Goal: Communication & Community: Connect with others

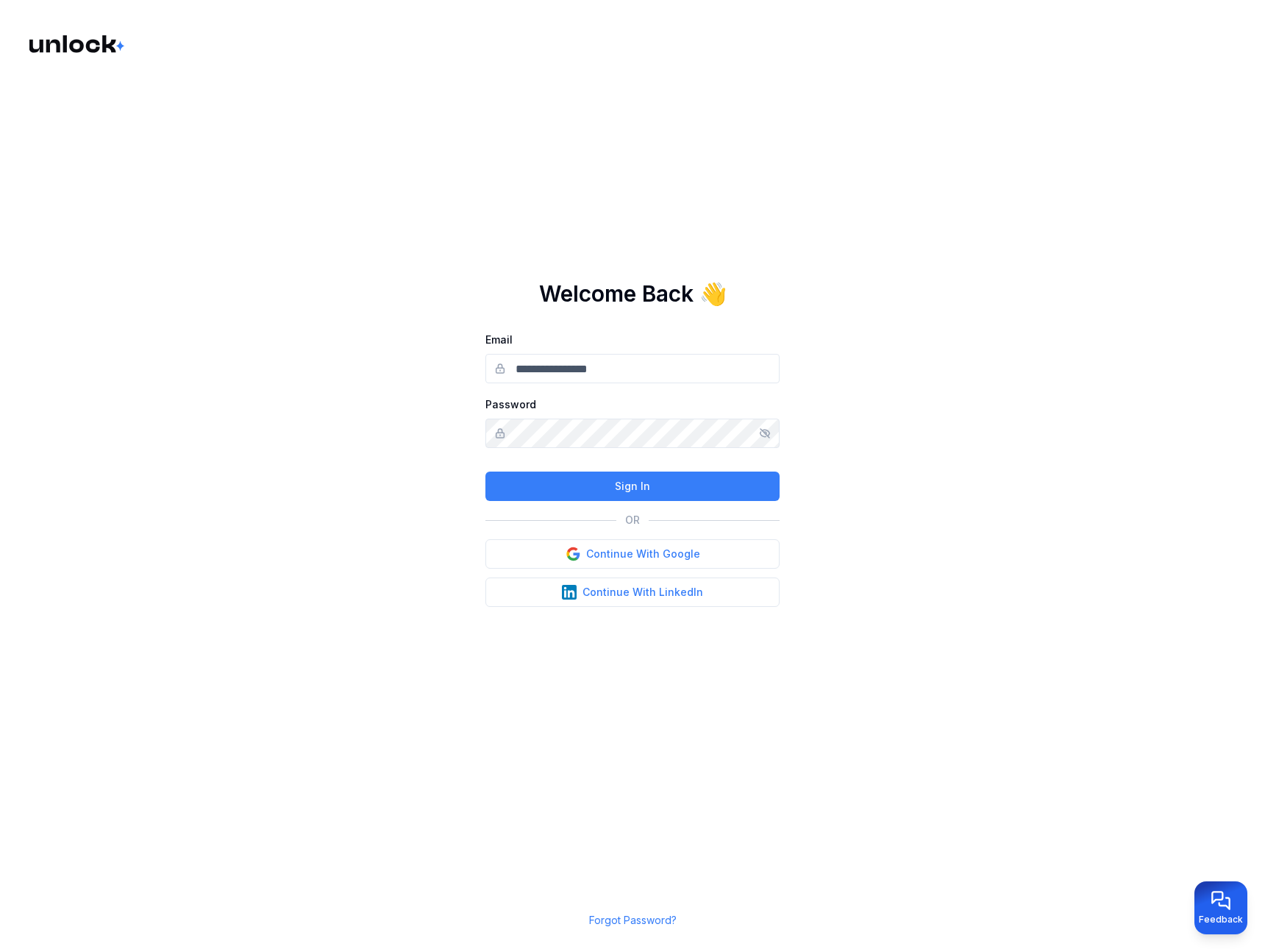
type input "**********"
click at [439, 454] on main "**********" at bounding box center [632, 476] width 1265 height 952
click at [559, 484] on button "Sign In" at bounding box center [632, 486] width 294 height 29
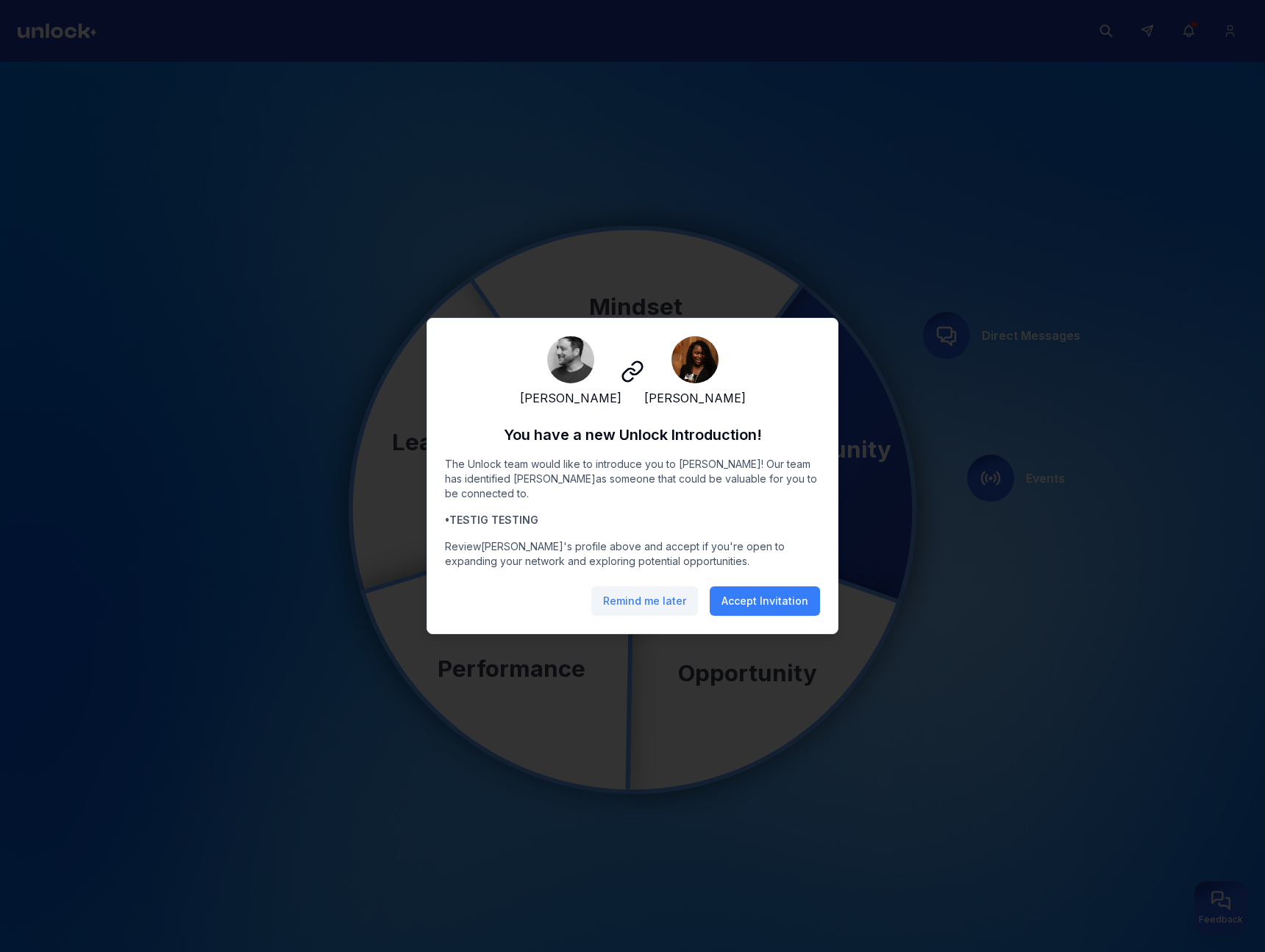
click at [668, 608] on button "Remind me later" at bounding box center [644, 601] width 106 height 29
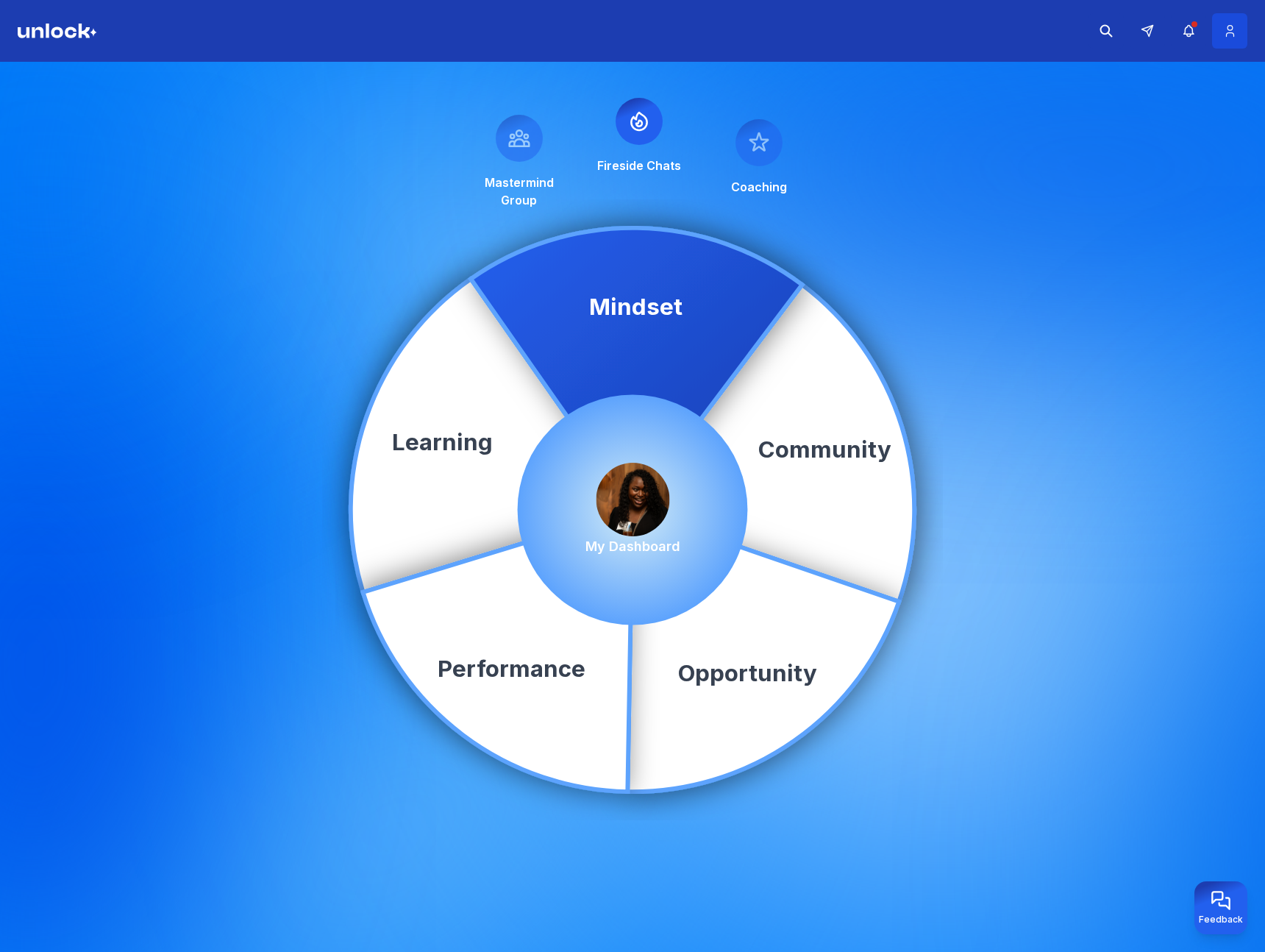
click at [1228, 36] on icon at bounding box center [1230, 31] width 15 height 15
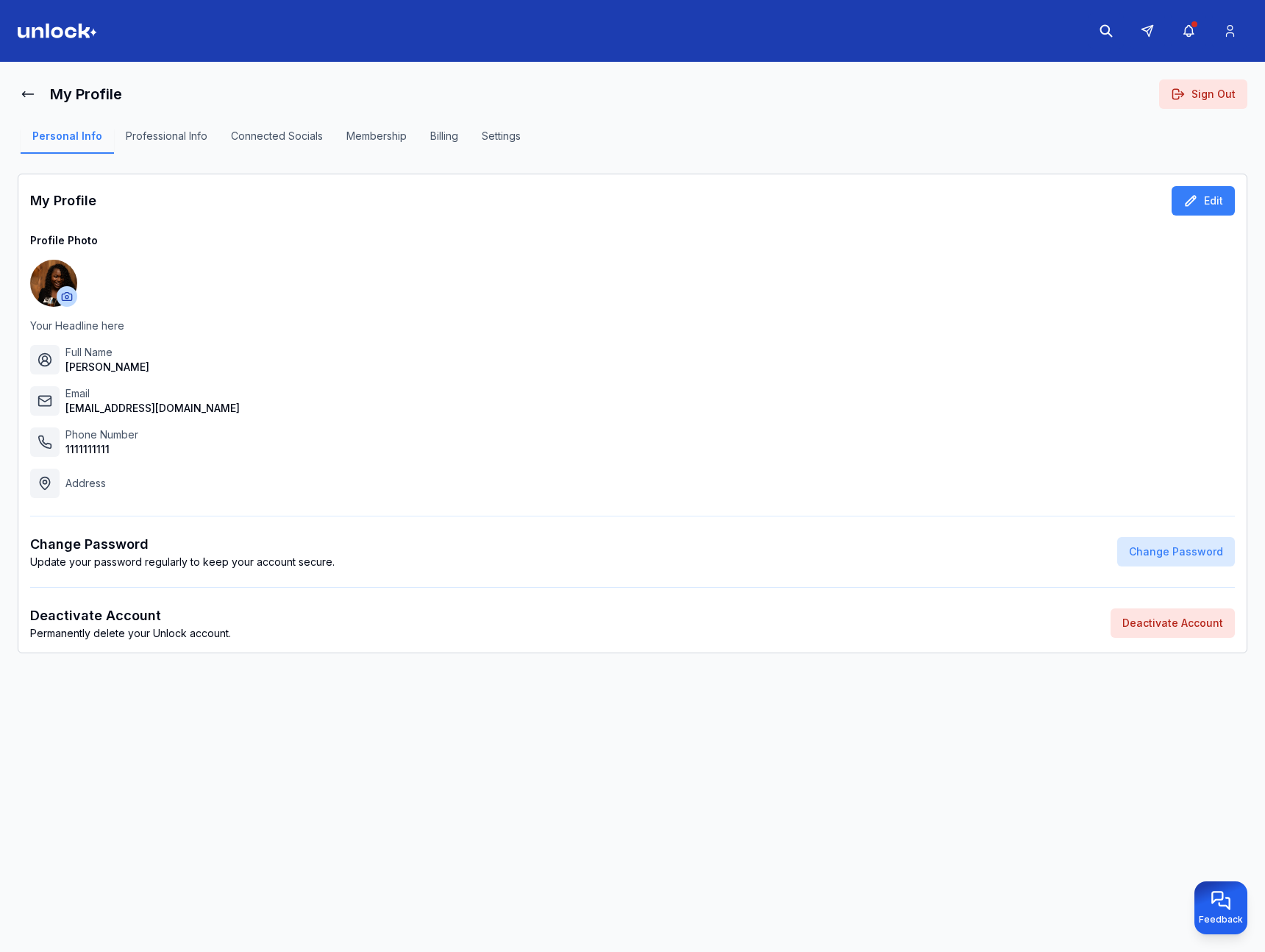
click at [185, 140] on button "Professional Info" at bounding box center [166, 141] width 105 height 25
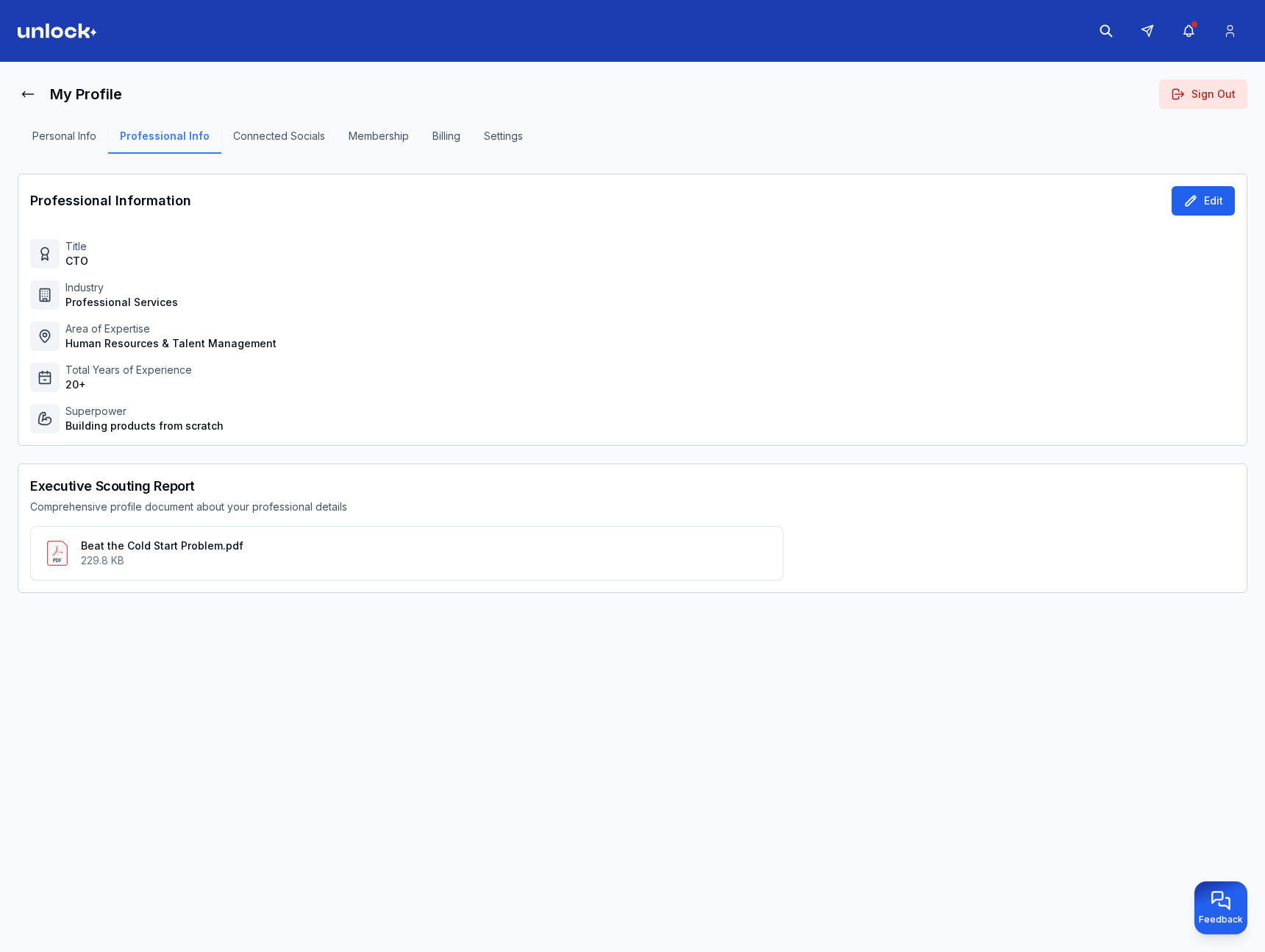
click at [1190, 205] on icon at bounding box center [1191, 201] width 15 height 15
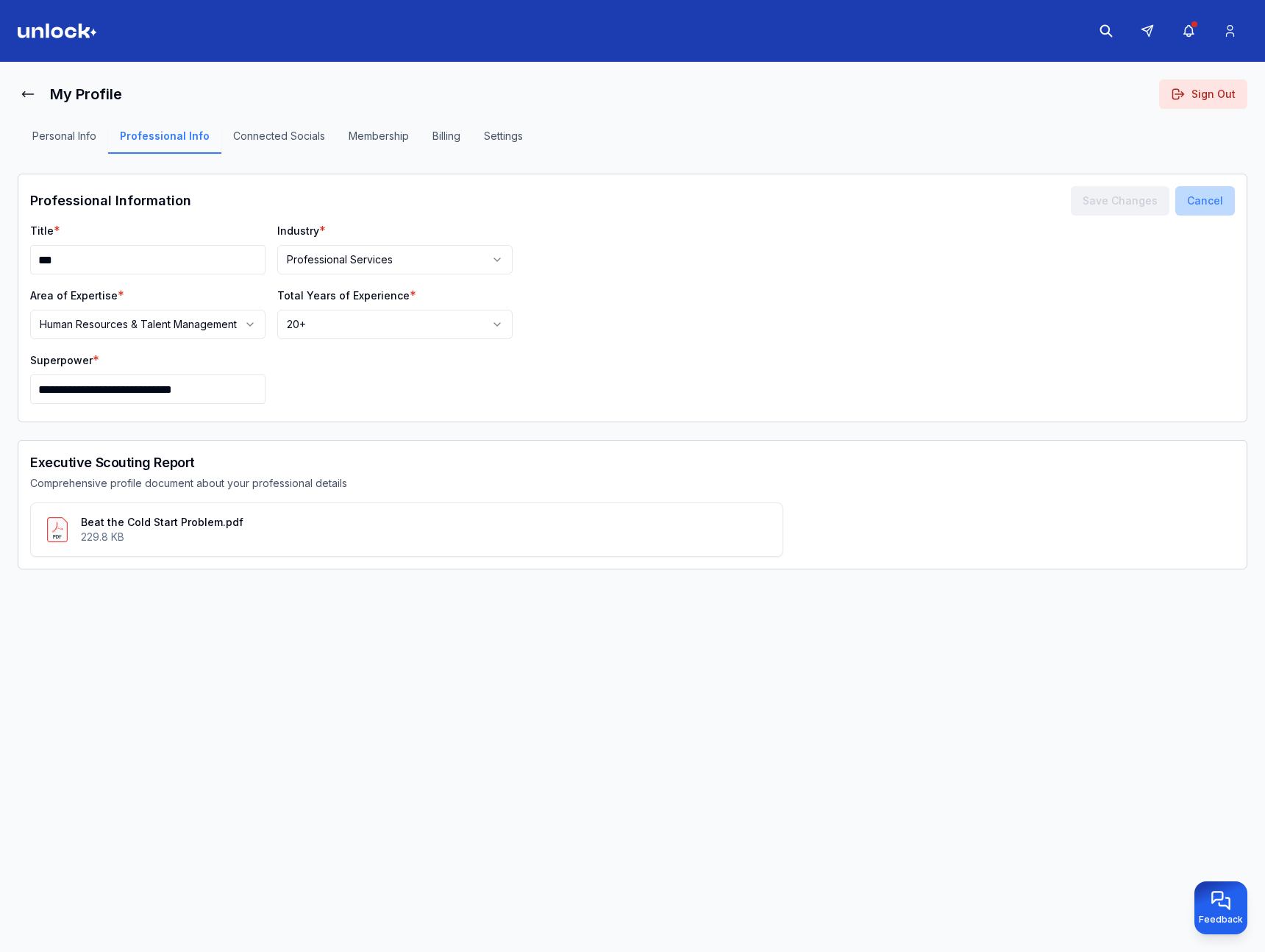
click at [1217, 200] on button "Cancel" at bounding box center [1205, 201] width 60 height 29
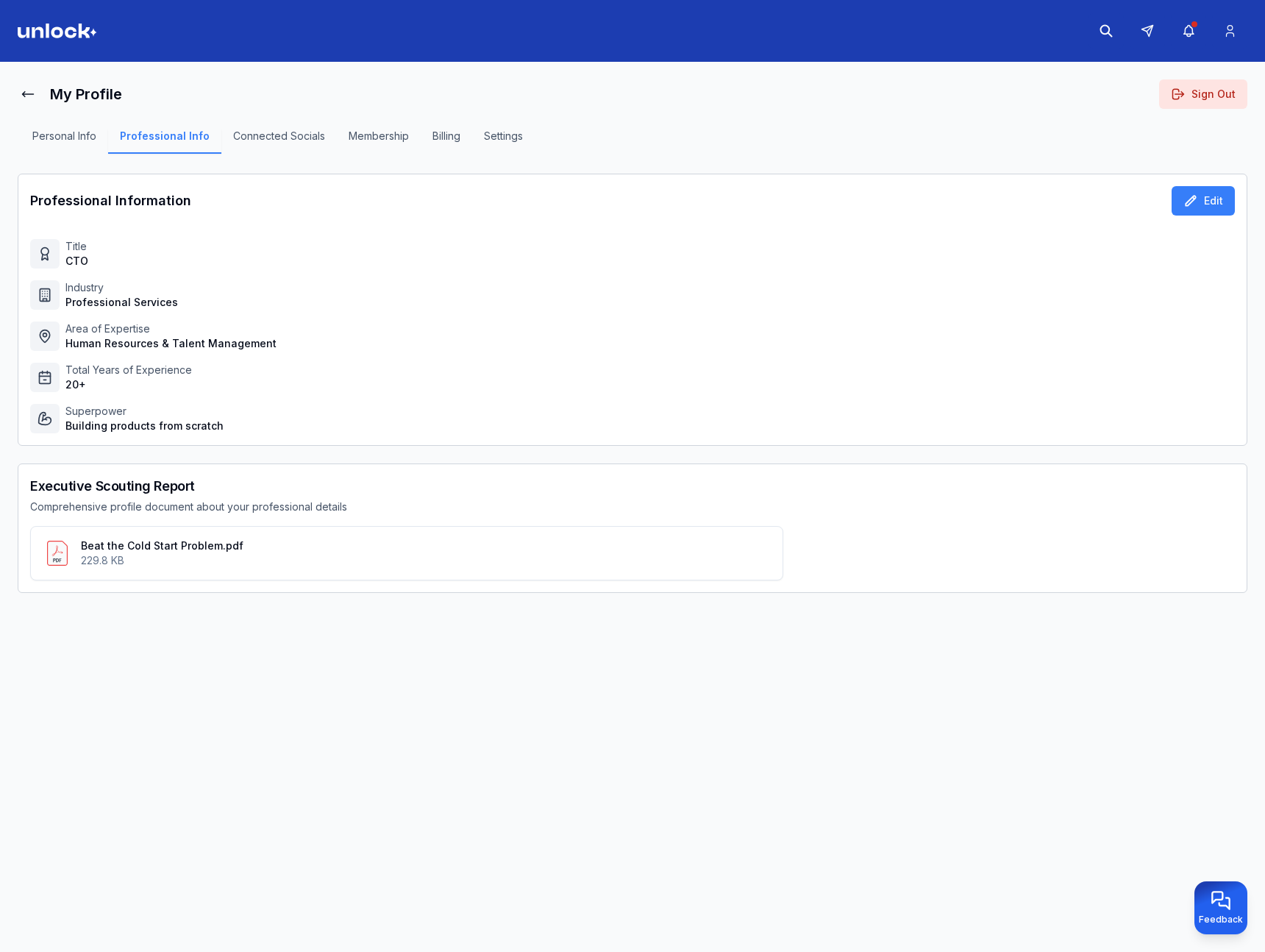
click at [67, 140] on button "Personal Info" at bounding box center [64, 141] width 87 height 25
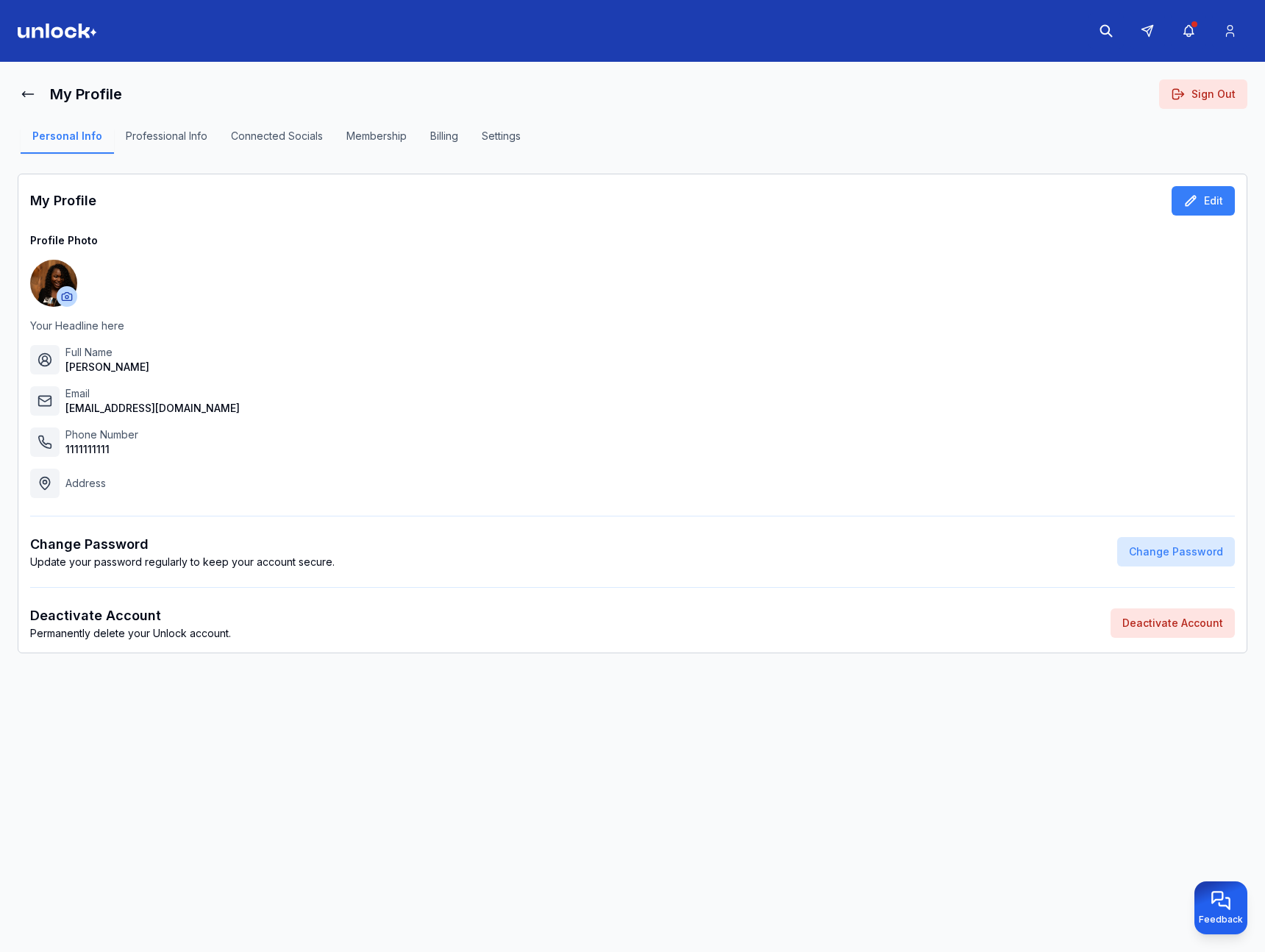
click at [73, 137] on button "Personal Info" at bounding box center [67, 141] width 93 height 25
click at [110, 323] on p "Your Headline here" at bounding box center [632, 325] width 1205 height 15
click at [1219, 206] on button "Edit" at bounding box center [1203, 201] width 64 height 29
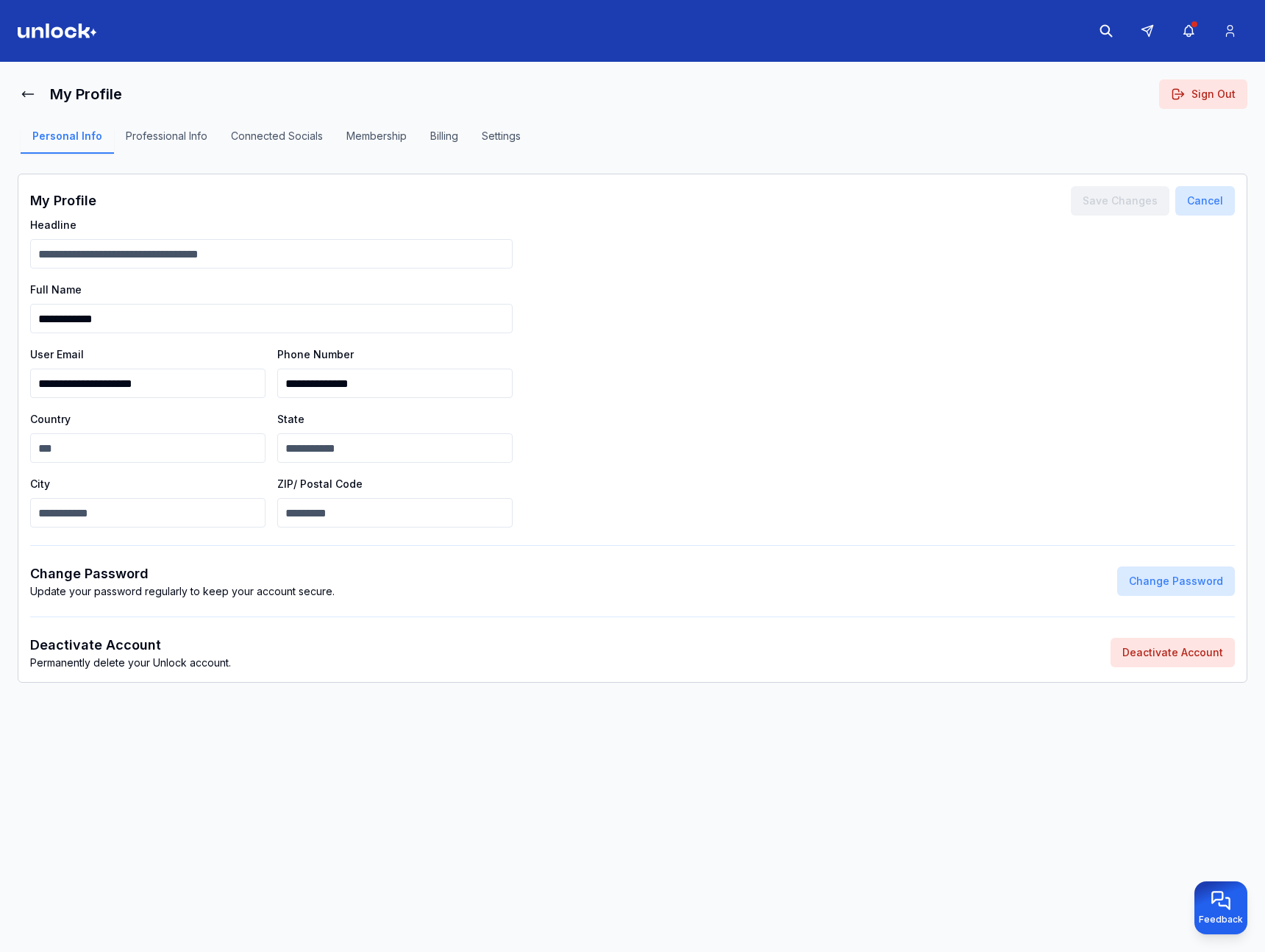
click at [218, 262] on input "Headline" at bounding box center [271, 253] width 483 height 29
click at [174, 236] on div "Headline" at bounding box center [271, 242] width 483 height 53
click at [141, 240] on input "Headline" at bounding box center [271, 253] width 483 height 29
type input "**********"
click at [1197, 199] on button "Cancel" at bounding box center [1205, 201] width 60 height 29
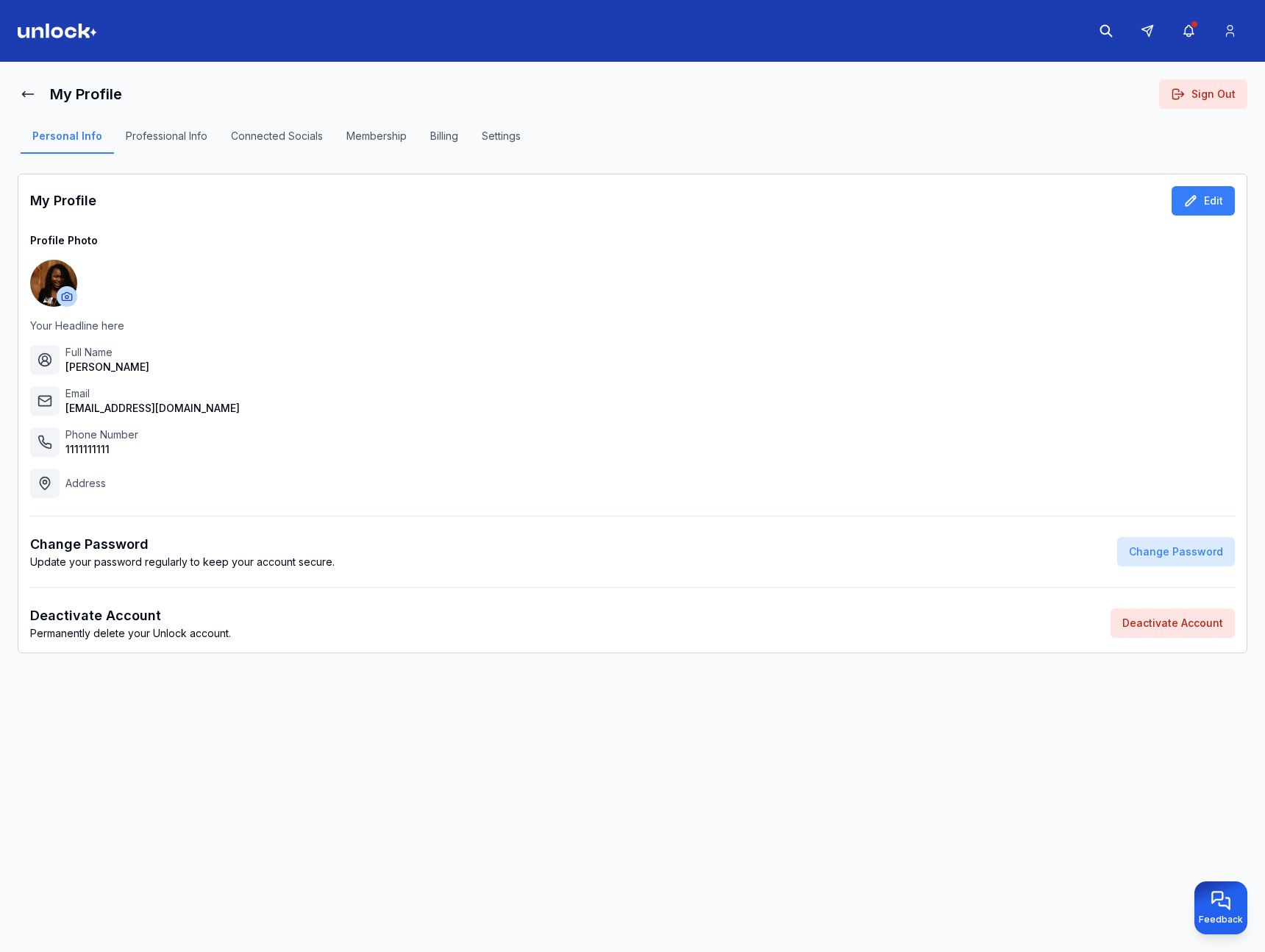
click at [148, 134] on button "Professional Info" at bounding box center [166, 141] width 105 height 25
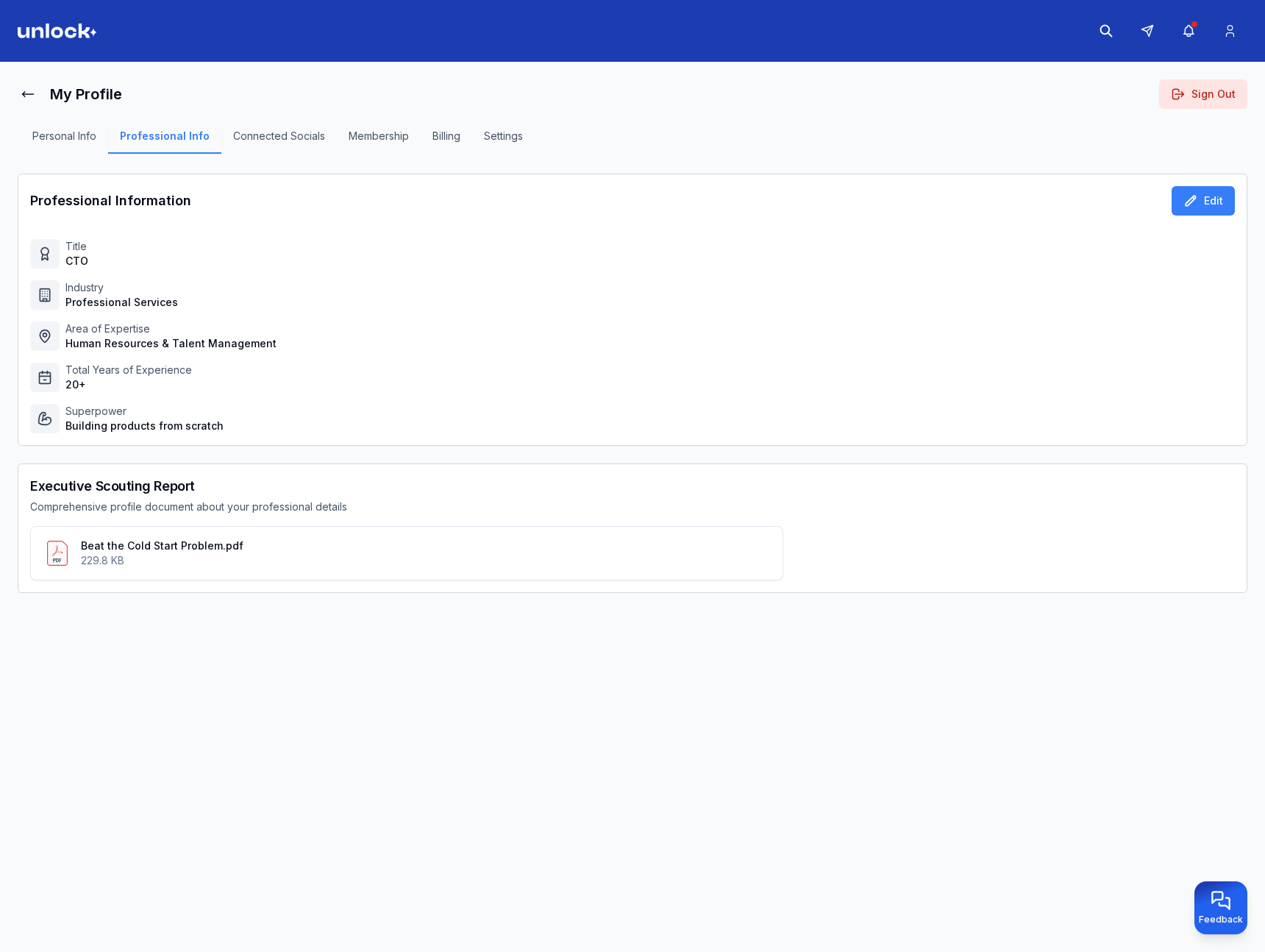
scroll to position [1, 0]
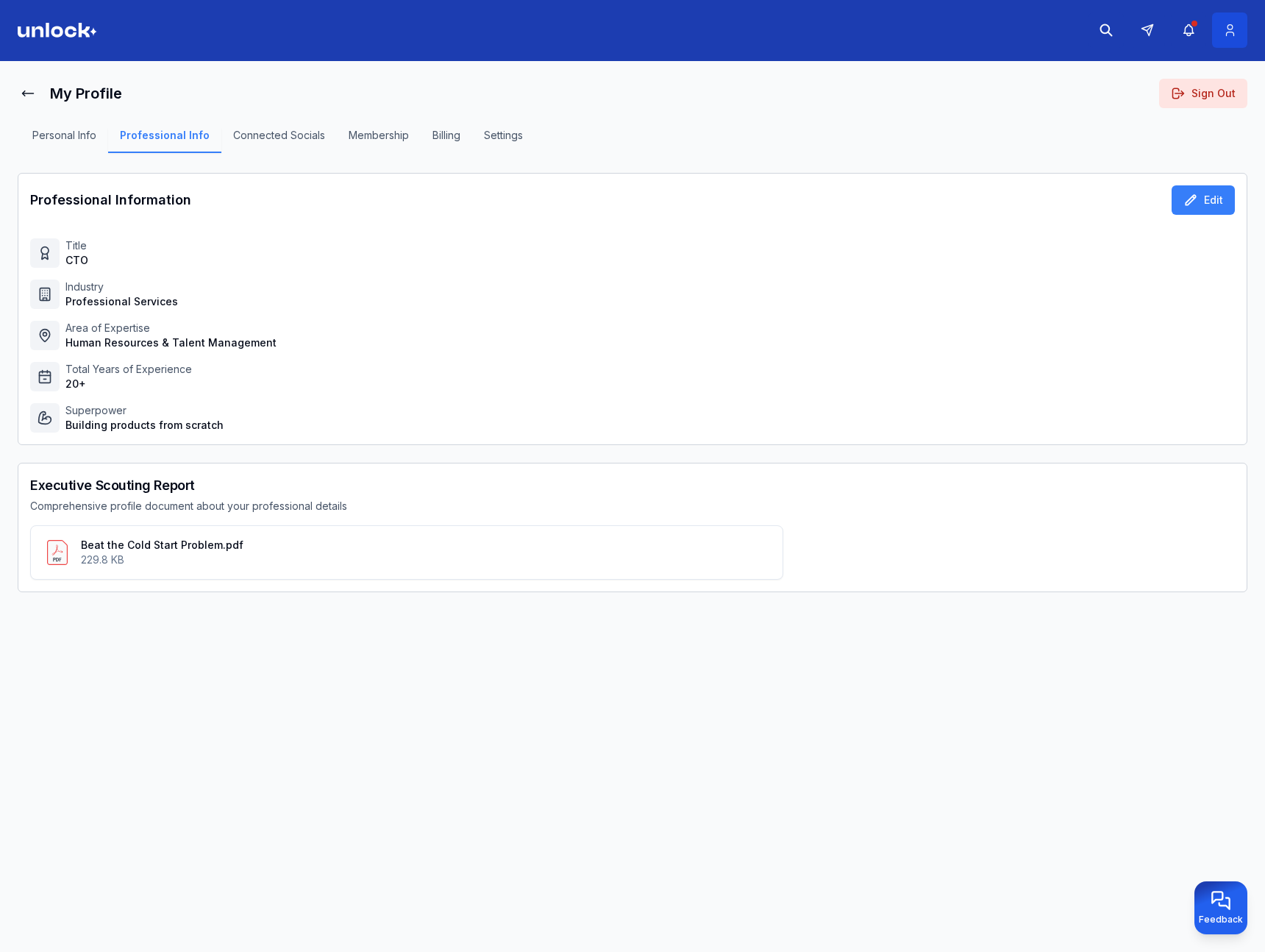
click at [1237, 28] on icon at bounding box center [1230, 30] width 15 height 15
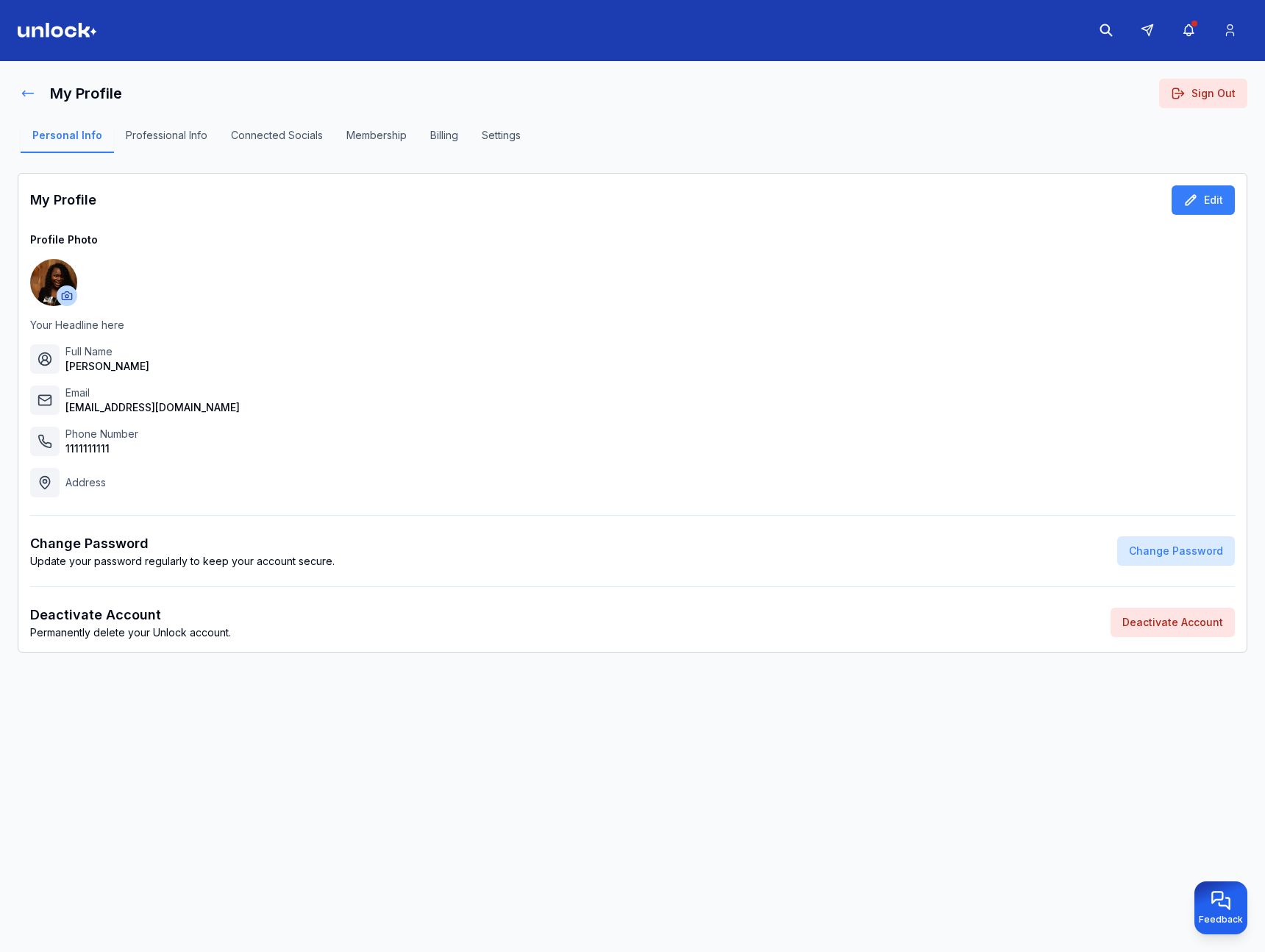
click at [37, 96] on button at bounding box center [28, 93] width 21 height 29
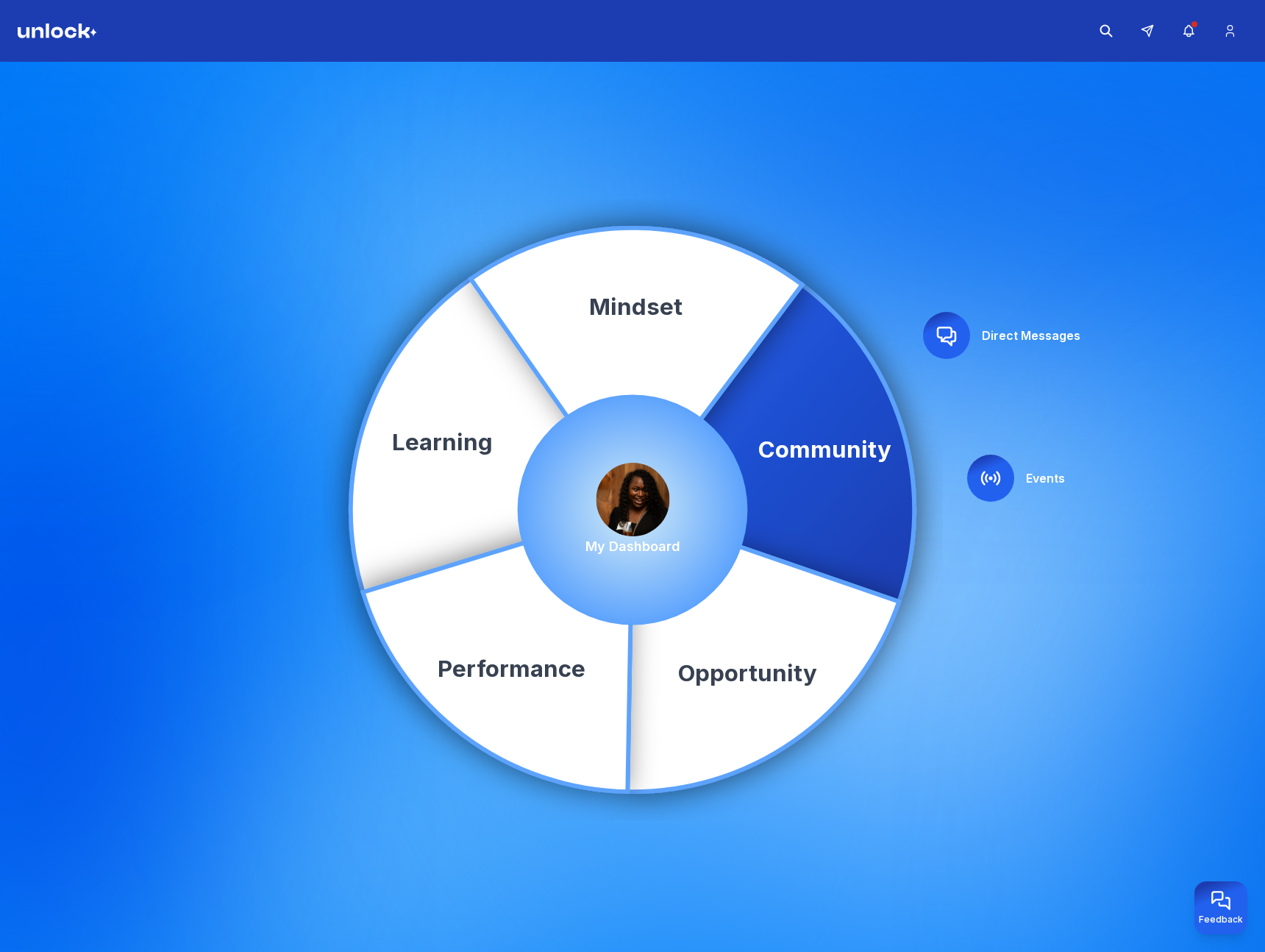
click at [623, 494] on img at bounding box center [633, 500] width 73 height 73
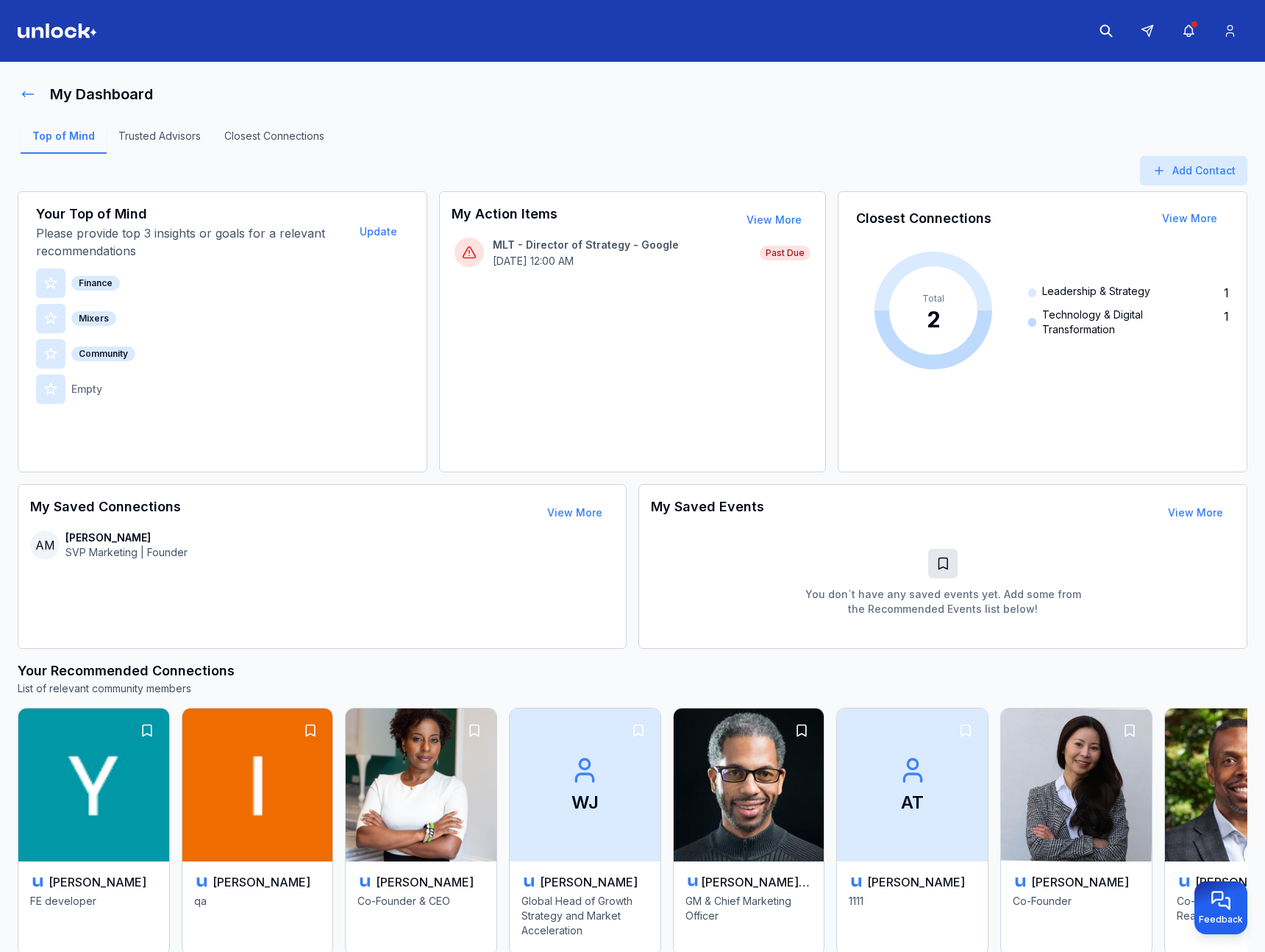
click at [28, 99] on icon at bounding box center [28, 93] width 15 height 15
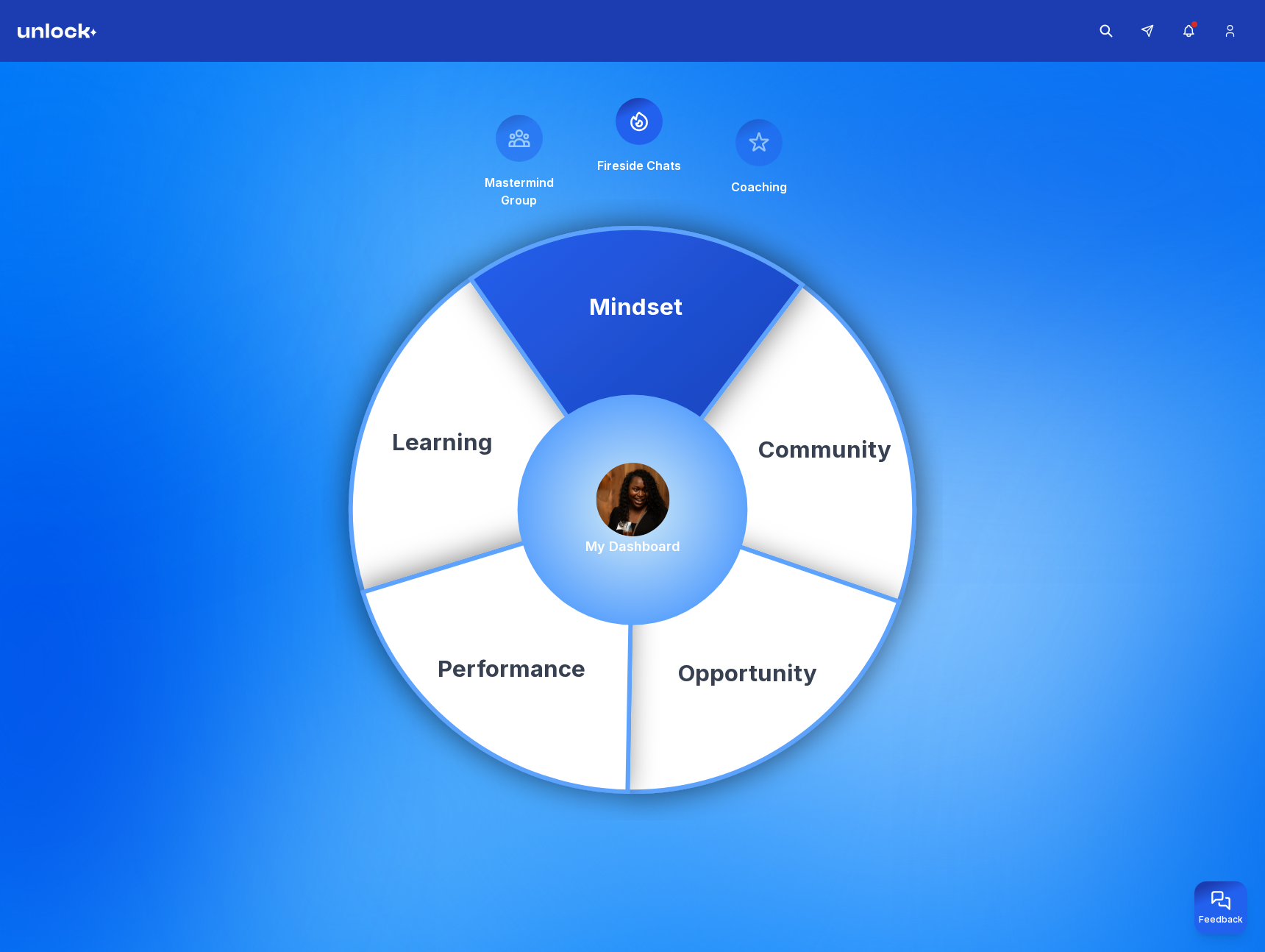
click at [633, 504] on img at bounding box center [633, 500] width 73 height 73
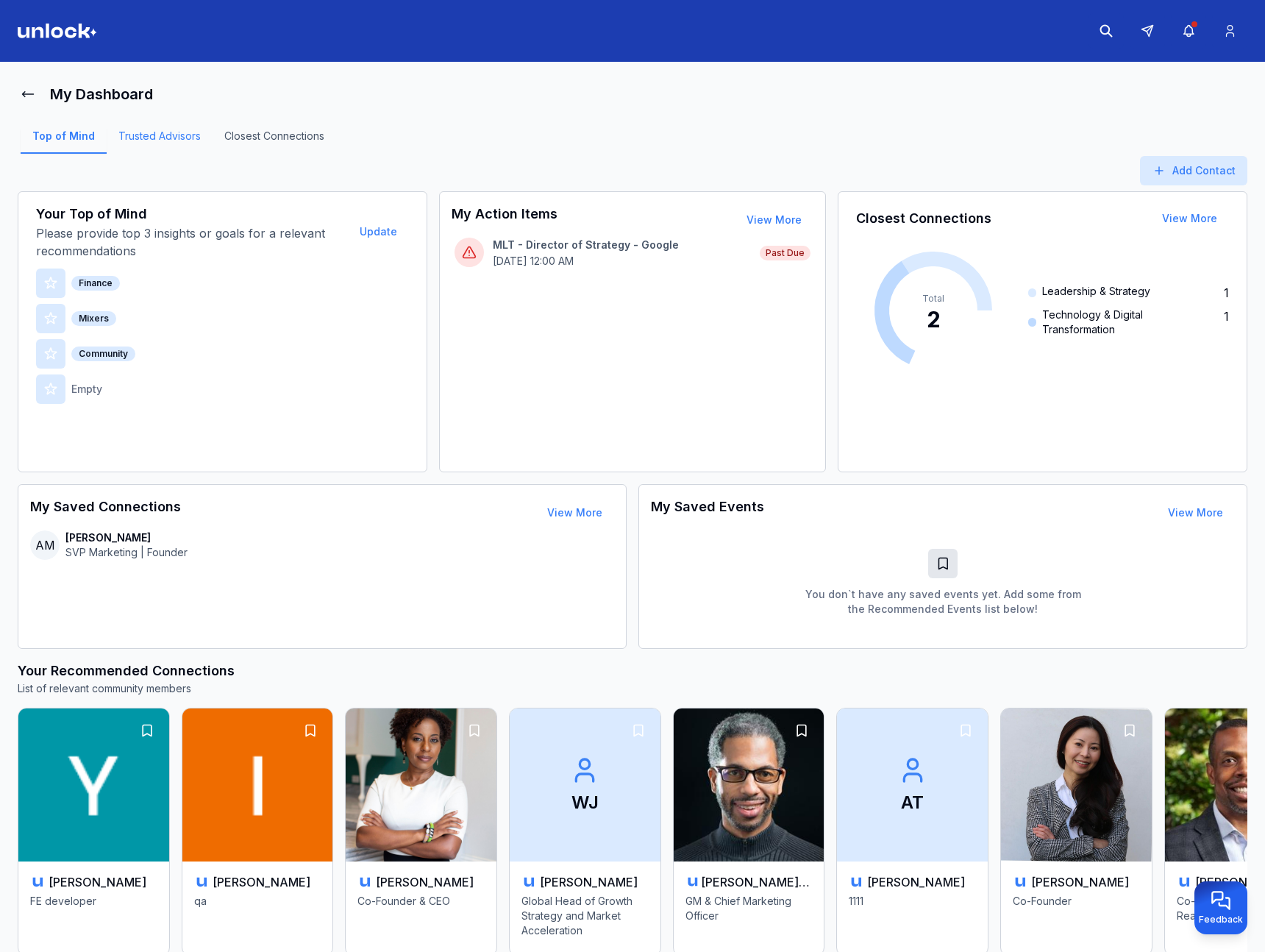
click at [158, 142] on link "Trusted Advisors" at bounding box center [159, 141] width 106 height 25
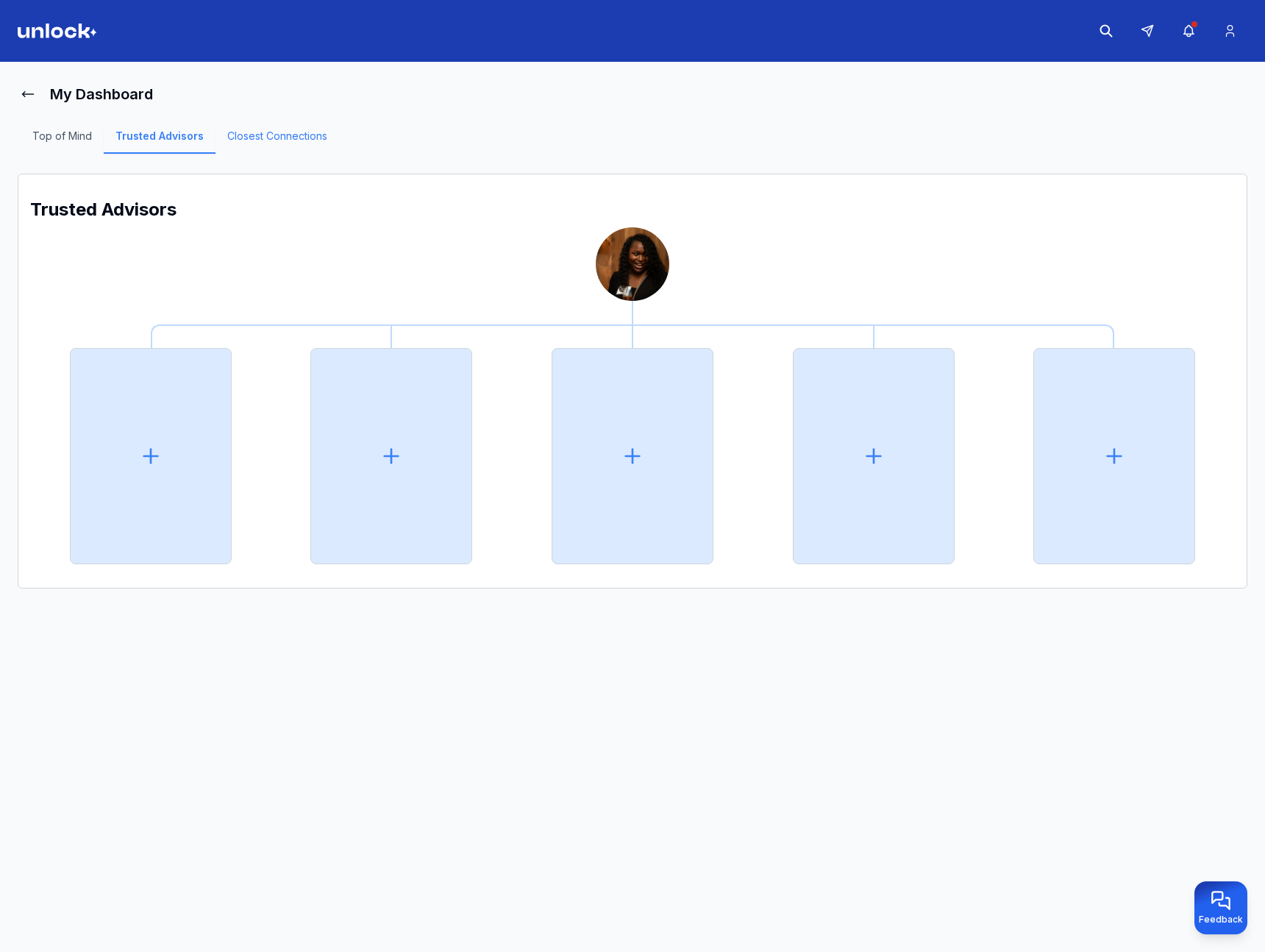
click at [272, 151] on link "Closest Connections" at bounding box center [277, 141] width 123 height 25
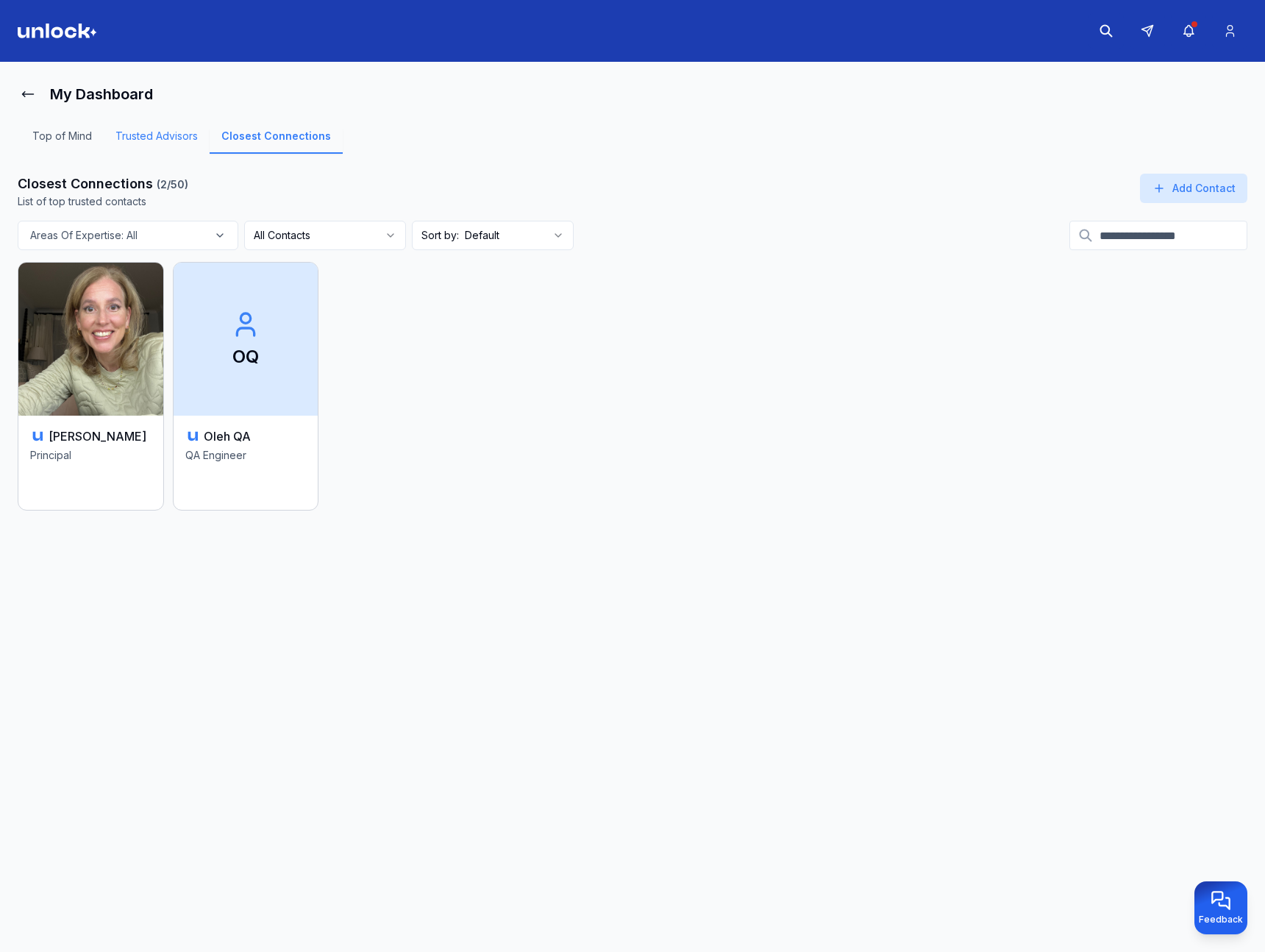
click at [138, 136] on link "Trusted Advisors" at bounding box center [157, 141] width 106 height 25
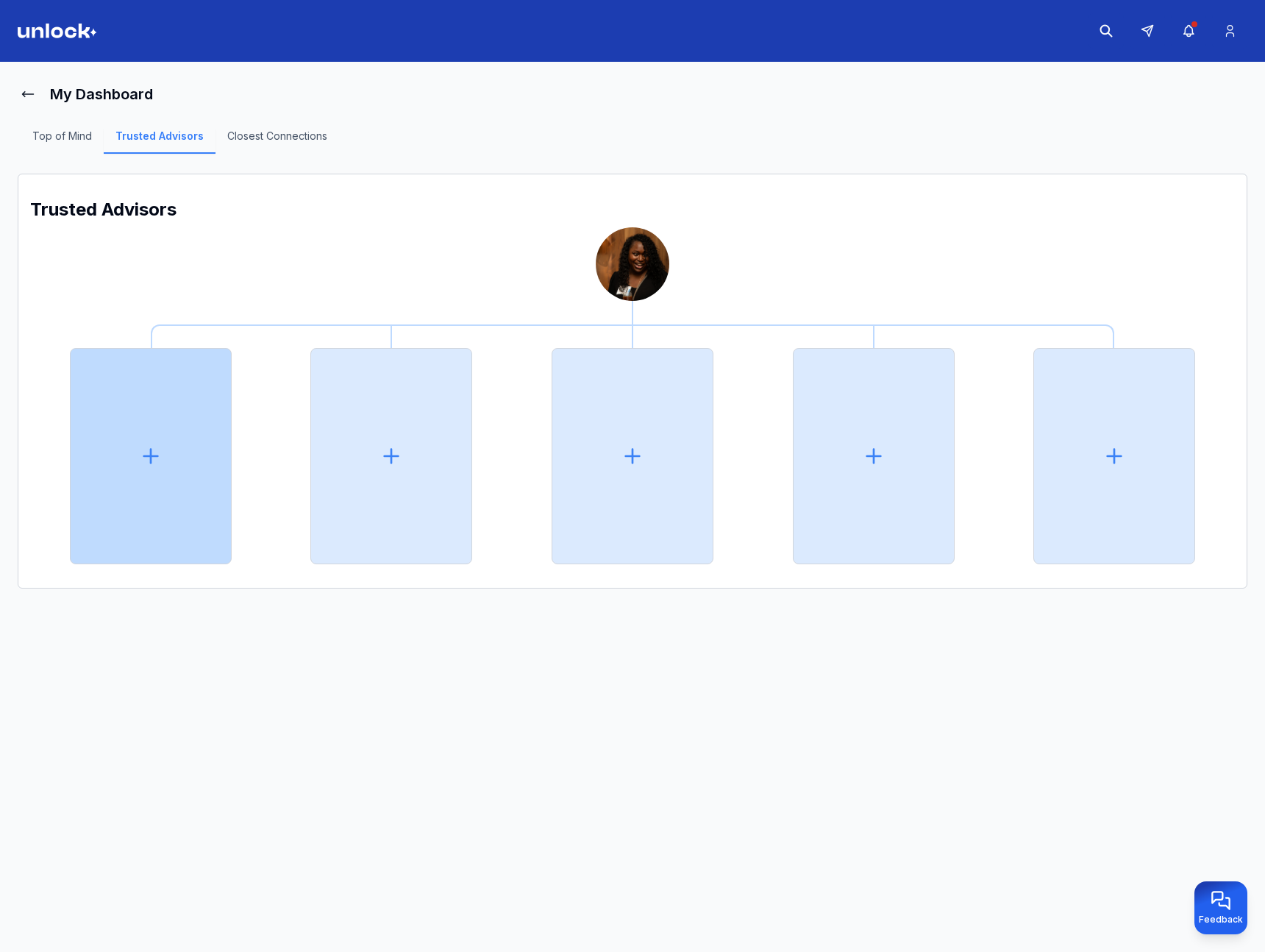
click at [147, 409] on div at bounding box center [150, 456] width 161 height 217
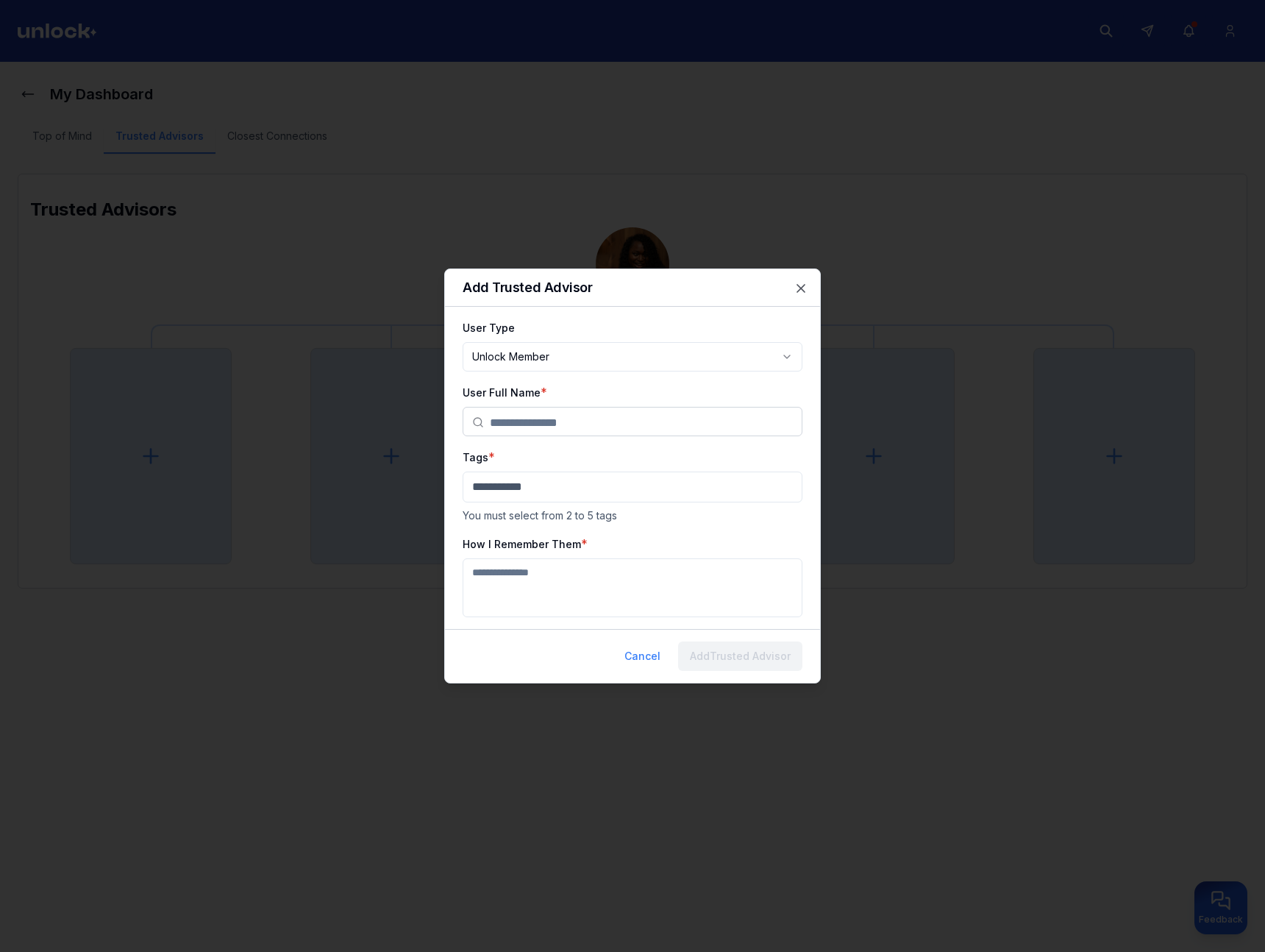
click at [568, 418] on input "text" at bounding box center [641, 422] width 303 height 29
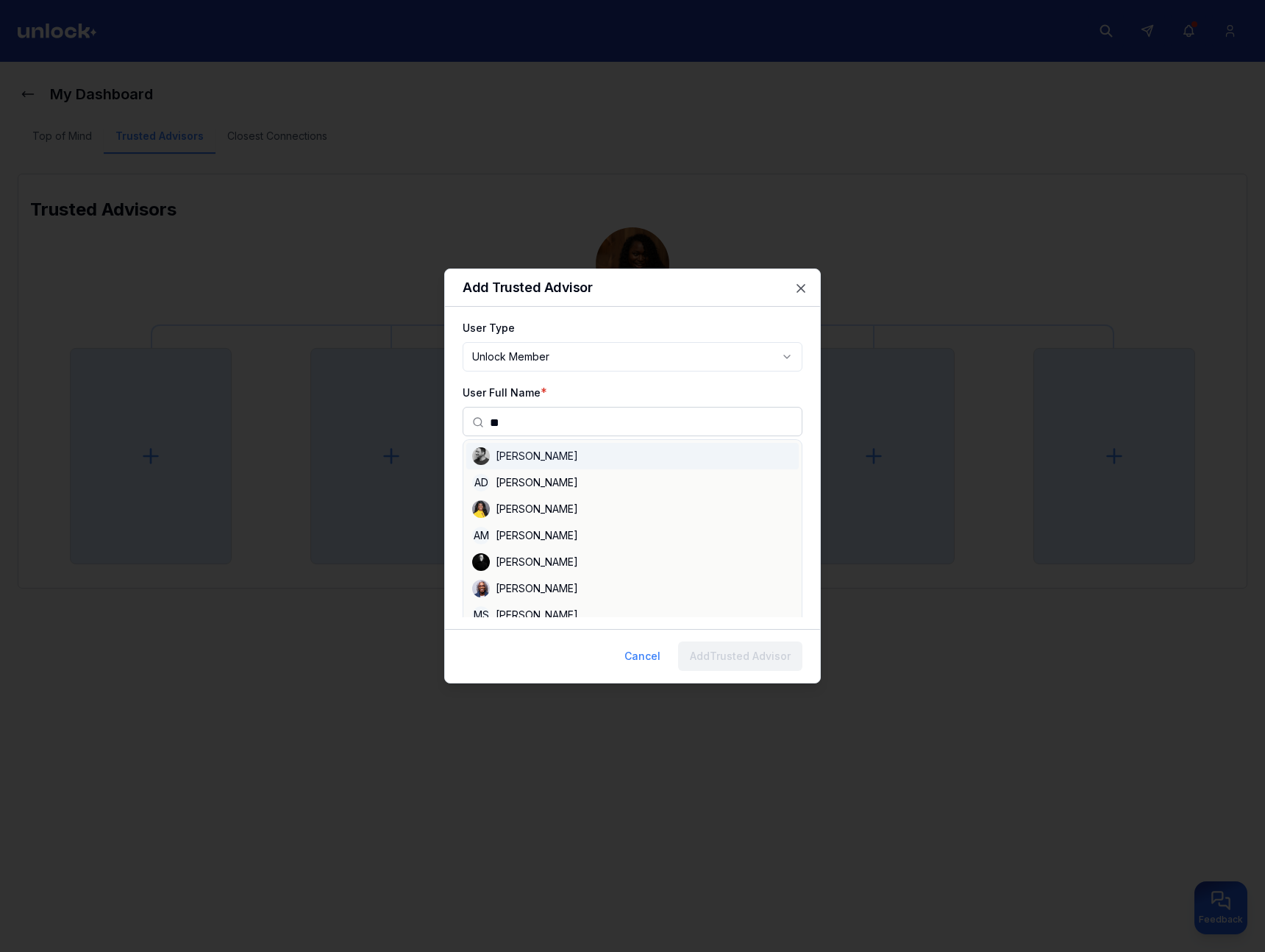
click at [554, 458] on div "[PERSON_NAME]" at bounding box center [632, 456] width 332 height 27
type input "**********"
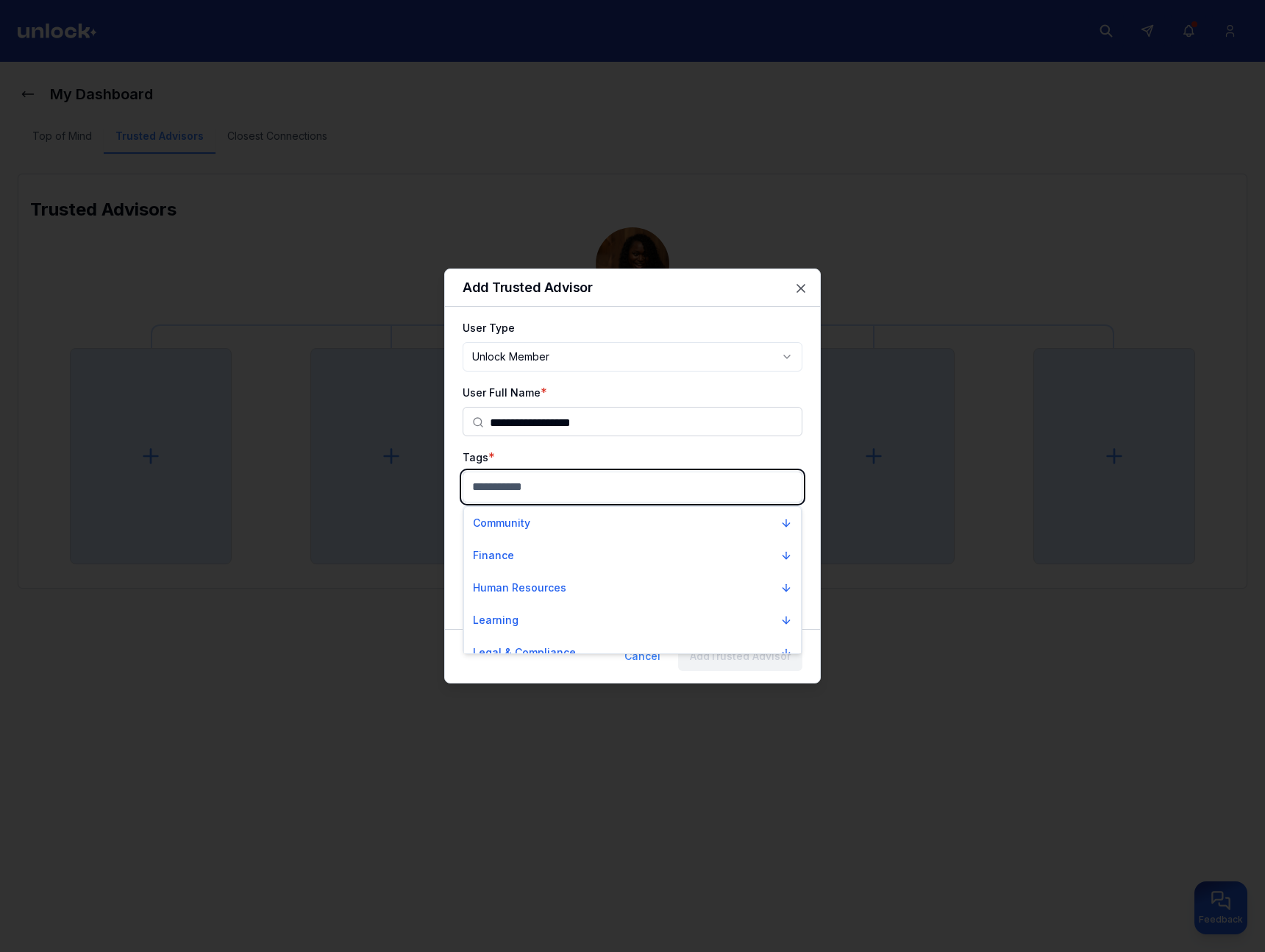
drag, startPoint x: 535, startPoint y: 485, endPoint x: 538, endPoint y: 494, distance: 9.5
click at [535, 485] on body "**********" at bounding box center [632, 476] width 1265 height 952
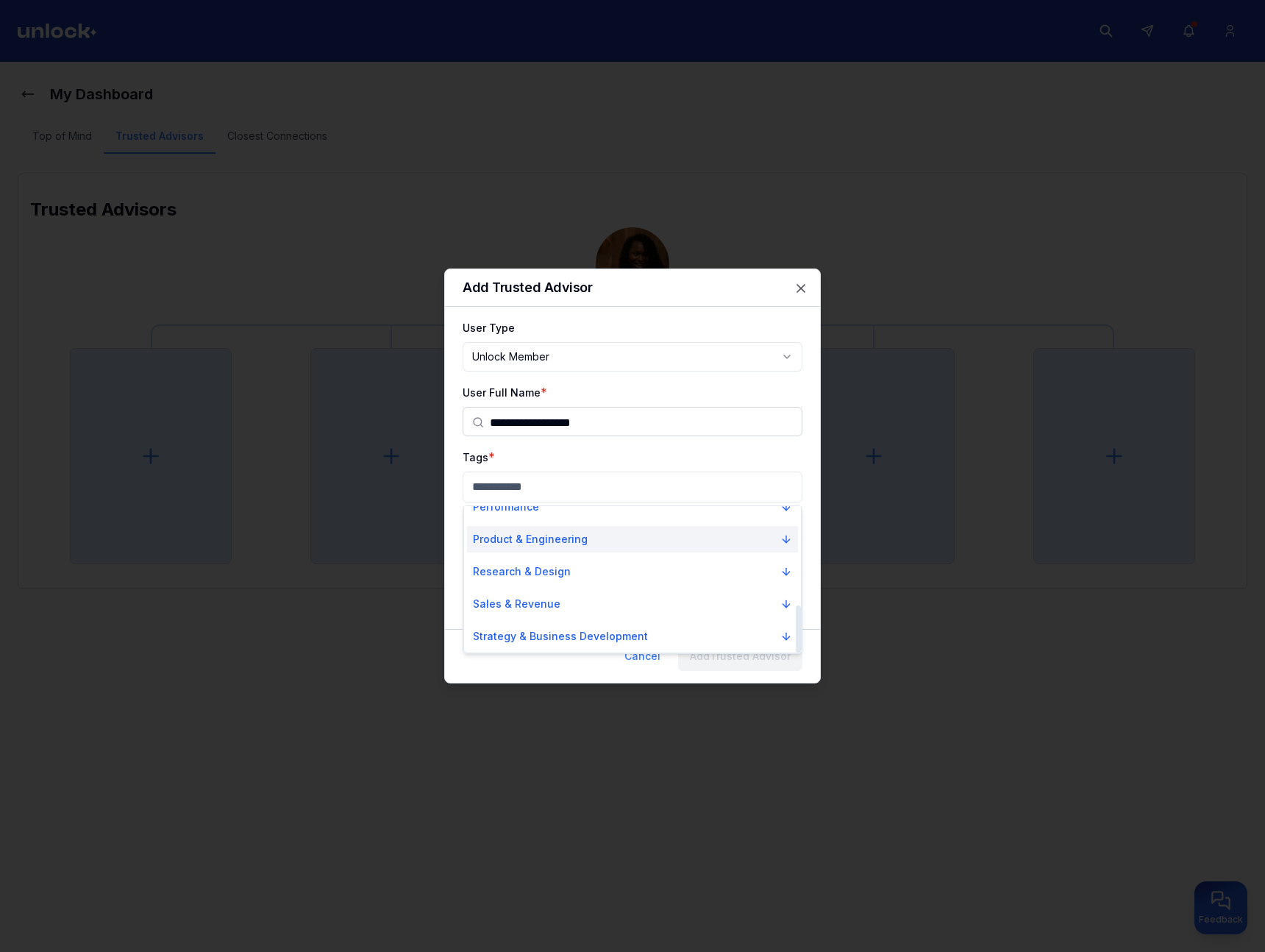
click at [516, 550] on button "Product & Engineering" at bounding box center [632, 539] width 331 height 27
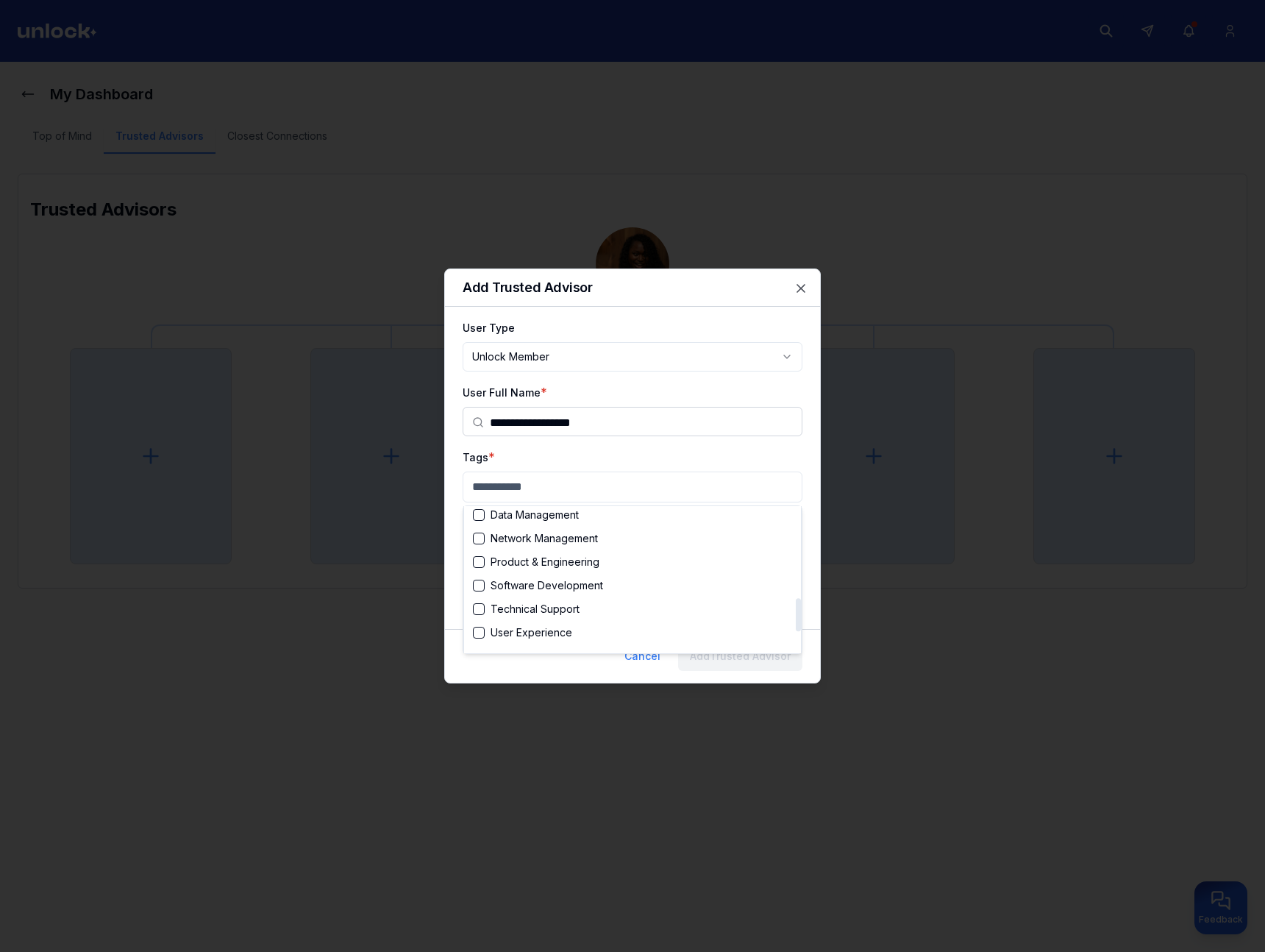
click at [521, 566] on div "Product & Engineering" at bounding box center [536, 562] width 126 height 15
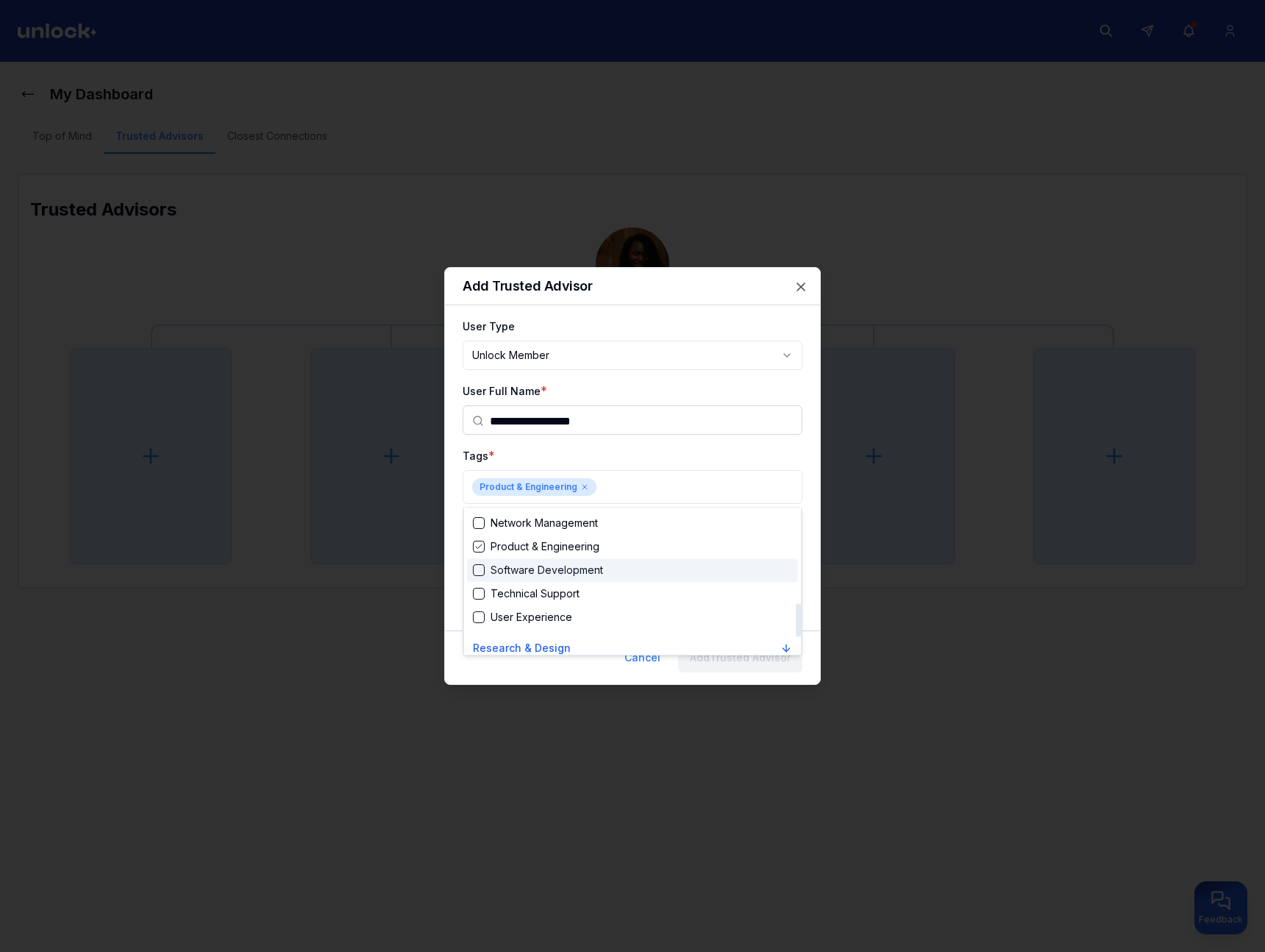
click at [522, 569] on div "Software Development" at bounding box center [538, 569] width 130 height 15
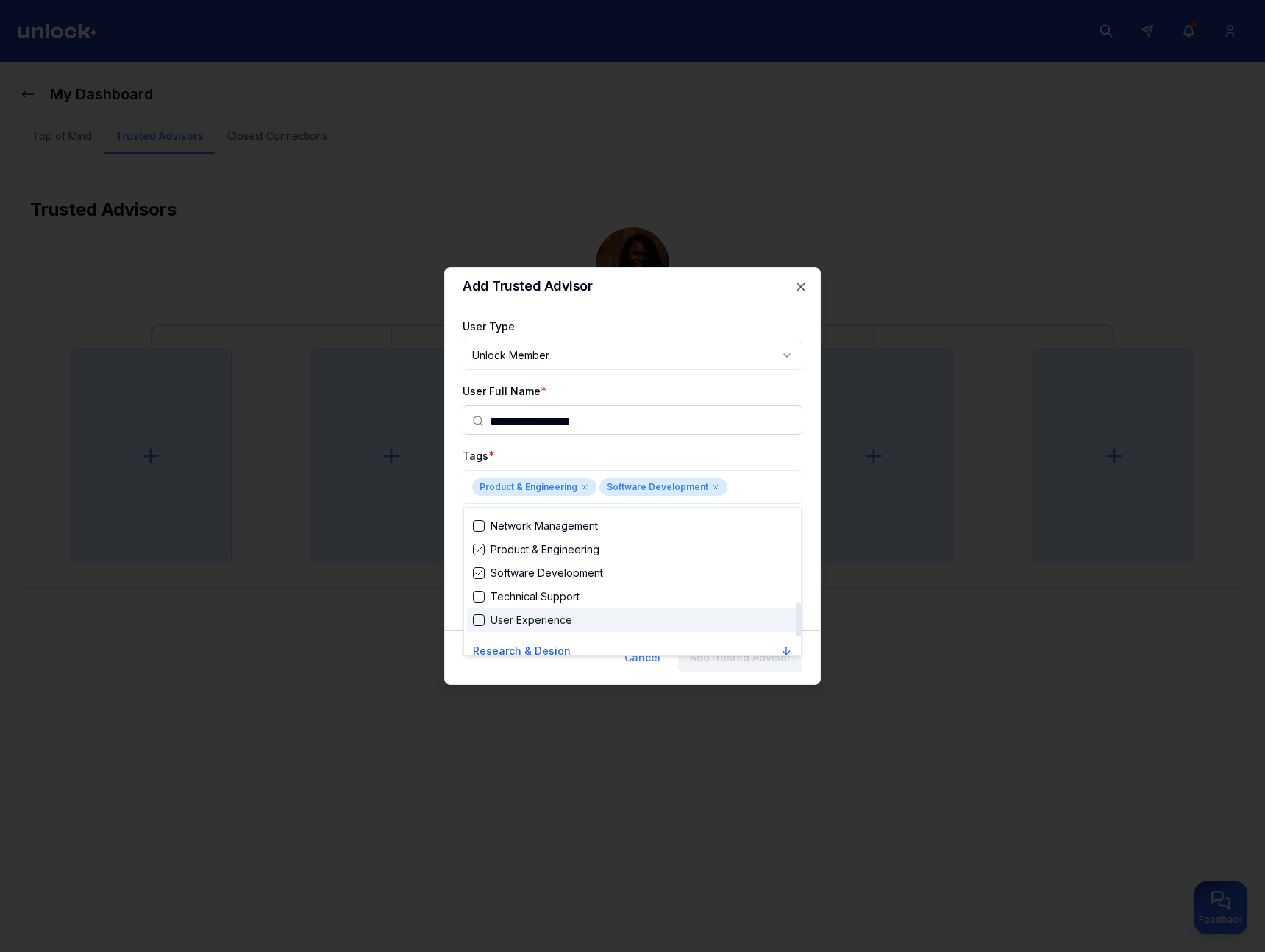
click at [574, 624] on div "User Experience" at bounding box center [632, 620] width 331 height 24
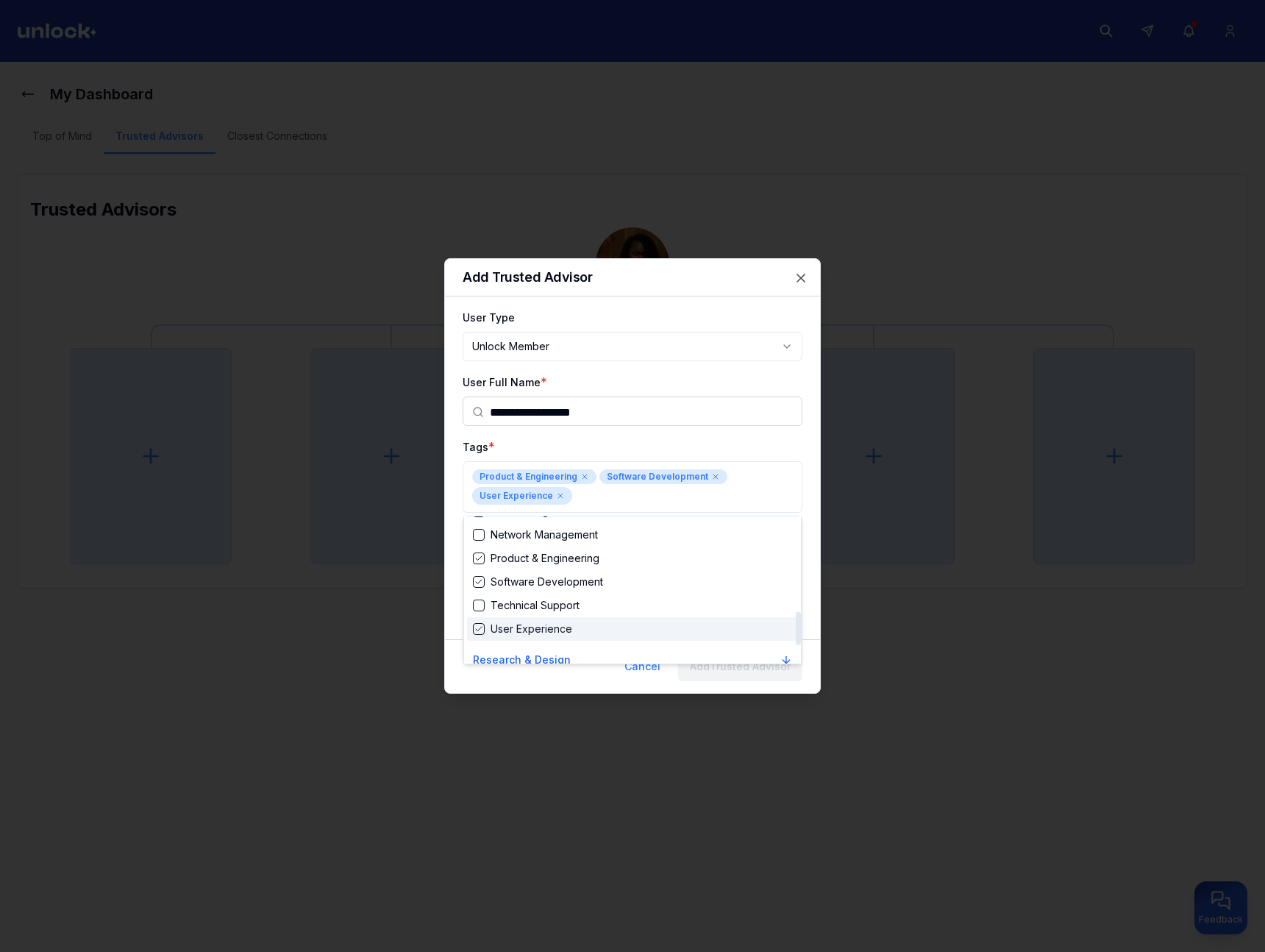
click at [600, 686] on div at bounding box center [632, 476] width 1265 height 952
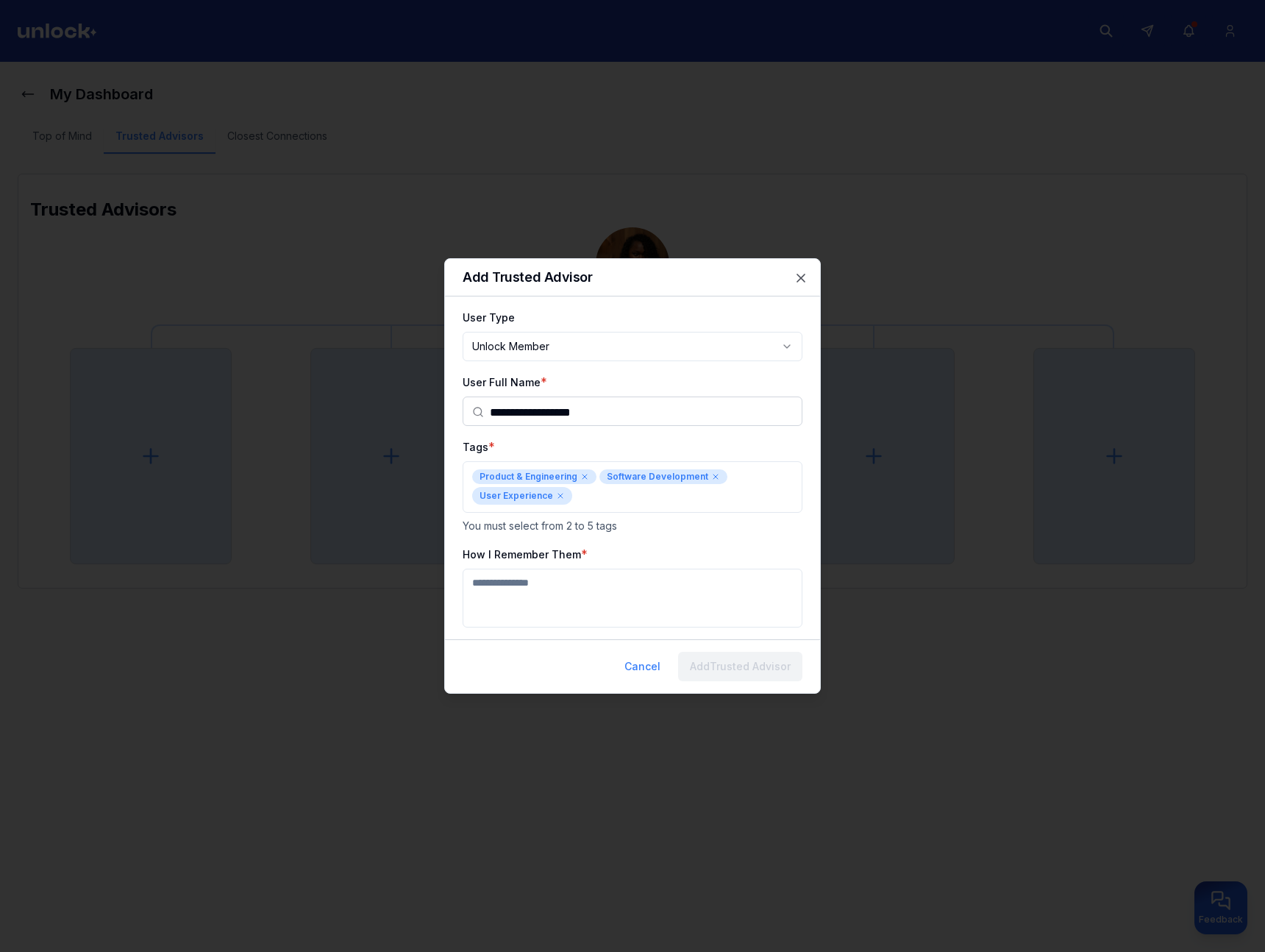
click at [668, 595] on textarea "How I Remember Them" at bounding box center [633, 598] width 340 height 59
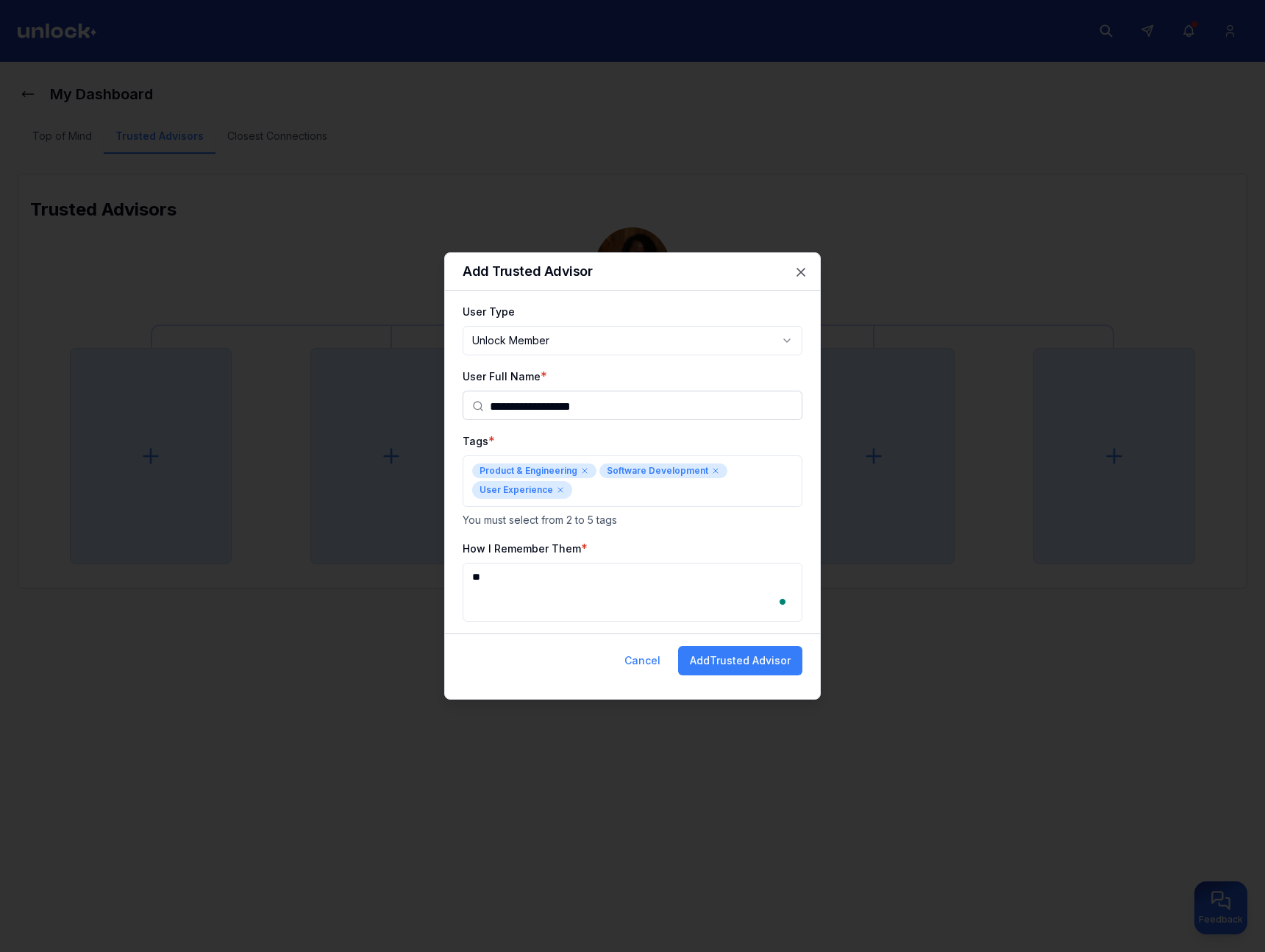
type textarea "*"
type textarea "**********"
click at [766, 650] on button "Add Trusted Advisor" at bounding box center [740, 660] width 124 height 29
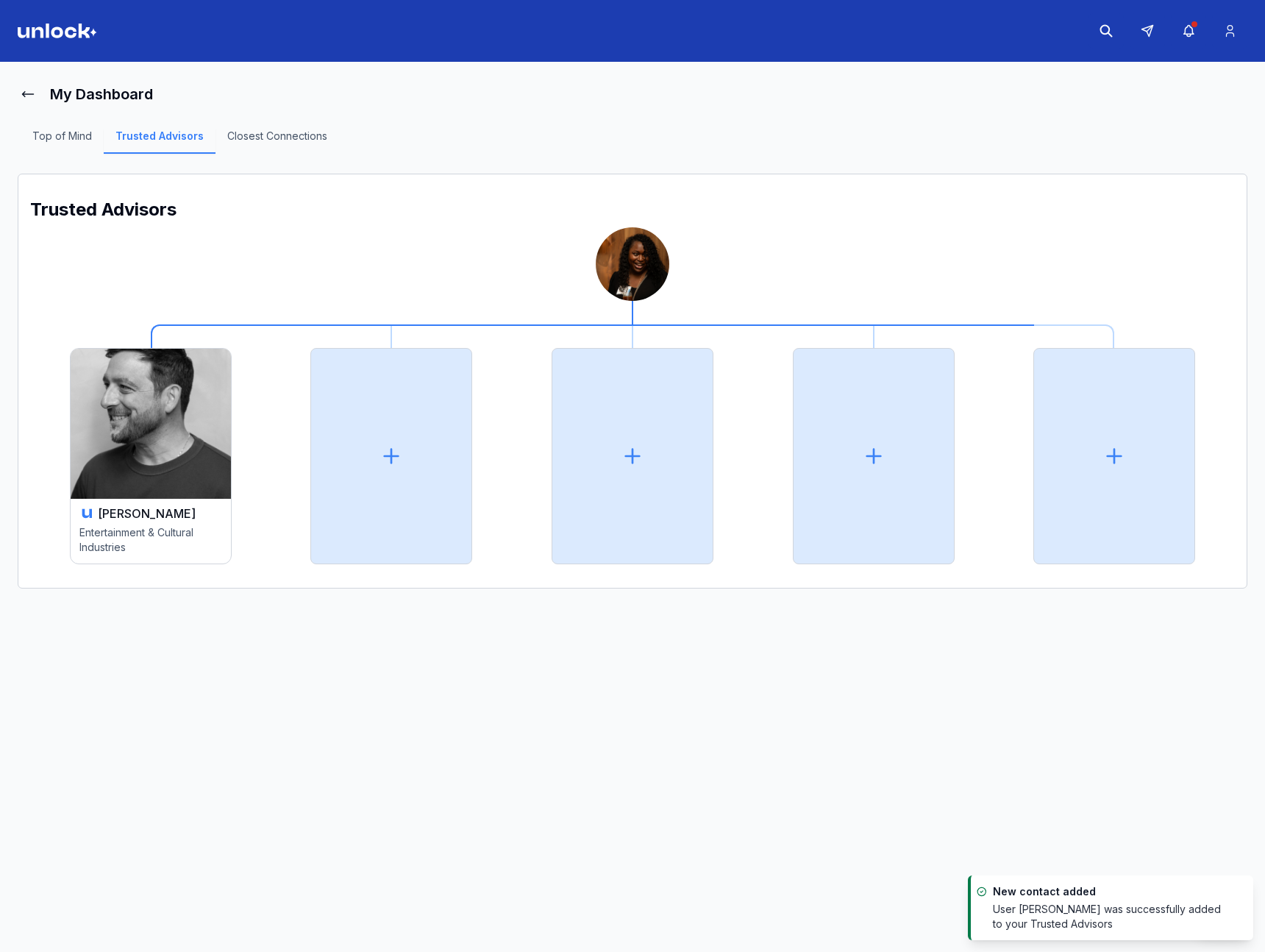
click at [143, 387] on img at bounding box center [151, 424] width 161 height 150
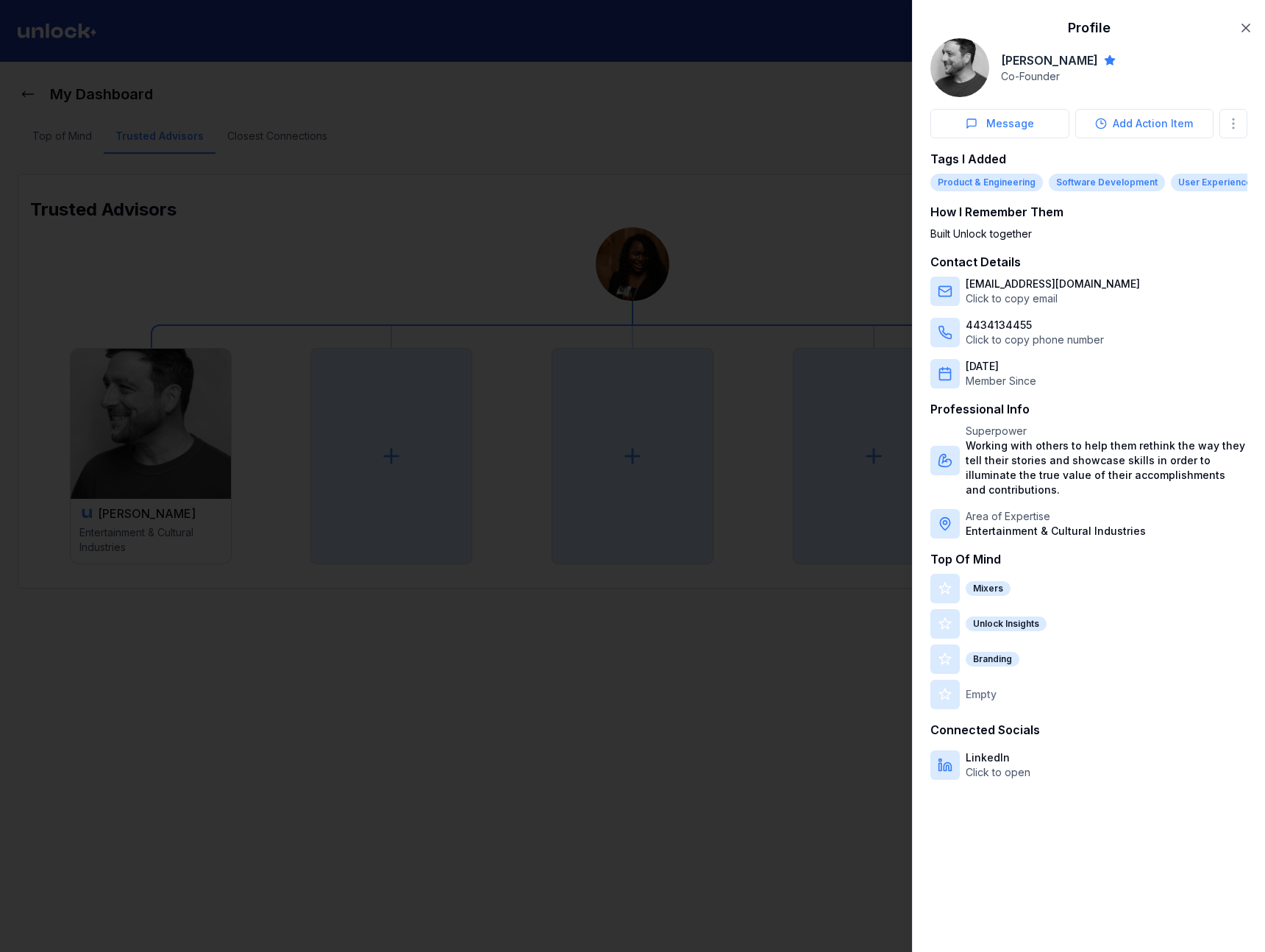
click at [207, 549] on div at bounding box center [632, 476] width 1265 height 952
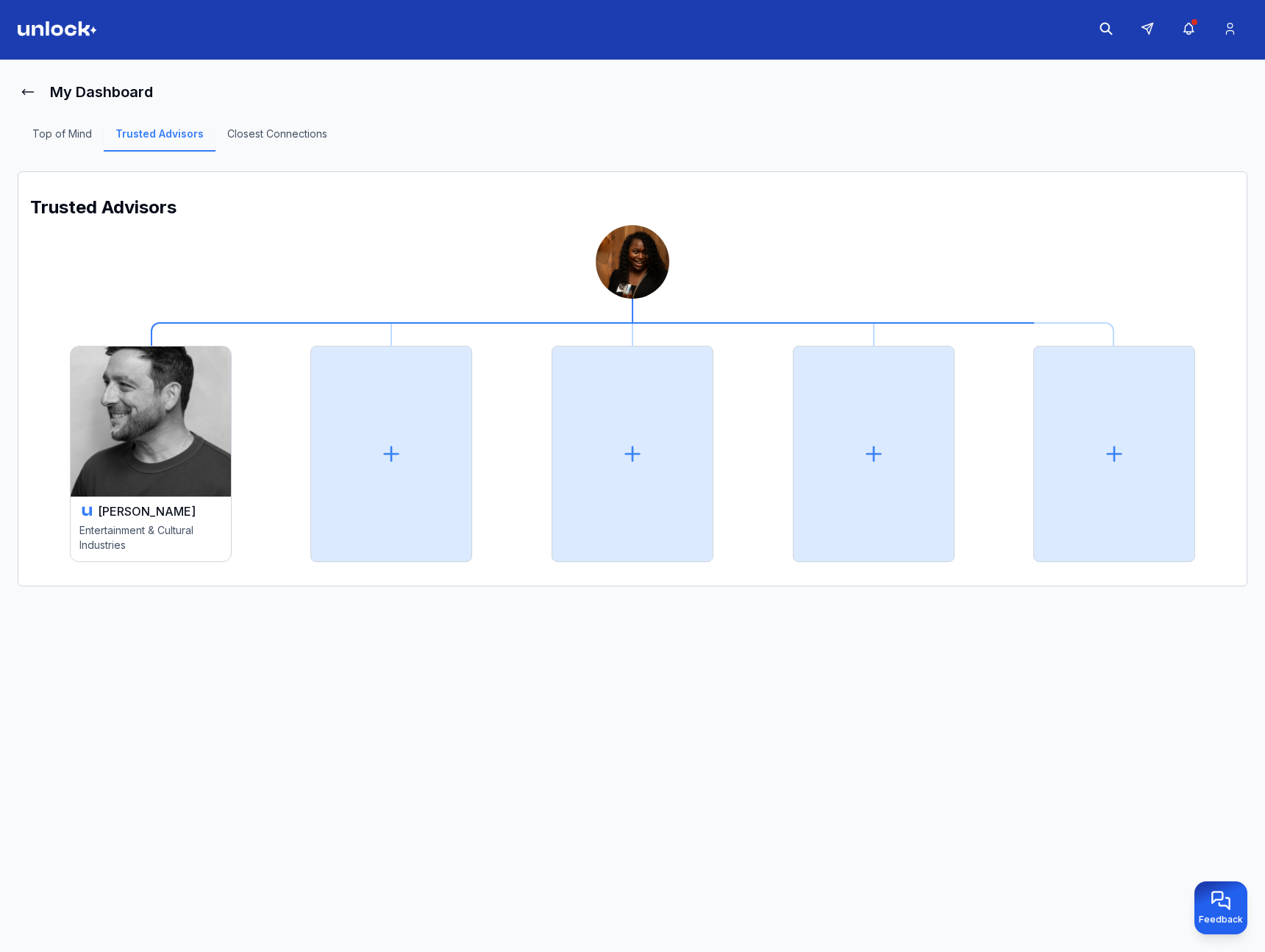
scroll to position [0, 0]
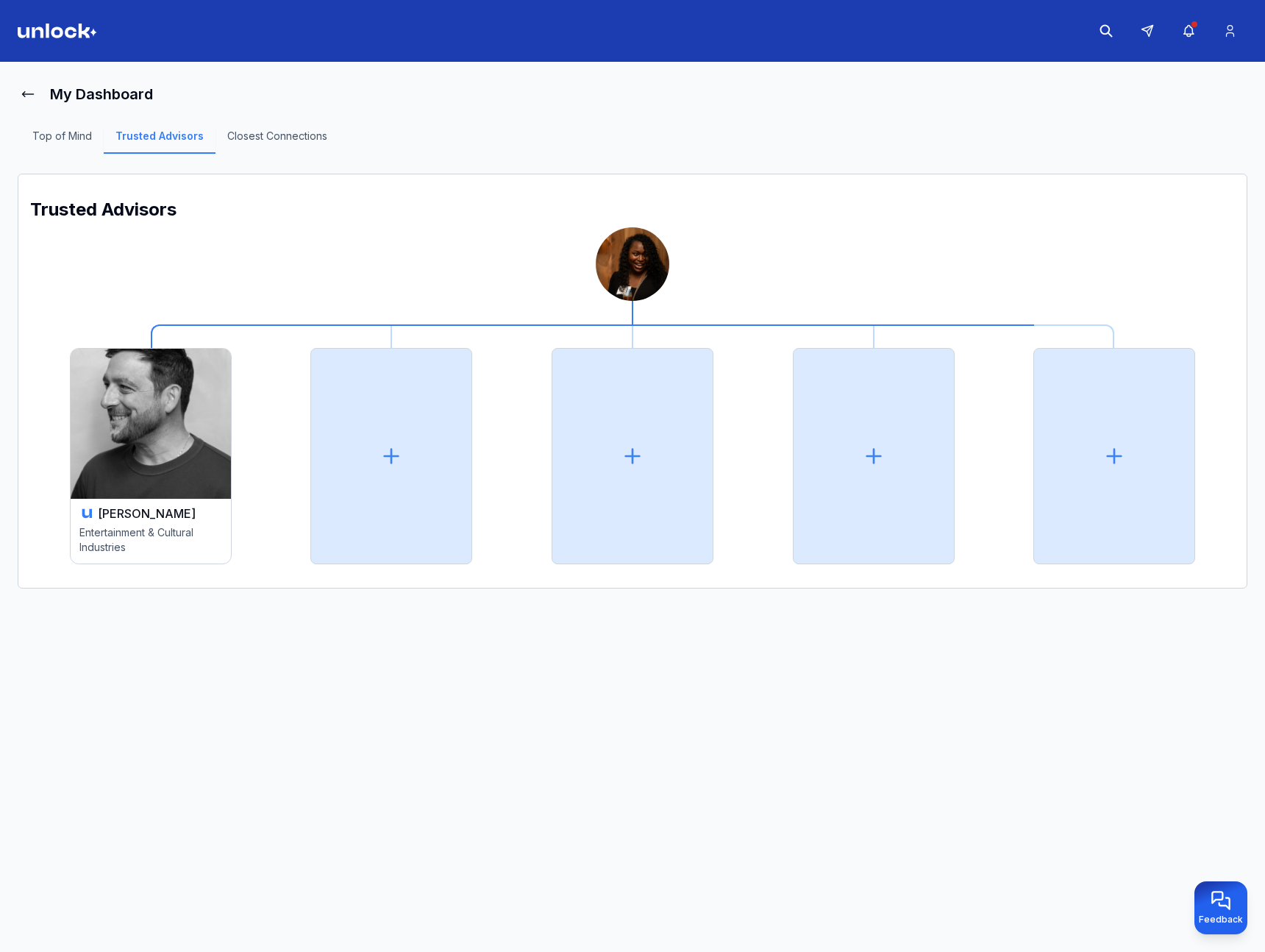
click at [148, 506] on h3 "[PERSON_NAME]" at bounding box center [147, 513] width 98 height 18
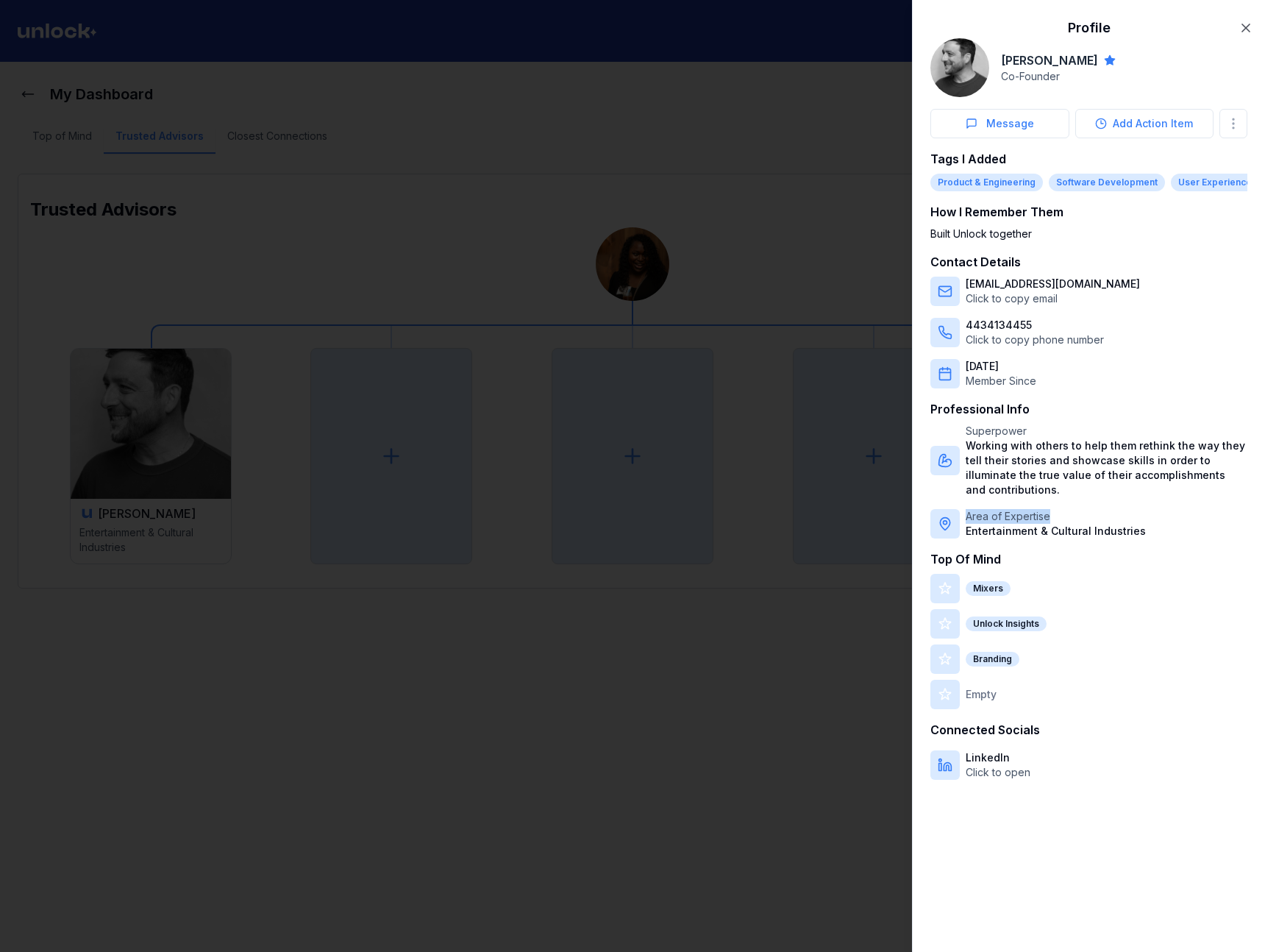
drag, startPoint x: 1048, startPoint y: 522, endPoint x: 968, endPoint y: 521, distance: 80.0
click at [969, 521] on div "Area of Expertise Entertainment & Cultural Industries" at bounding box center [1055, 523] width 180 height 29
click at [798, 258] on div at bounding box center [632, 476] width 1265 height 952
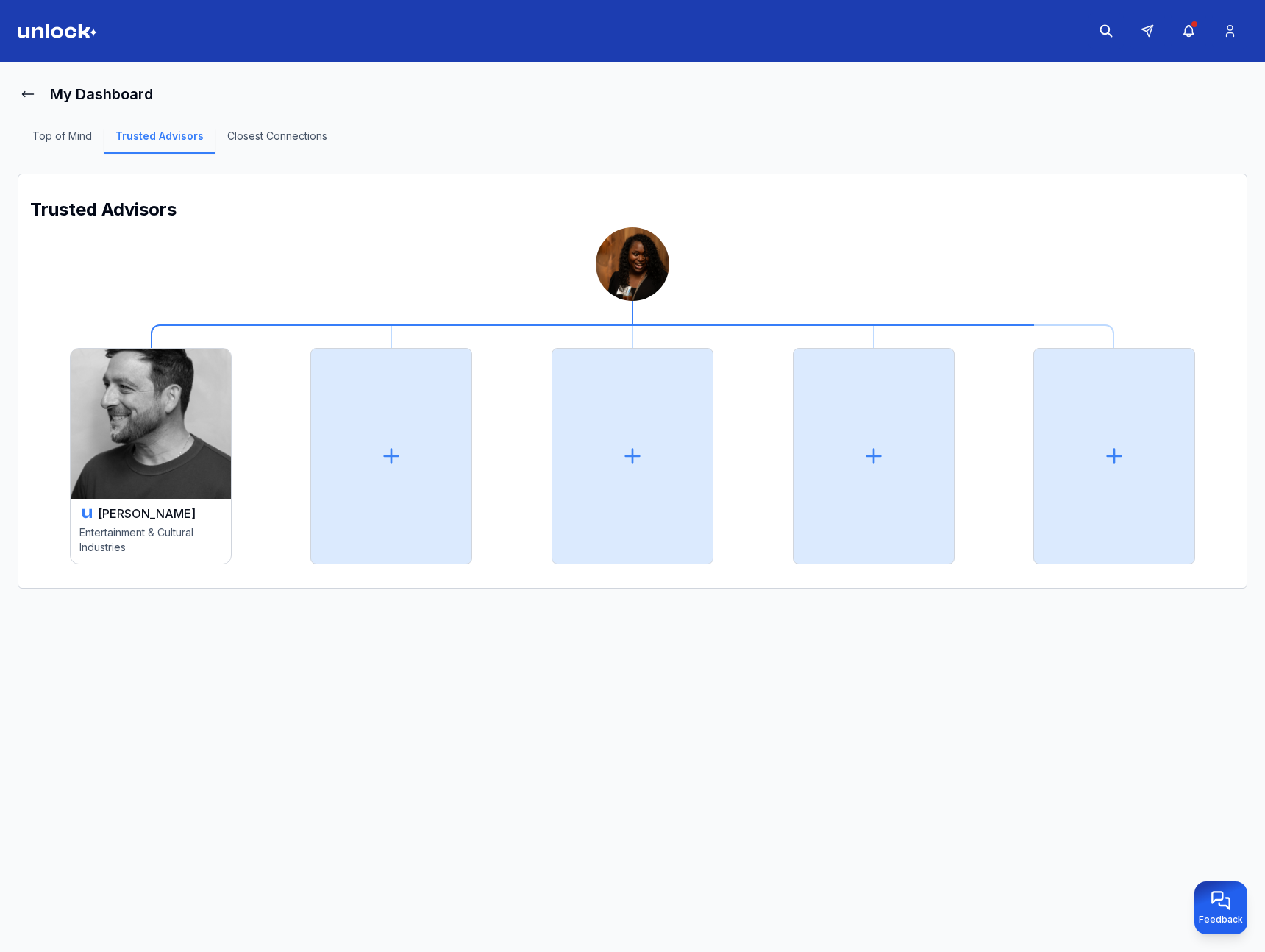
click at [645, 269] on img at bounding box center [633, 264] width 73 height 73
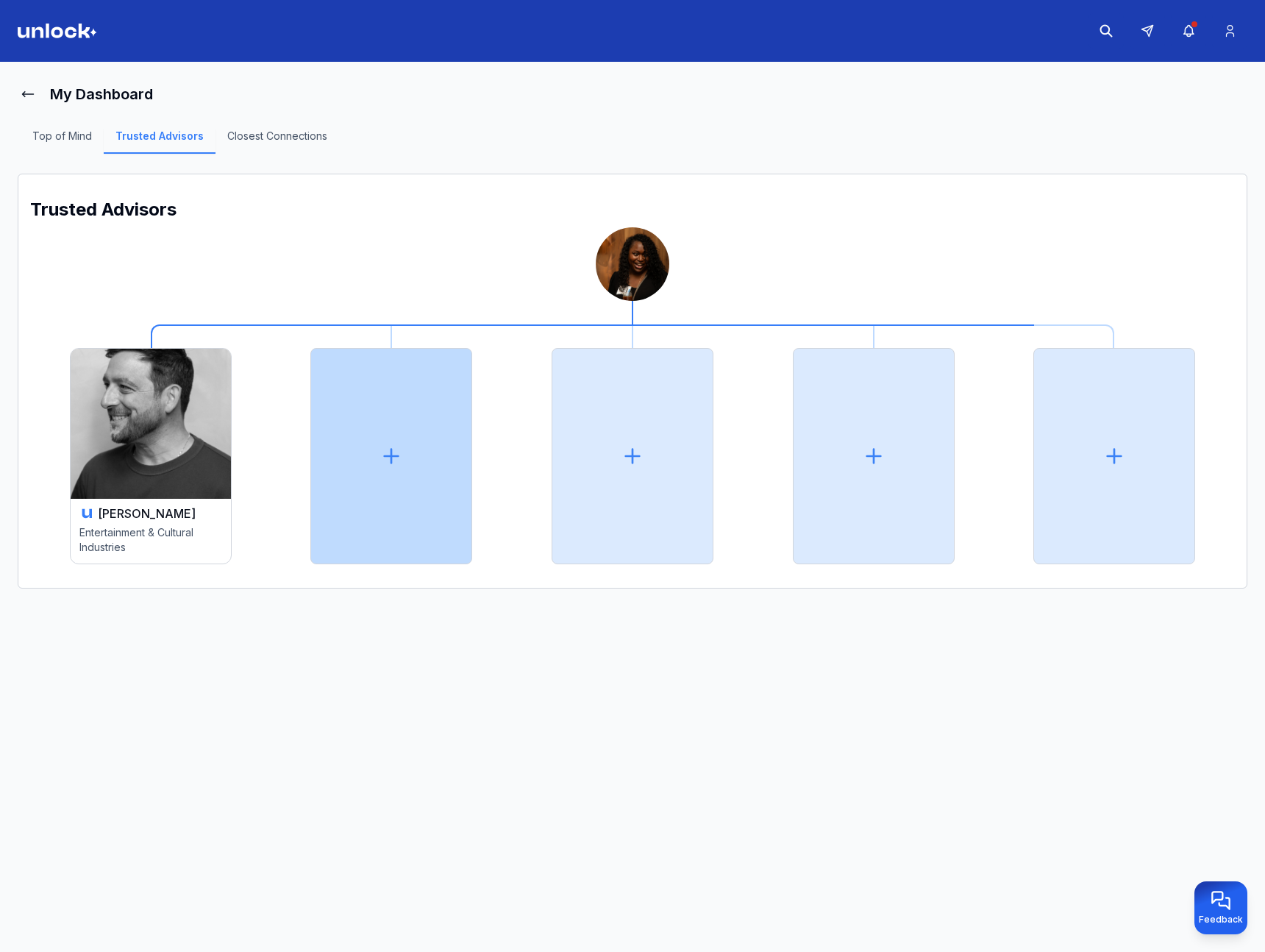
click at [416, 467] on div at bounding box center [391, 456] width 161 height 217
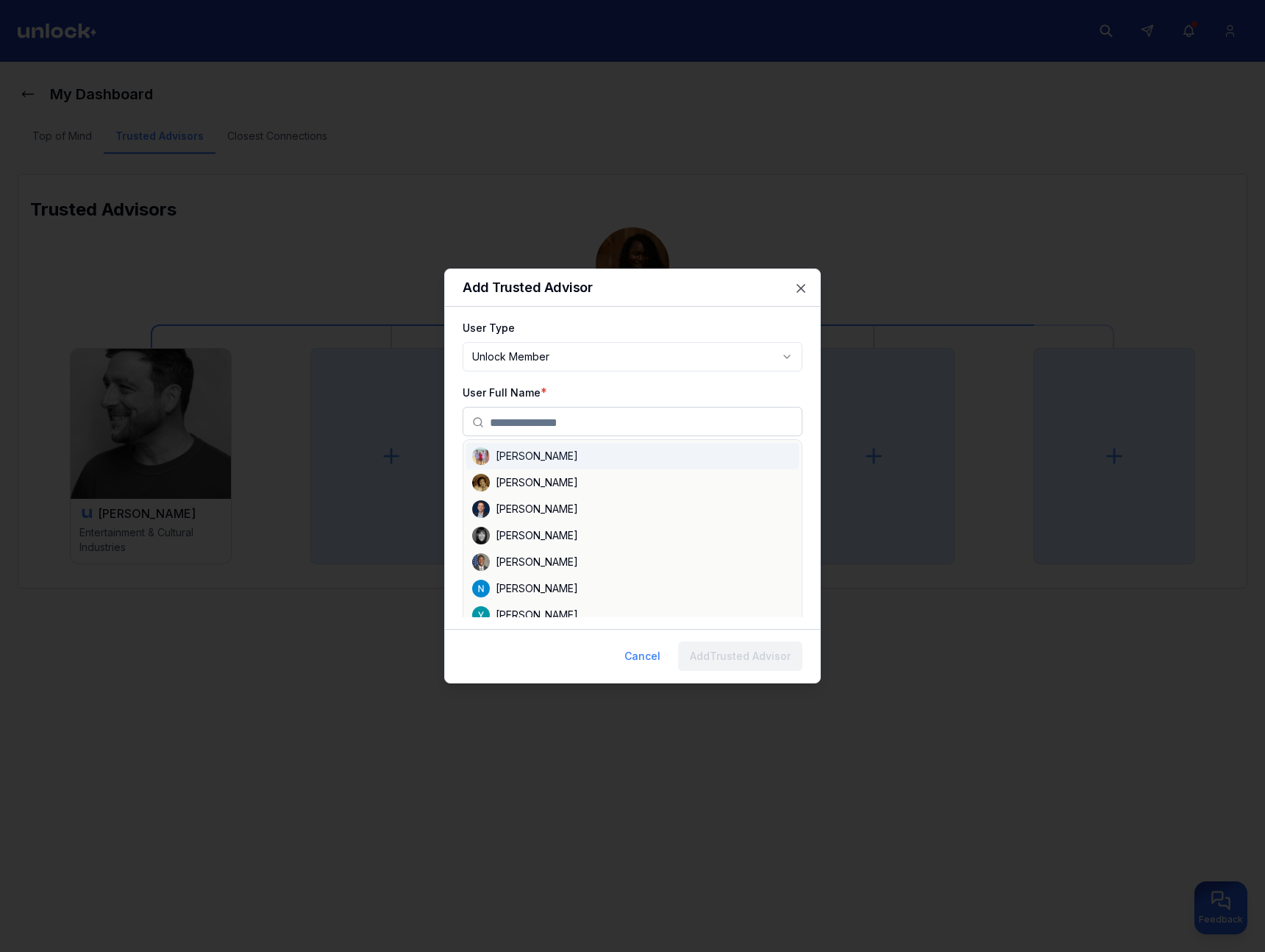
click at [553, 407] on input "text" at bounding box center [641, 422] width 303 height 29
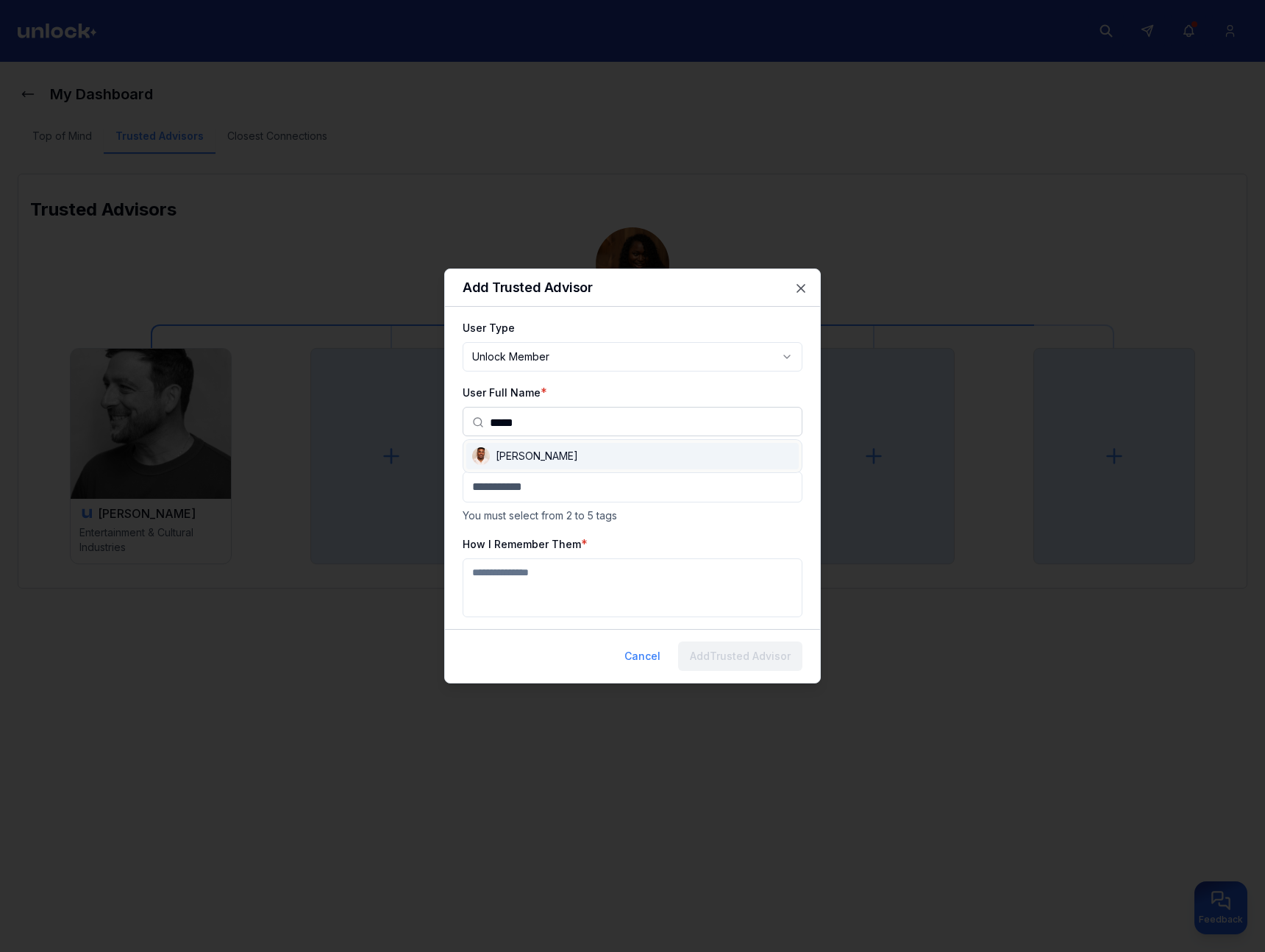
click at [560, 453] on div "[PERSON_NAME]" at bounding box center [632, 456] width 332 height 27
type input "**********"
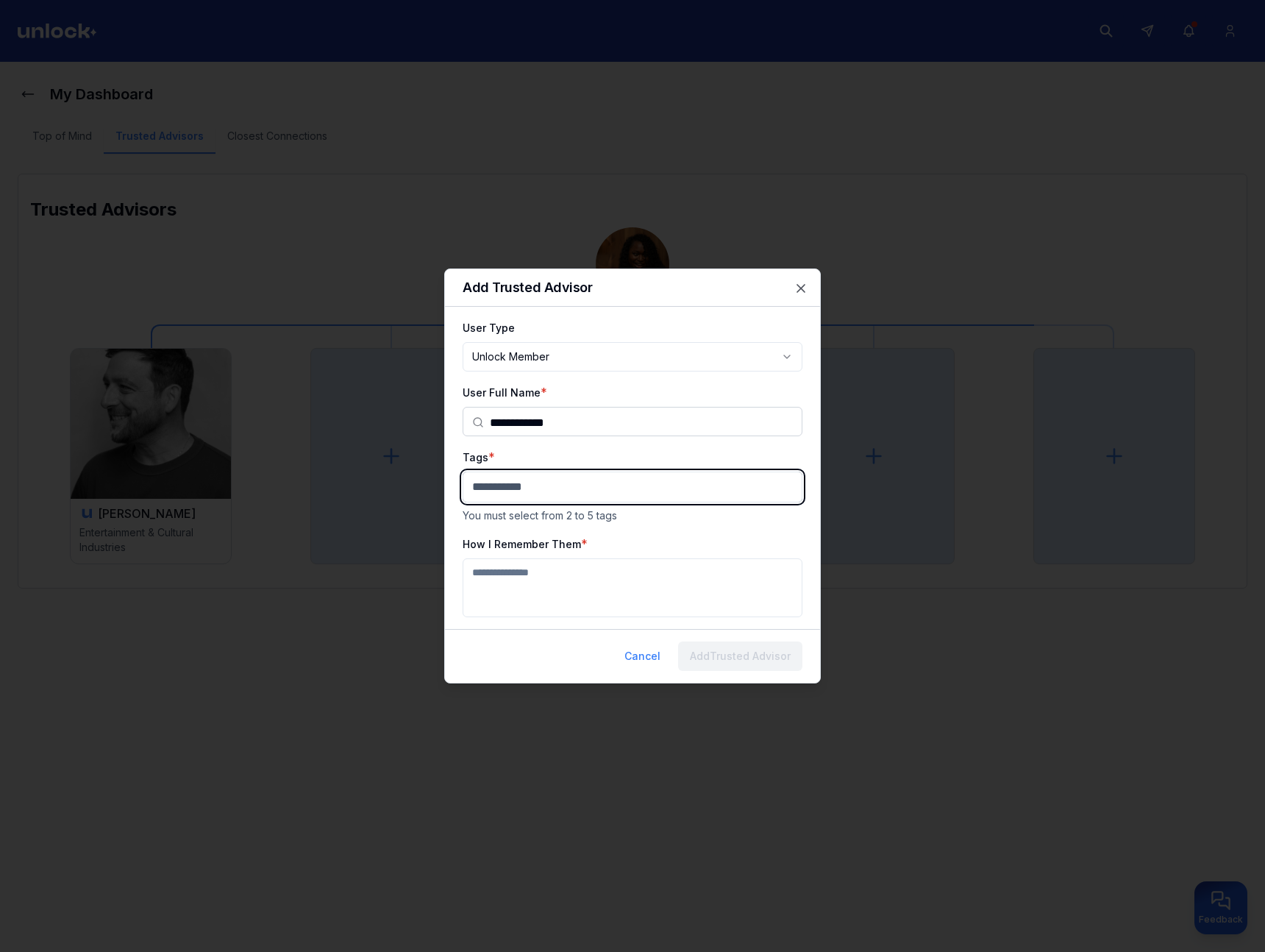
click at [578, 500] on body "**********" at bounding box center [632, 476] width 1265 height 952
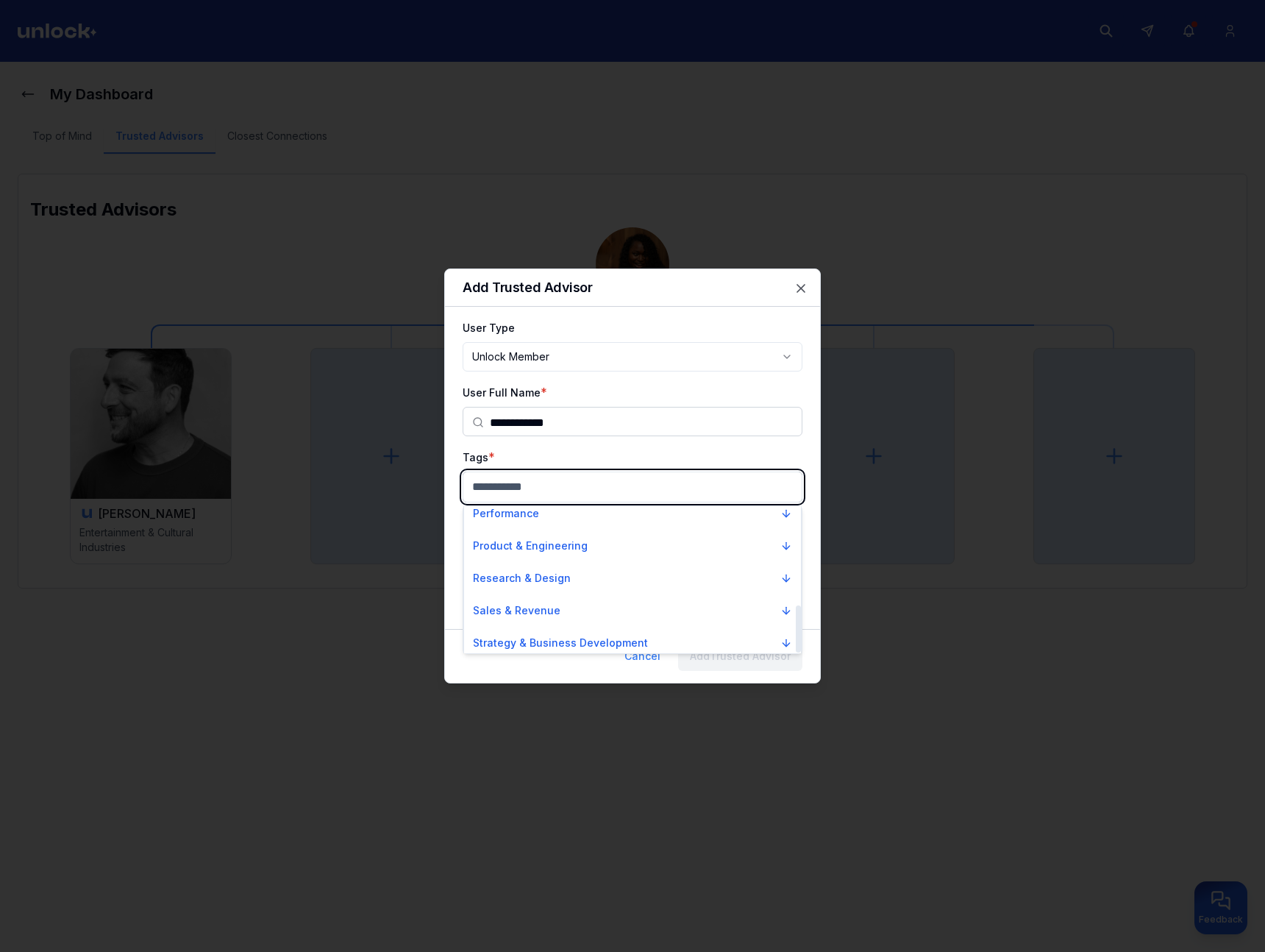
scroll to position [308, 0]
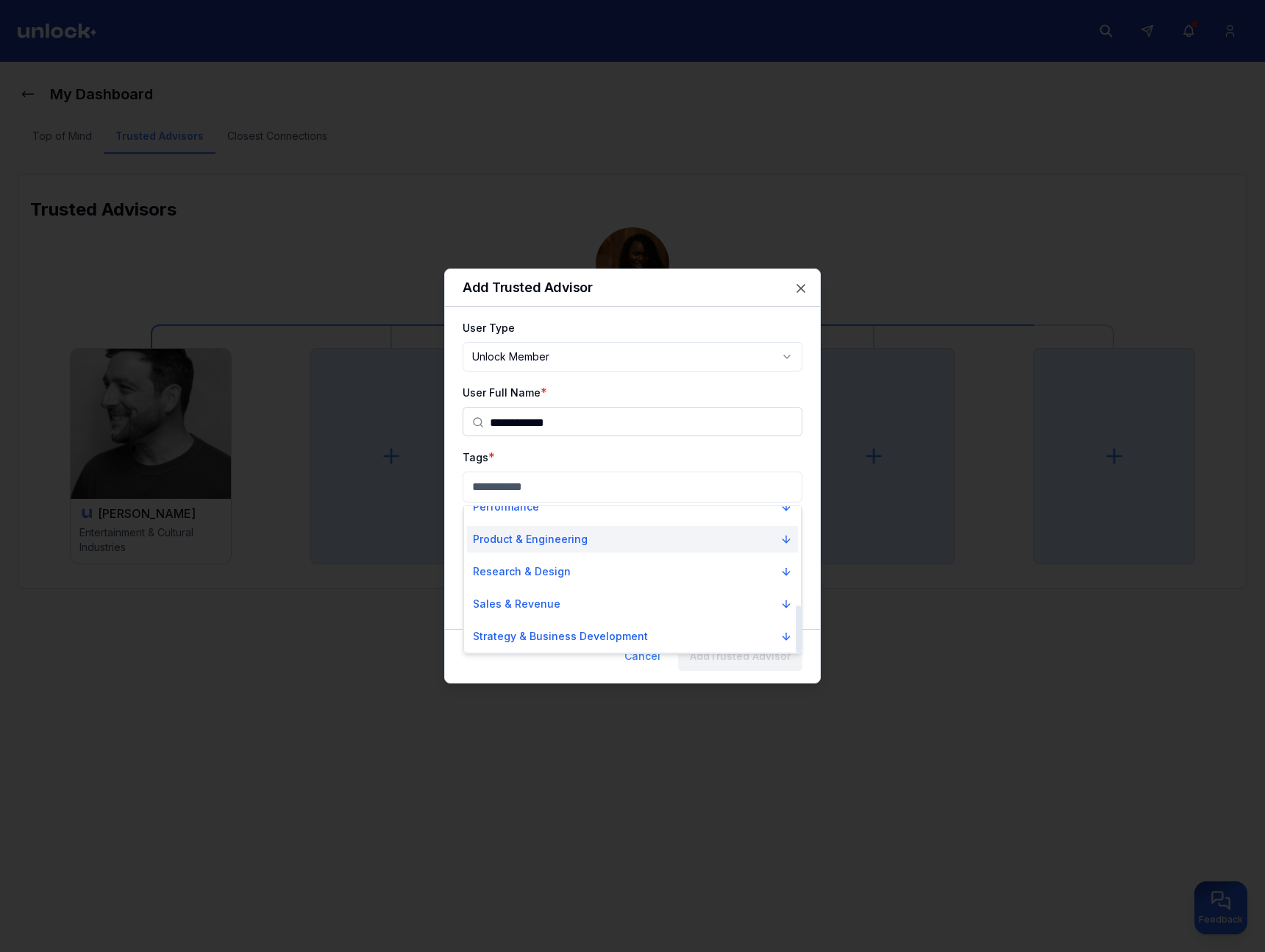
click at [578, 546] on p "Product & Engineering" at bounding box center [530, 539] width 115 height 15
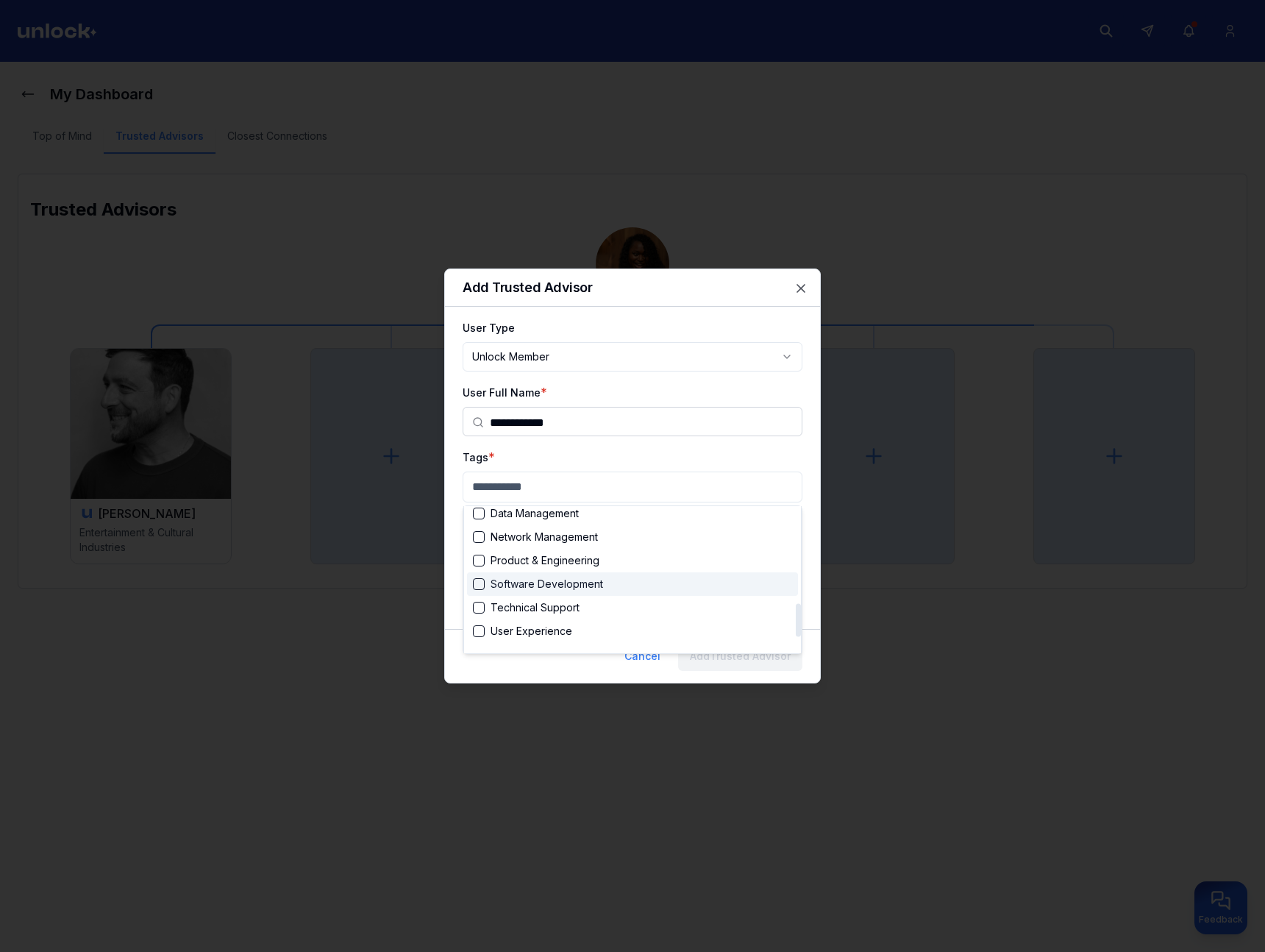
scroll to position [456, 0]
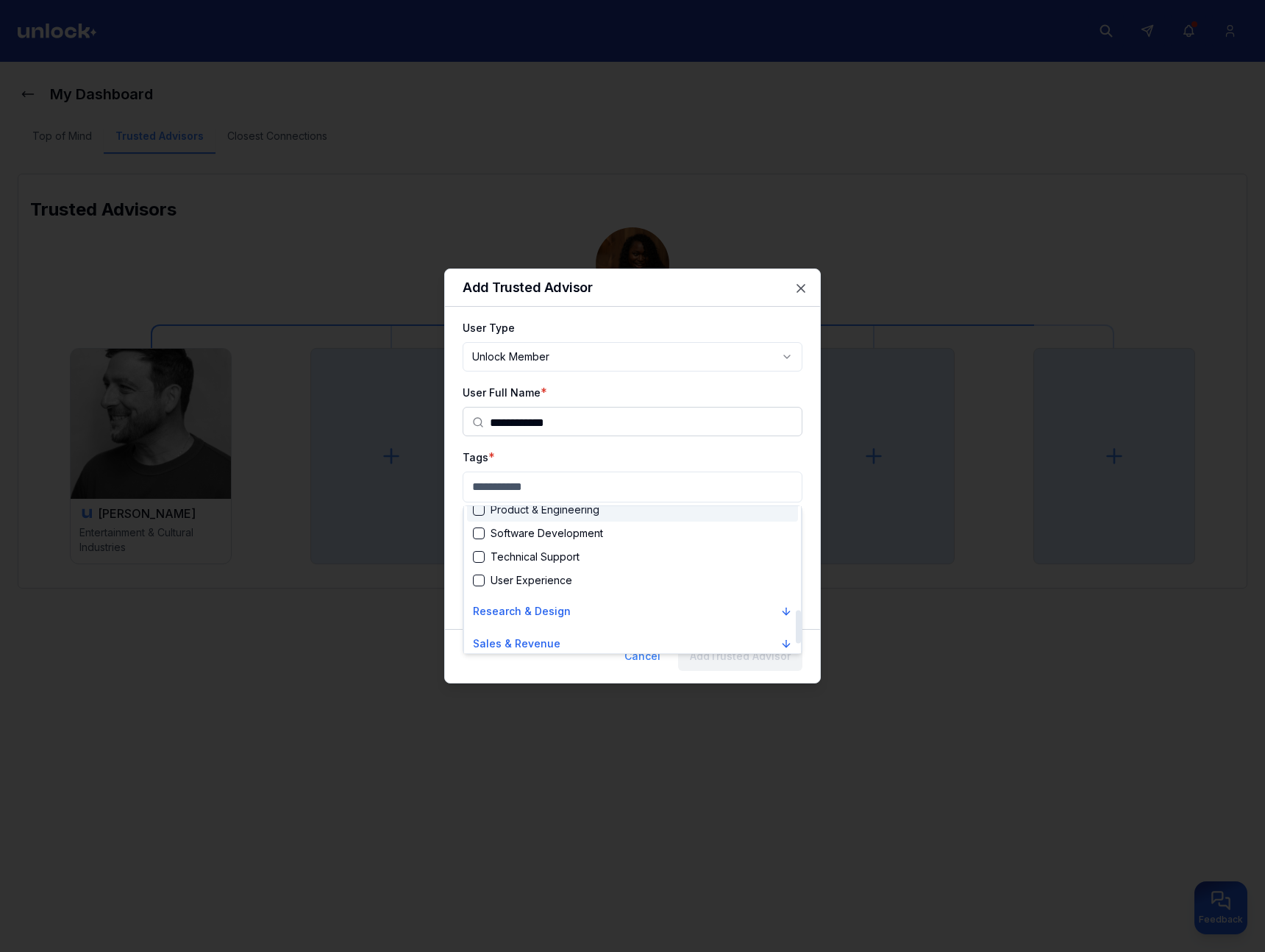
click at [559, 511] on div "Product & Engineering" at bounding box center [536, 509] width 126 height 15
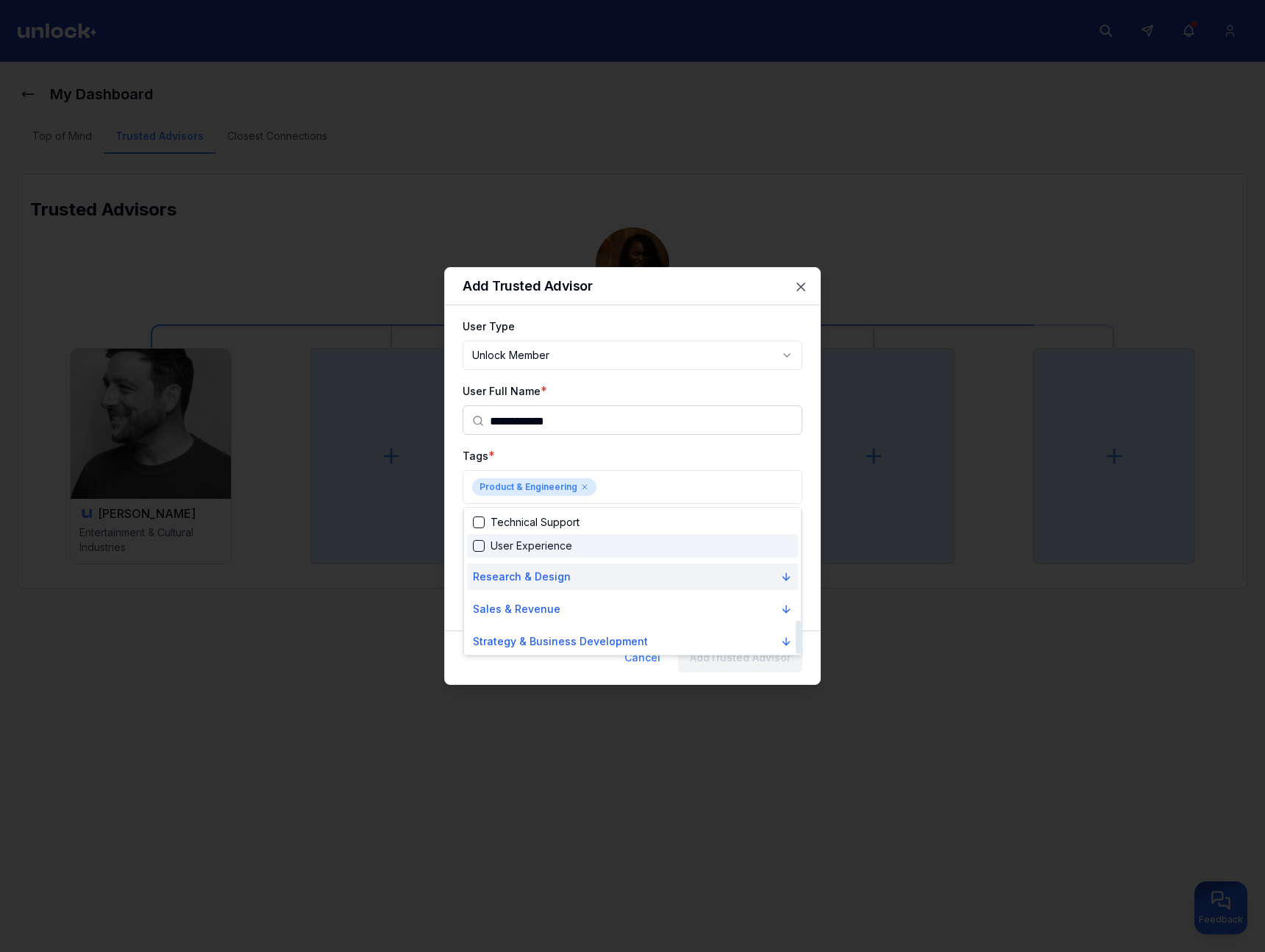
scroll to position [496, 0]
click at [521, 606] on p "Sales & Revenue" at bounding box center [517, 605] width 87 height 15
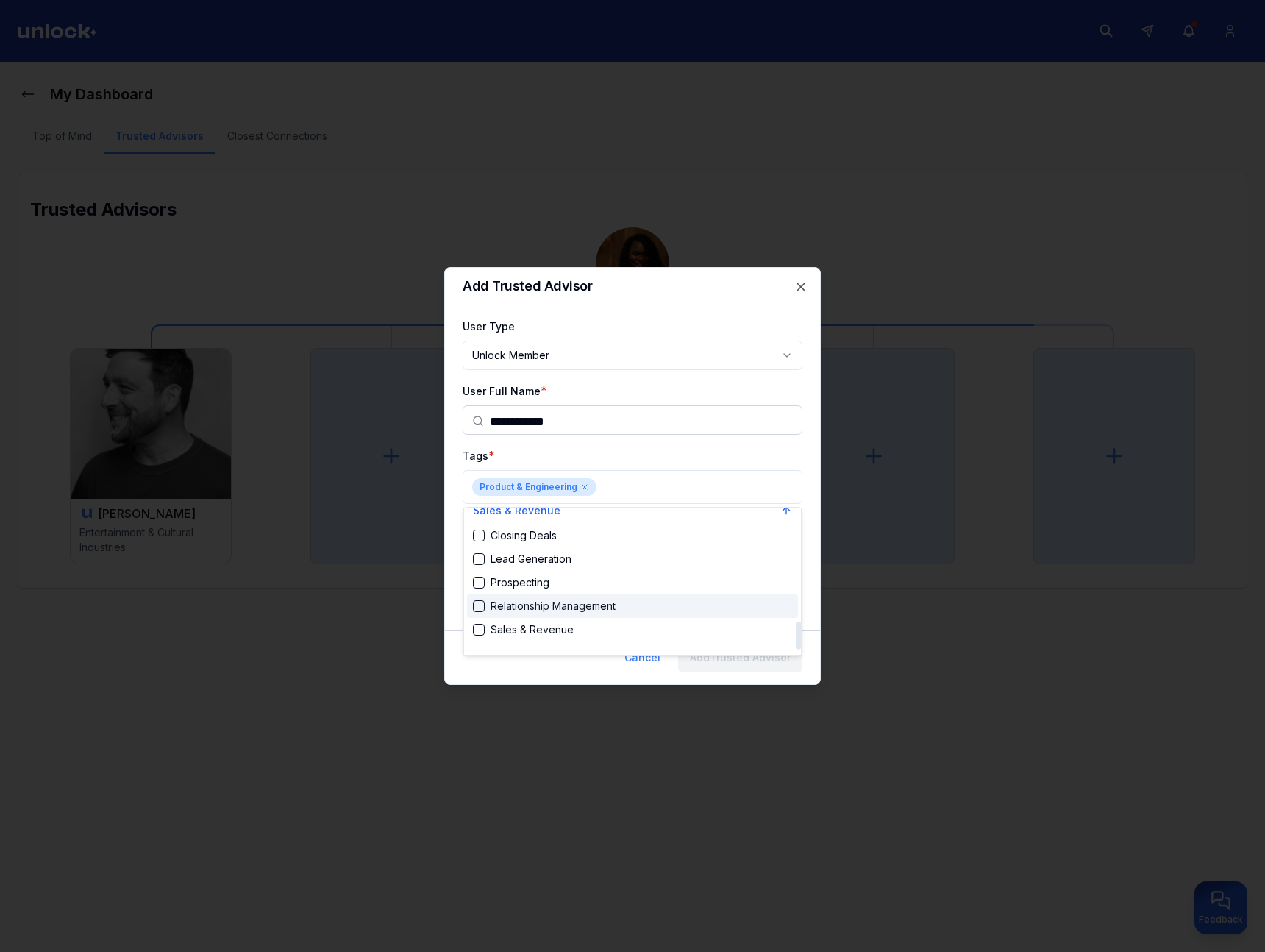
scroll to position [592, 0]
click at [546, 606] on div "Relationship Management" at bounding box center [544, 605] width 142 height 15
click at [755, 440] on div at bounding box center [632, 476] width 1265 height 952
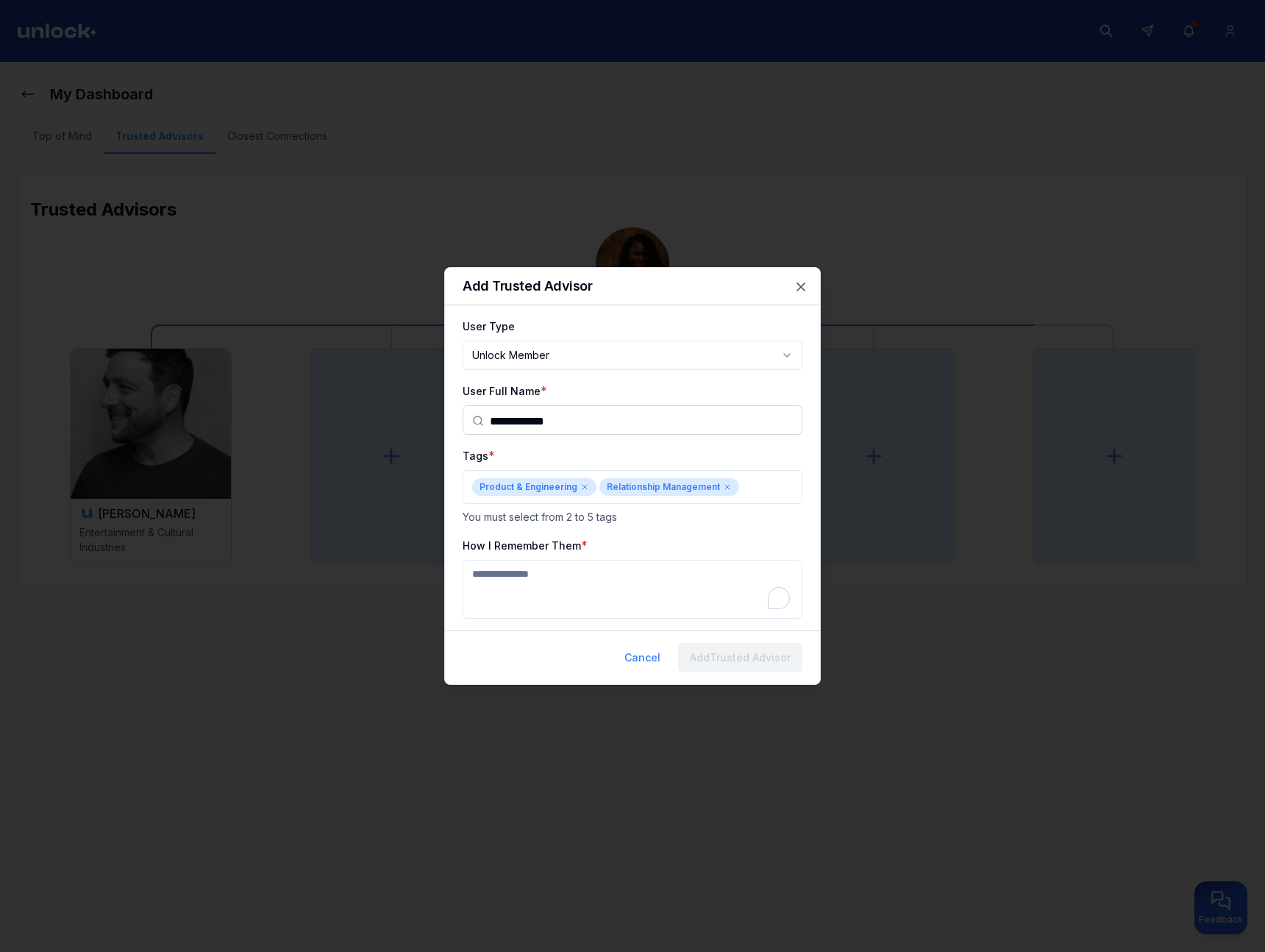
click at [716, 605] on textarea "How I Remember Them" at bounding box center [633, 588] width 340 height 59
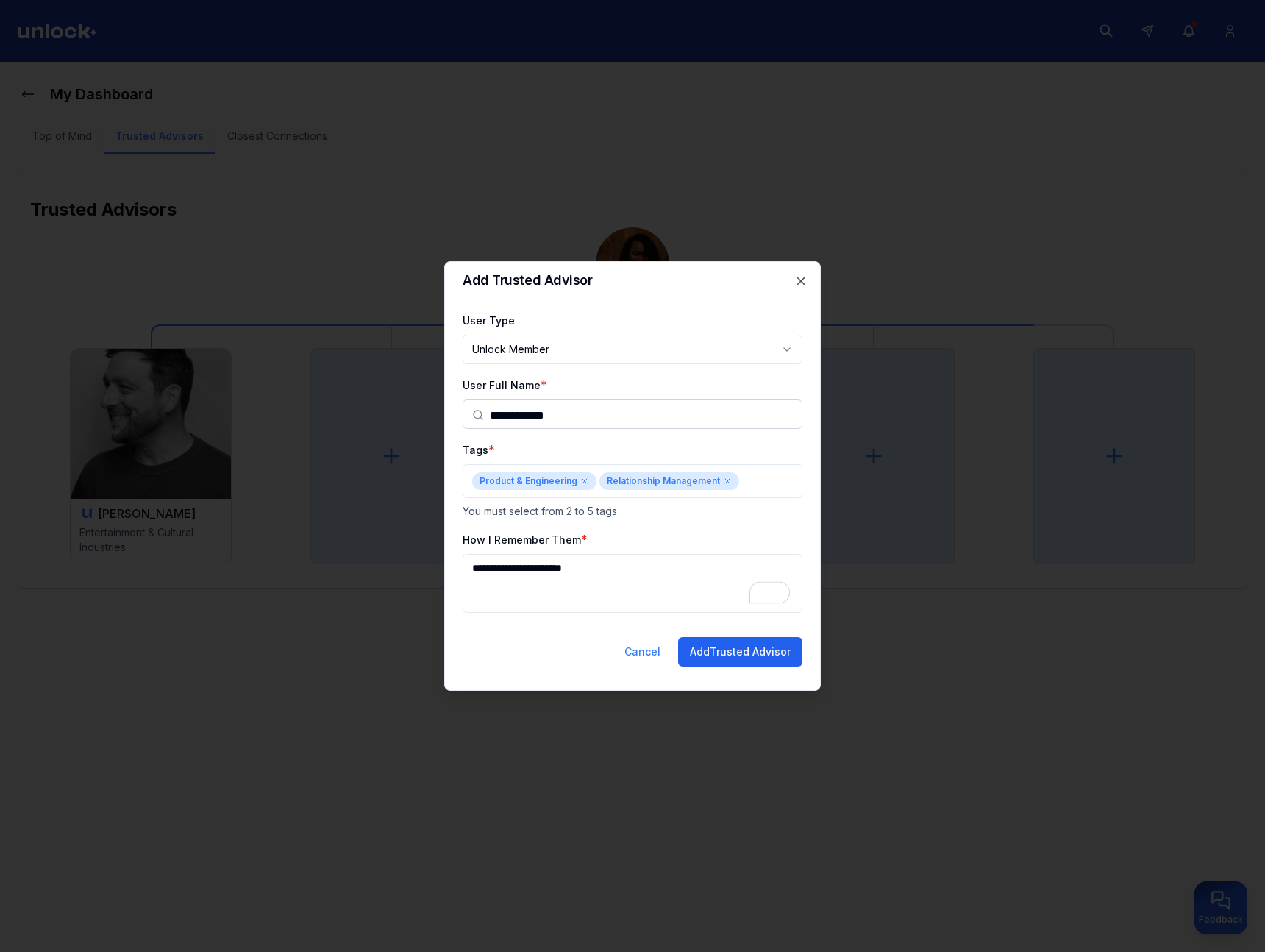
type textarea "**********"
click at [745, 663] on button "Add Trusted Advisor" at bounding box center [740, 651] width 124 height 29
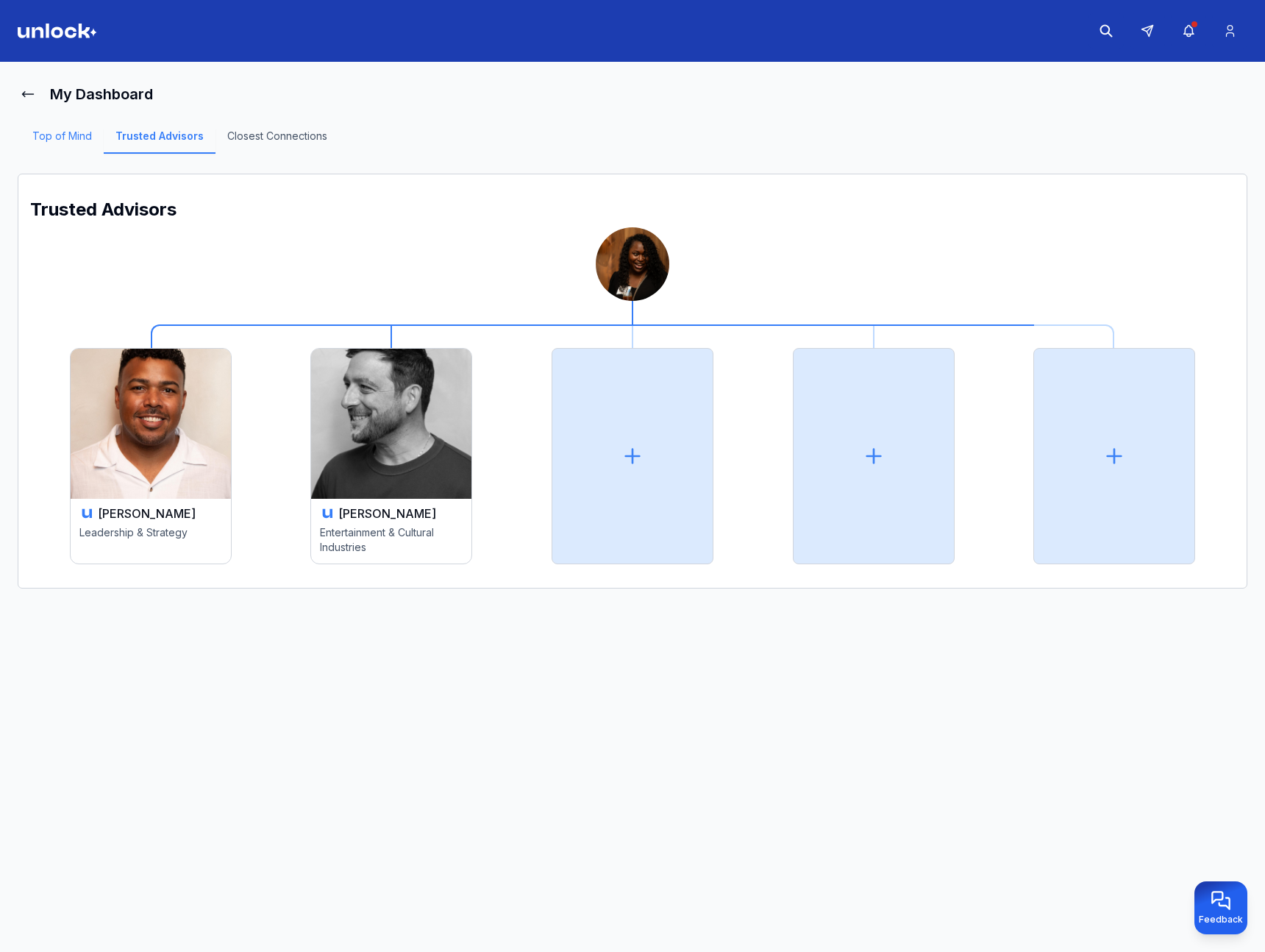
click at [74, 137] on link "Top of Mind" at bounding box center [62, 141] width 83 height 25
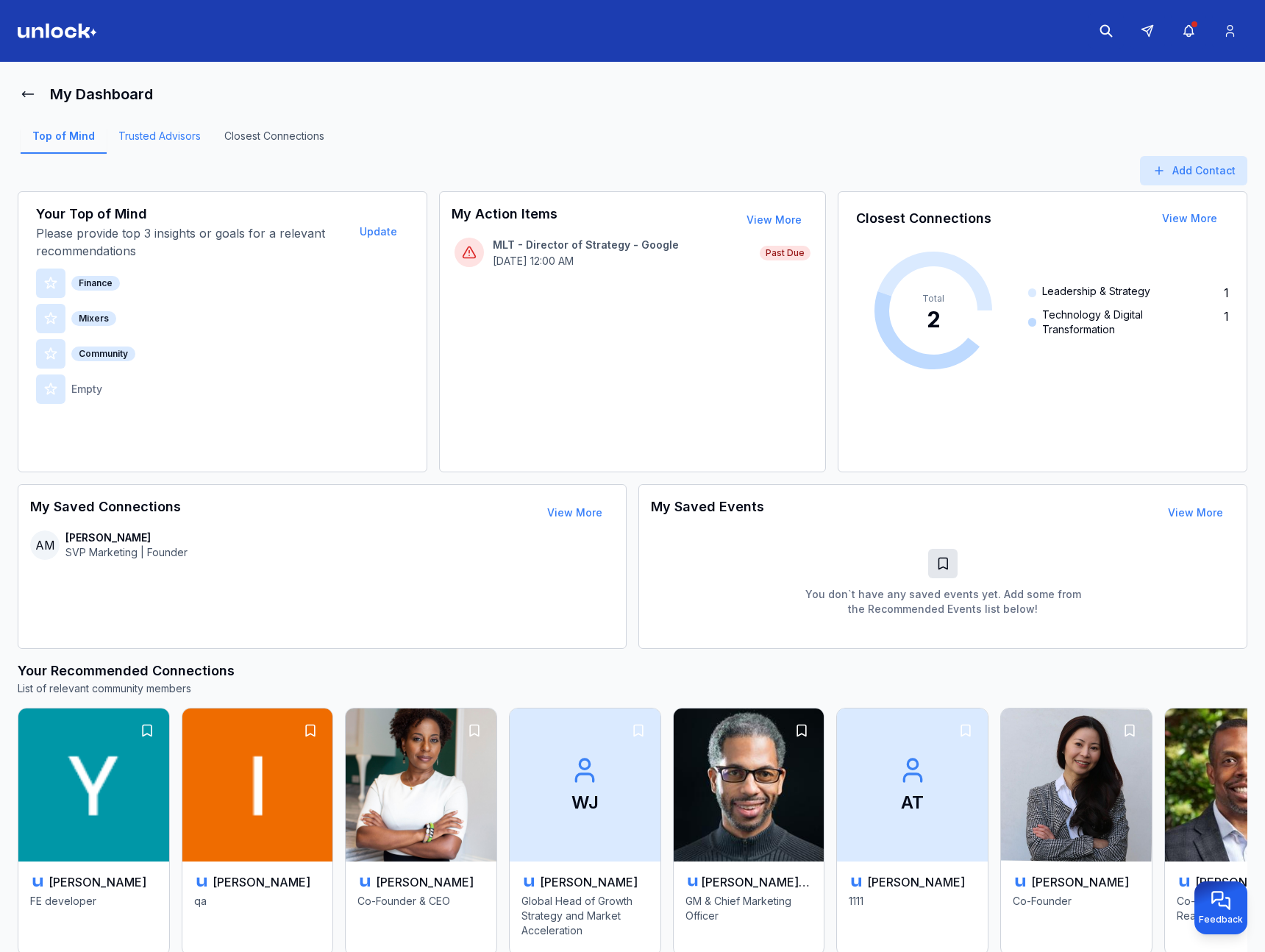
click at [109, 137] on link "Trusted Advisors" at bounding box center [159, 141] width 106 height 25
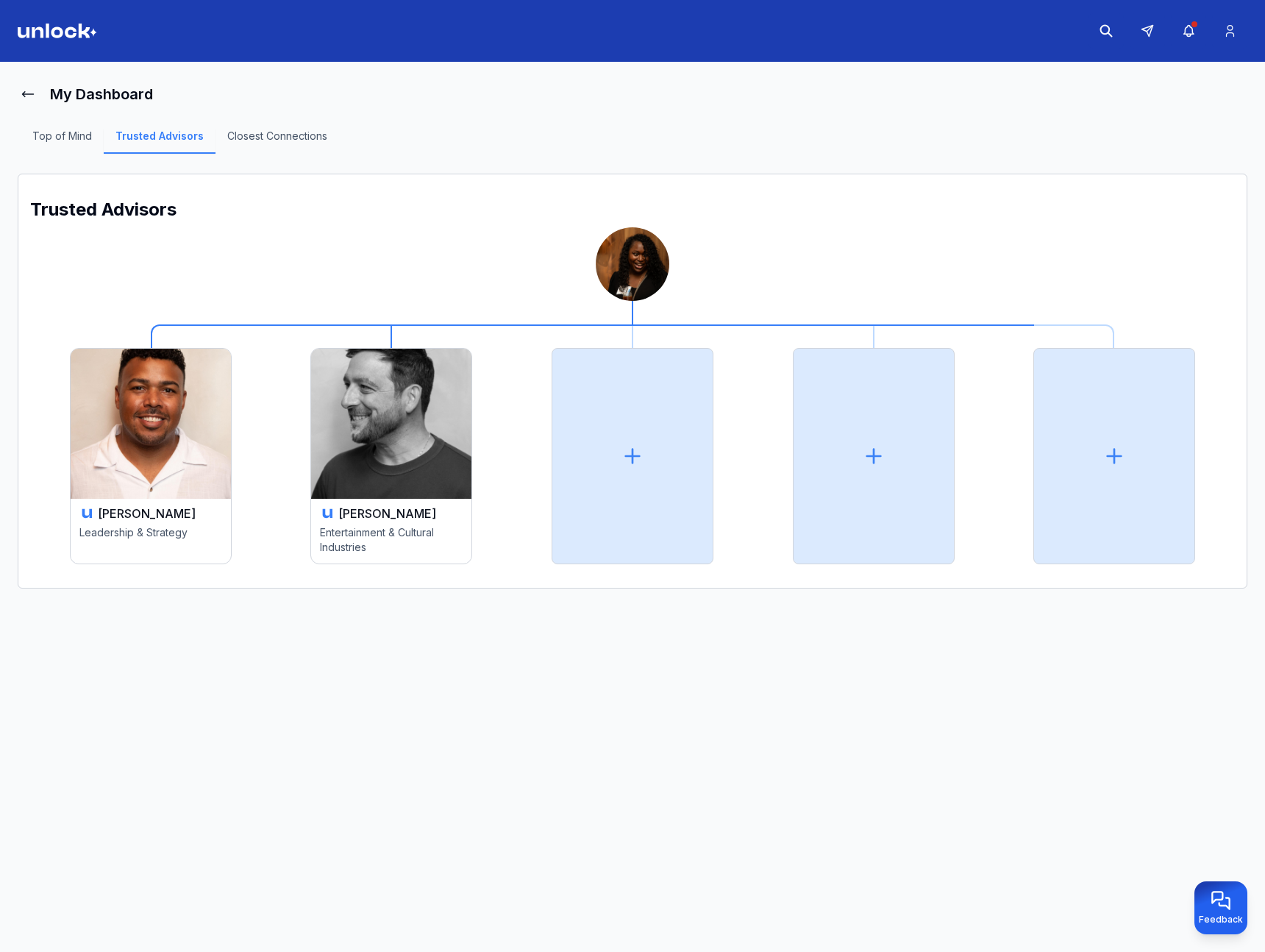
click at [163, 500] on div "[PERSON_NAME] Leadership & Strategy" at bounding box center [151, 531] width 161 height 65
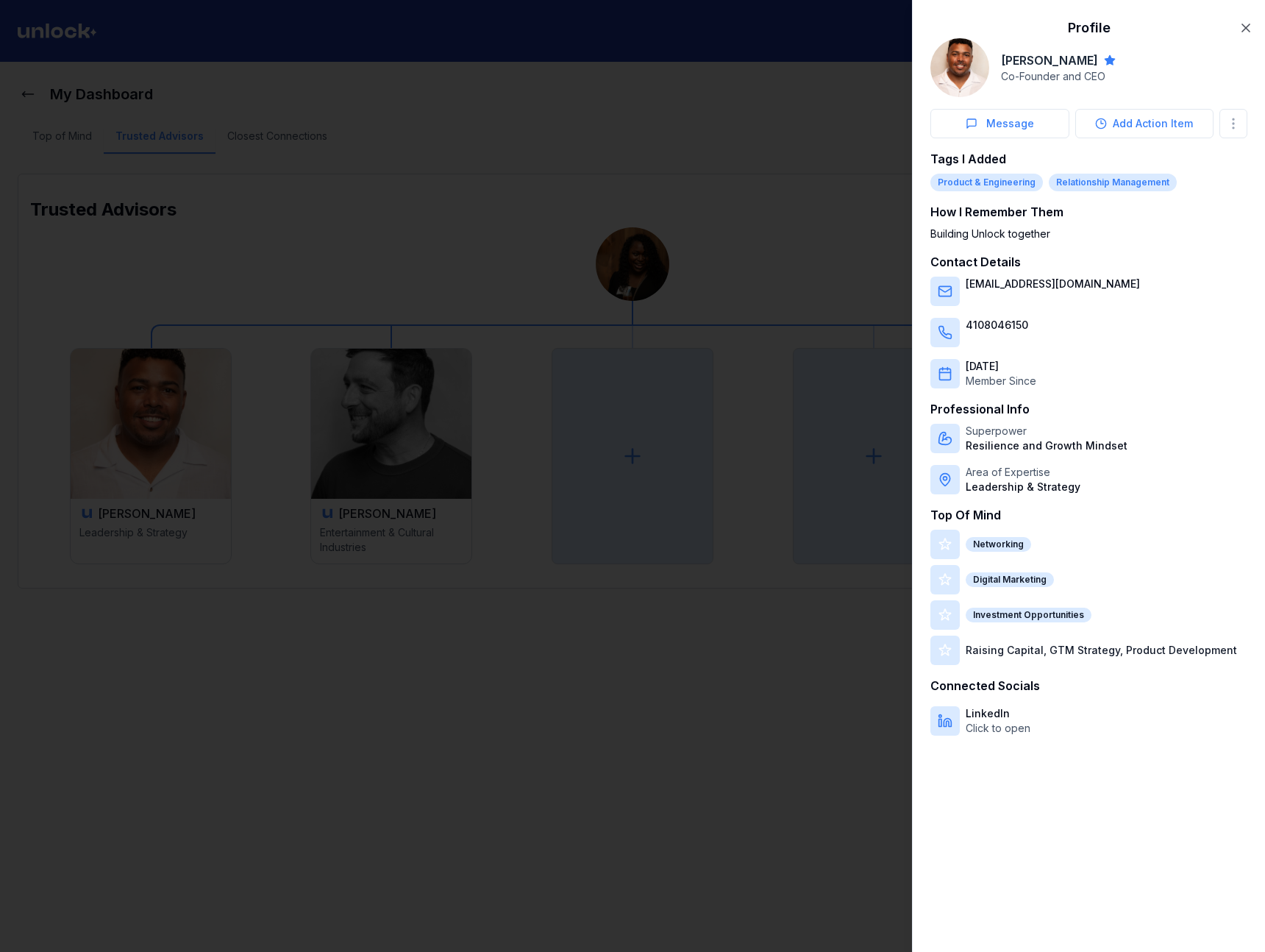
click at [162, 510] on div at bounding box center [632, 476] width 1265 height 952
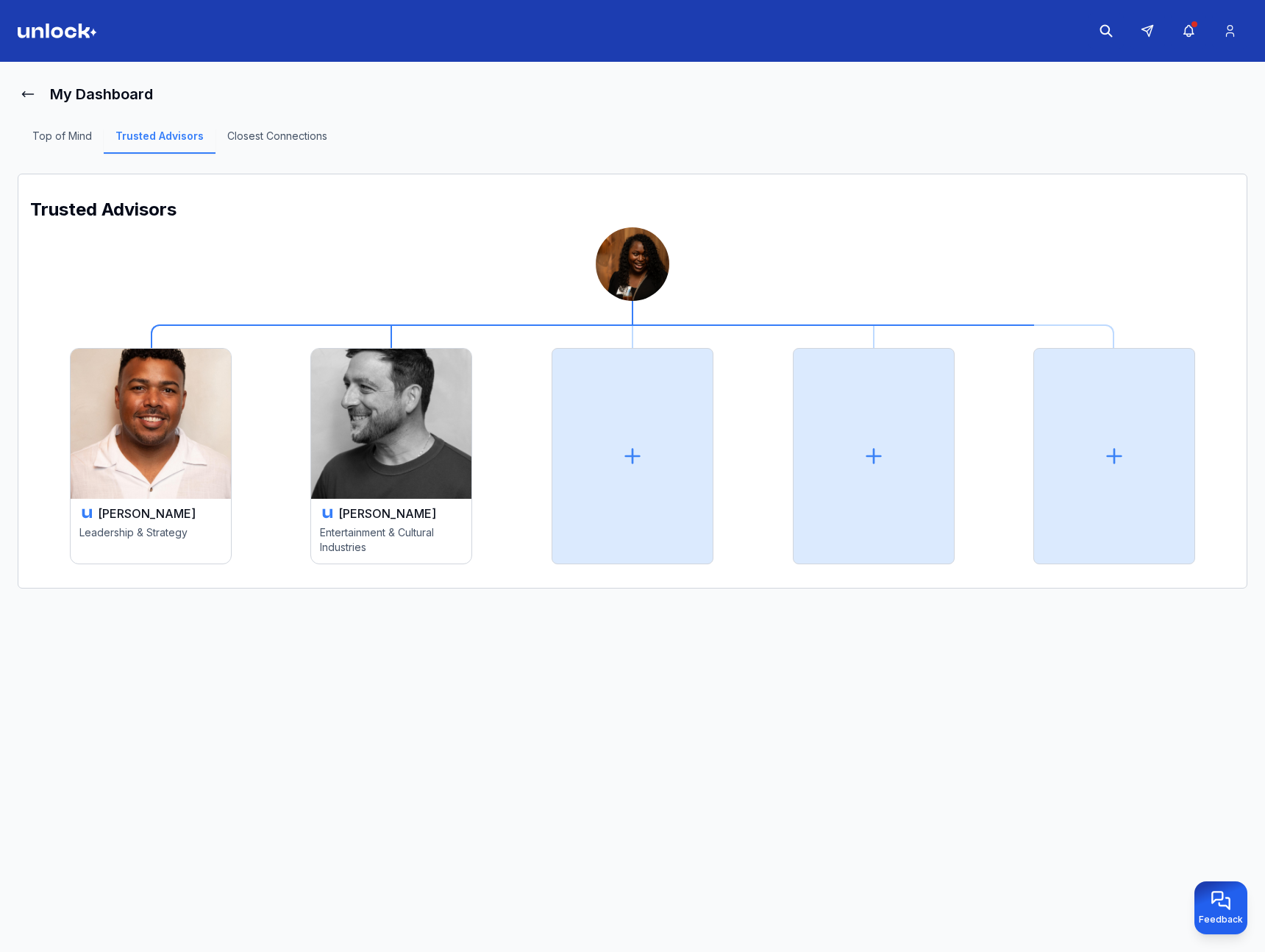
click at [163, 509] on h3 "[PERSON_NAME]" at bounding box center [147, 513] width 98 height 18
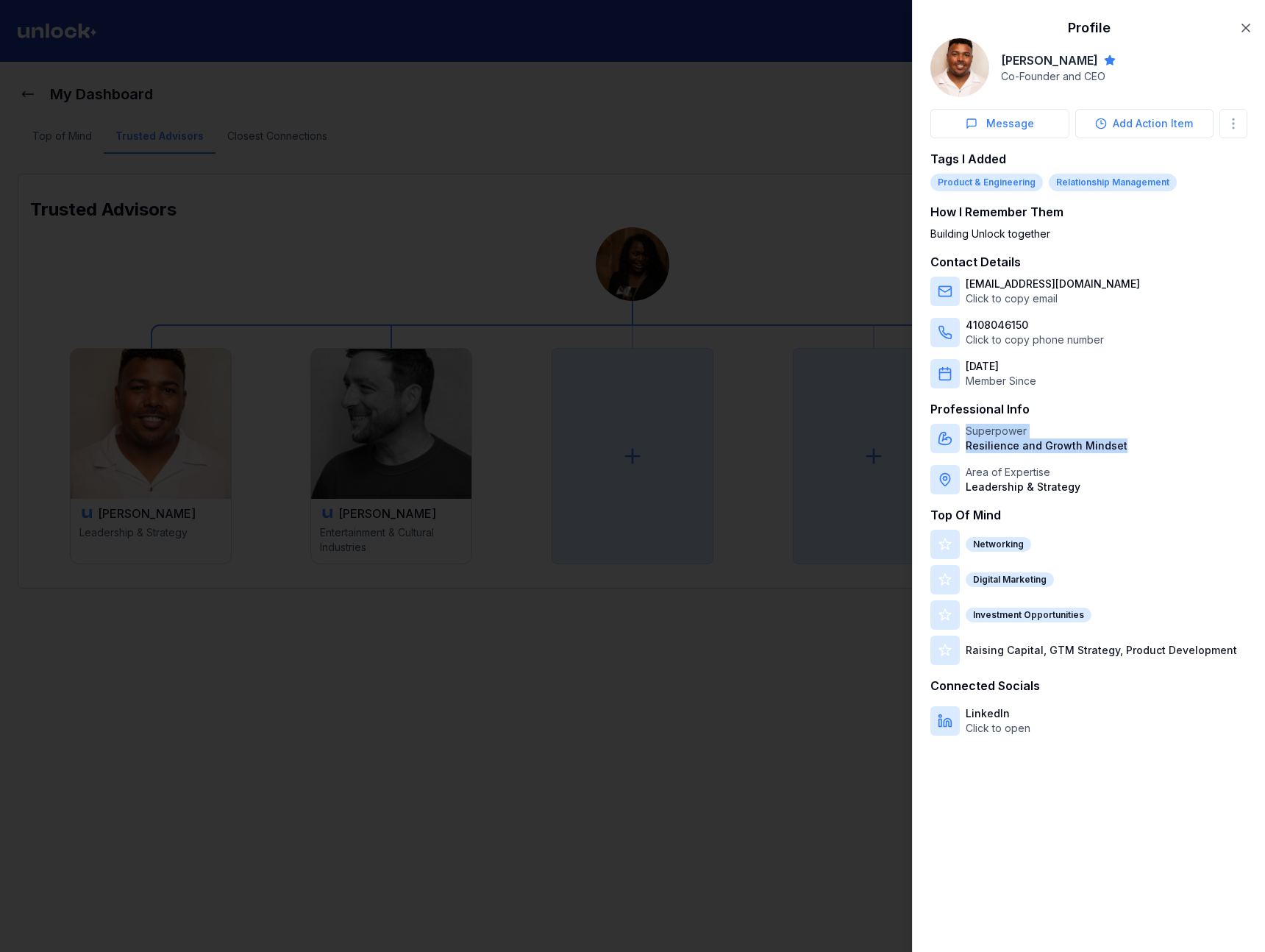
drag, startPoint x: 1128, startPoint y: 442, endPoint x: 946, endPoint y: 435, distance: 182.1
click at [944, 434] on div "Superpower Resilience and Growth Mindset" at bounding box center [1089, 439] width 317 height 29
click at [1071, 479] on div "Area of Expertise Leadership & Strategy" at bounding box center [1023, 479] width 115 height 29
drag, startPoint x: 1064, startPoint y: 481, endPoint x: 957, endPoint y: 467, distance: 107.9
click at [957, 467] on div "Area of Expertise Leadership & Strategy" at bounding box center [1089, 479] width 317 height 29
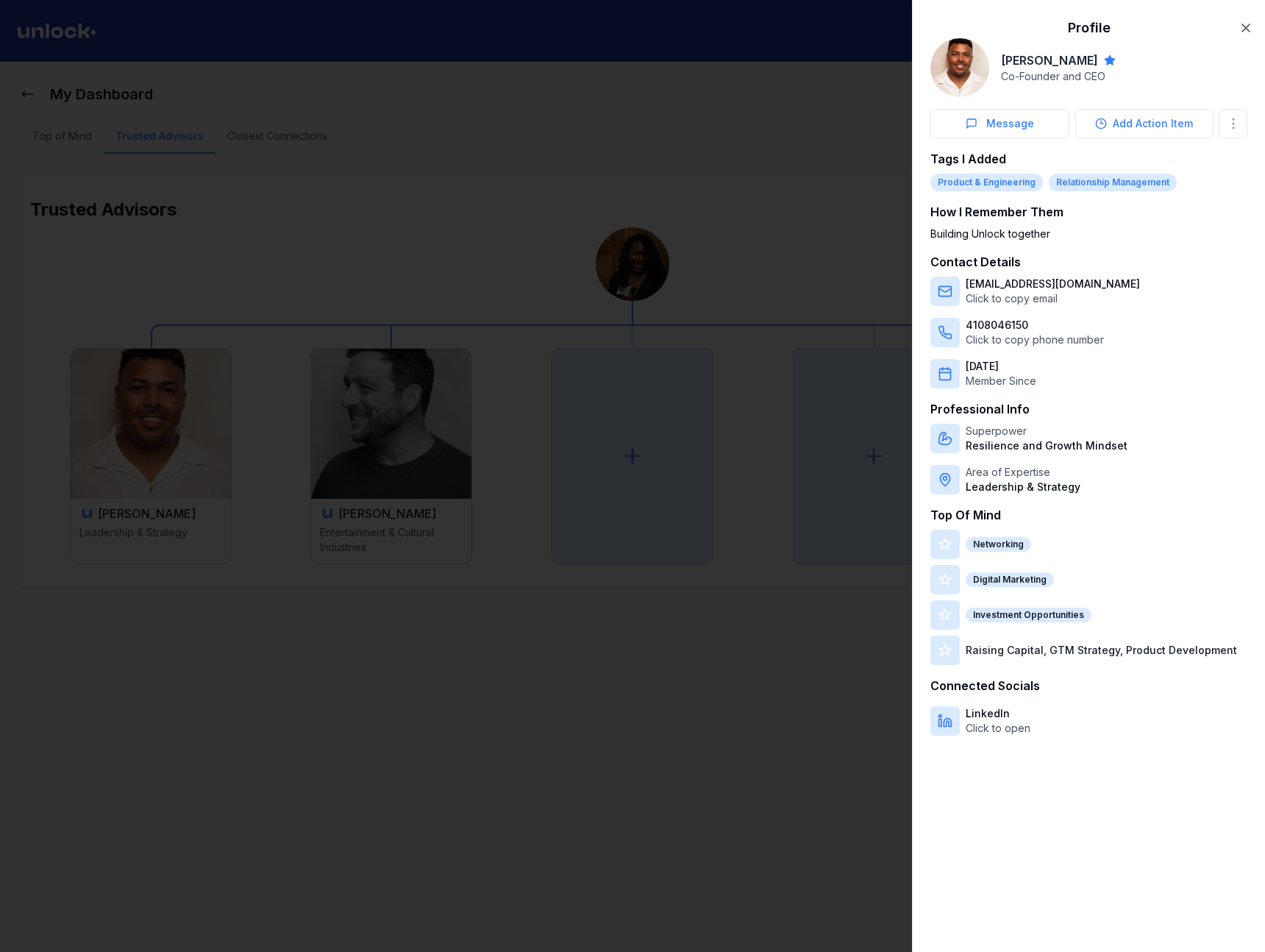
click at [522, 165] on div at bounding box center [632, 476] width 1265 height 952
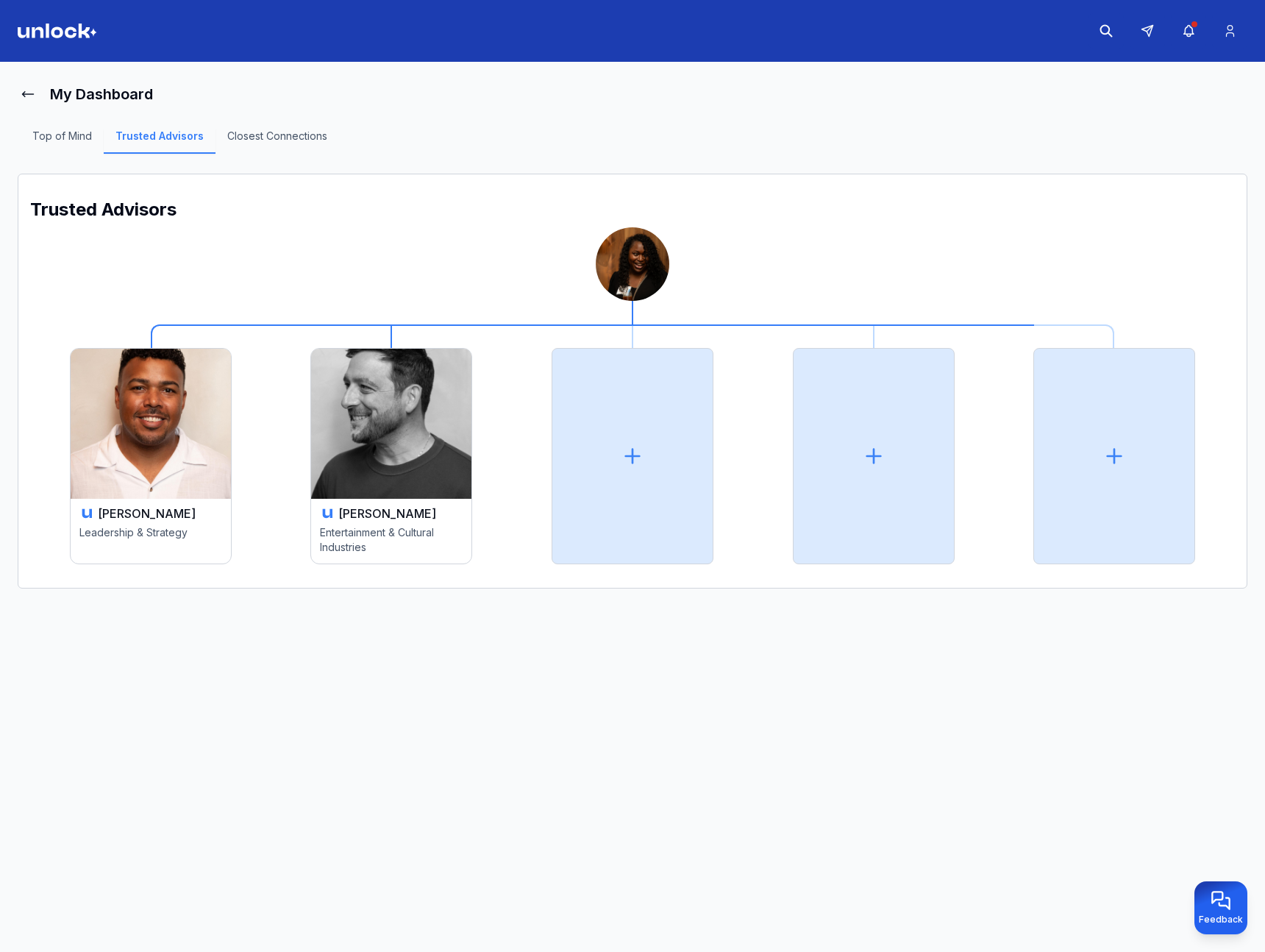
click at [225, 445] on img at bounding box center [151, 424] width 161 height 150
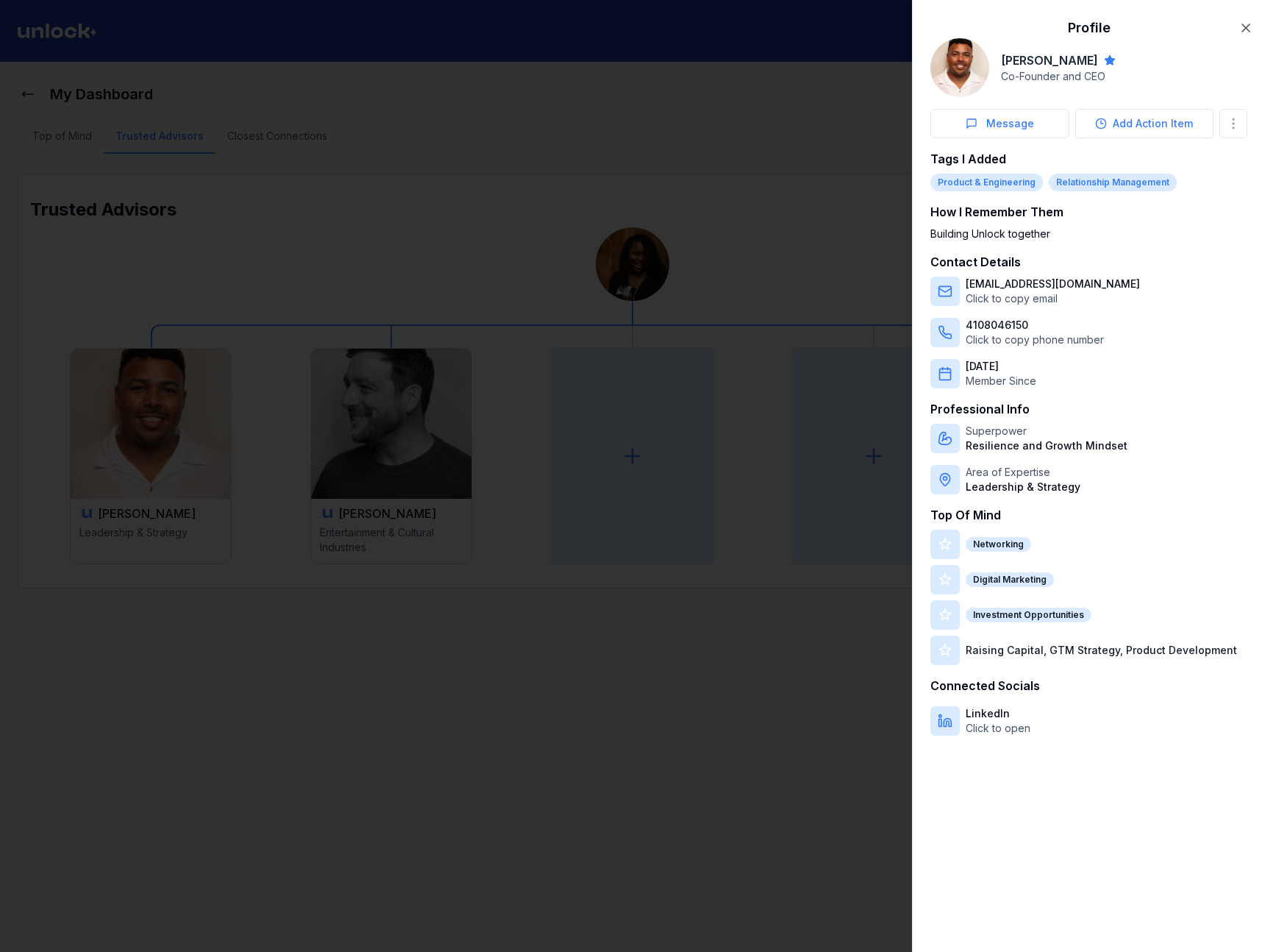
click at [820, 253] on div at bounding box center [632, 476] width 1265 height 952
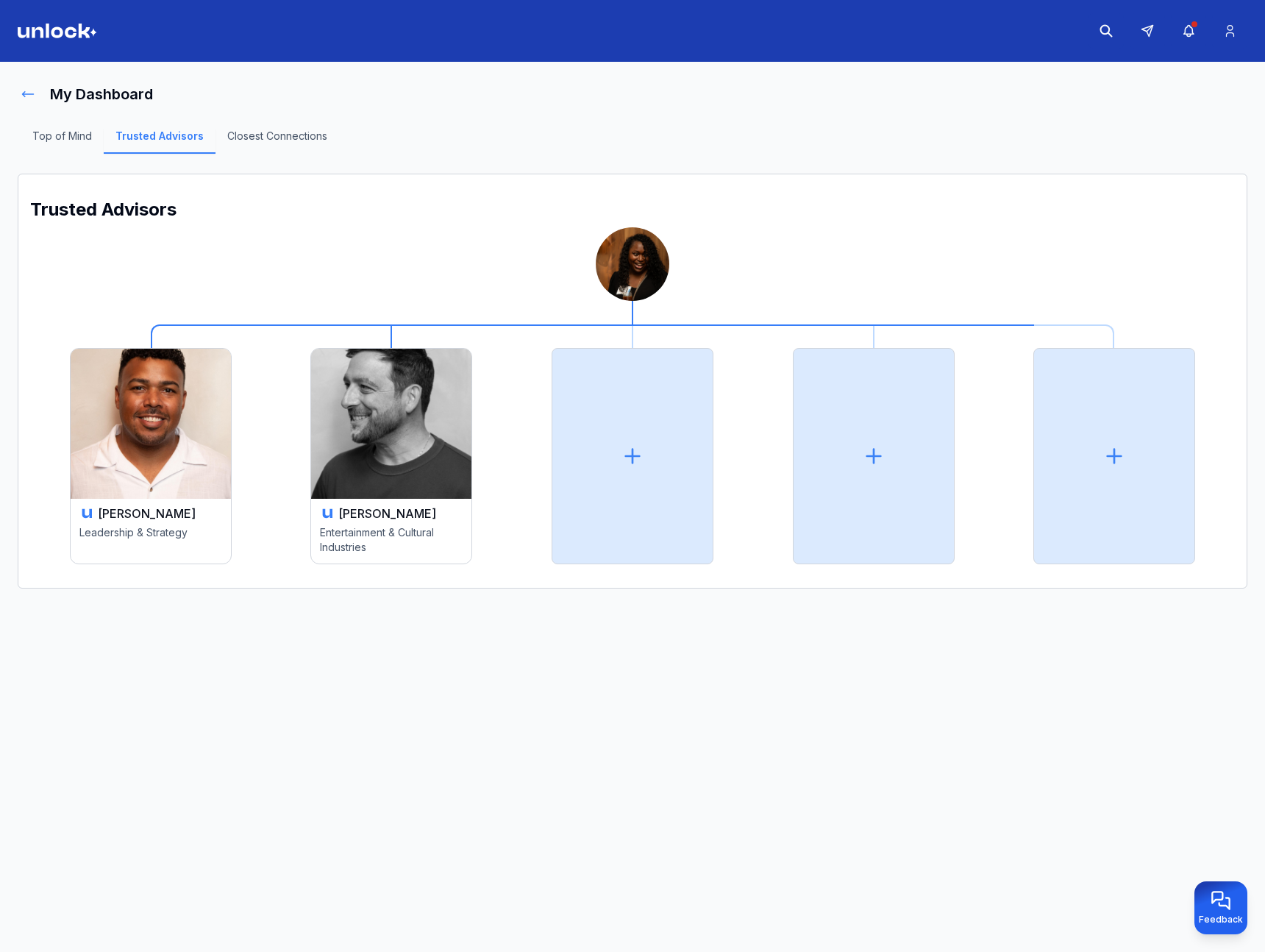
click at [29, 93] on icon at bounding box center [28, 93] width 15 height 15
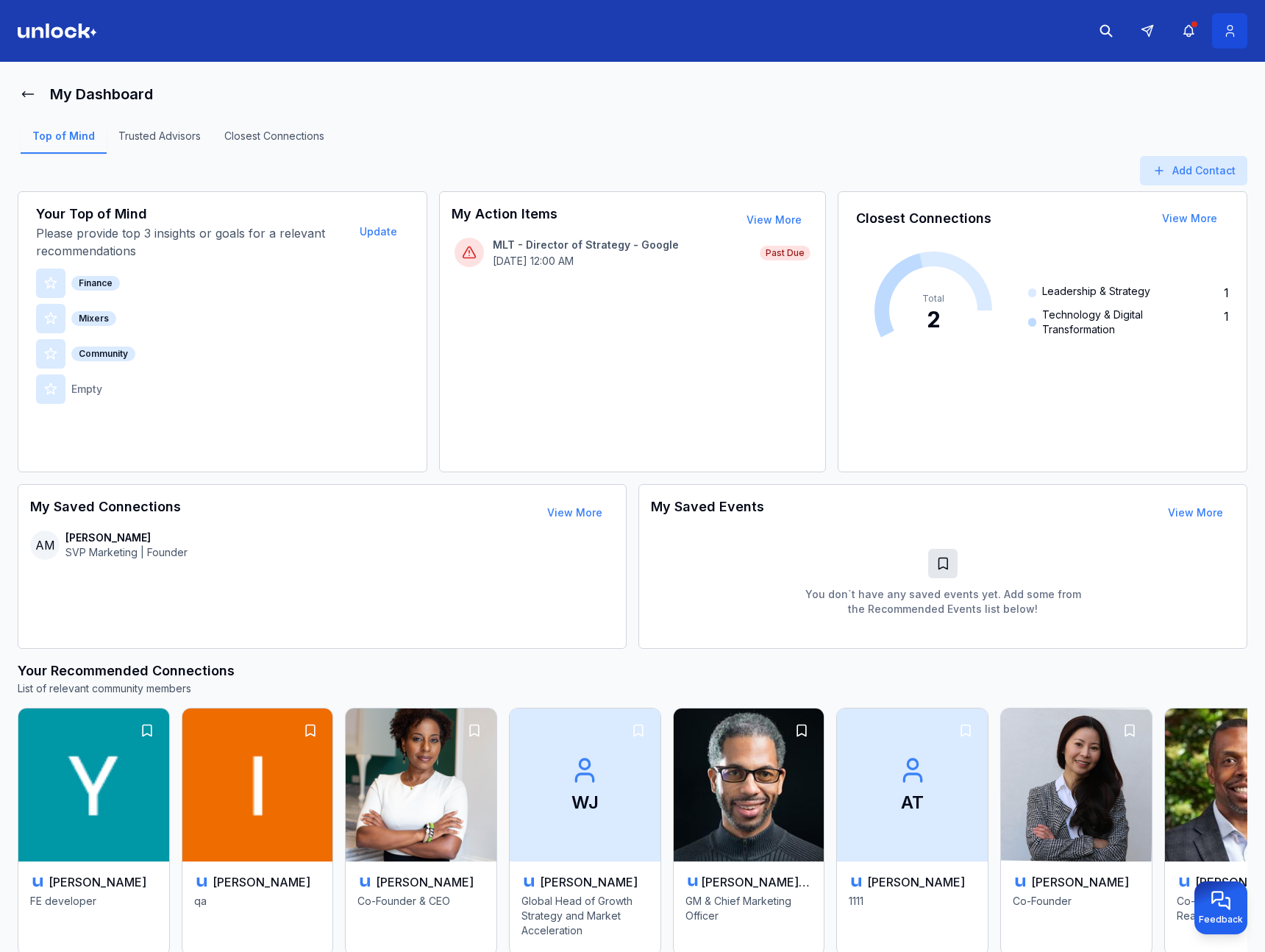
click at [1221, 23] on button at bounding box center [1230, 31] width 35 height 35
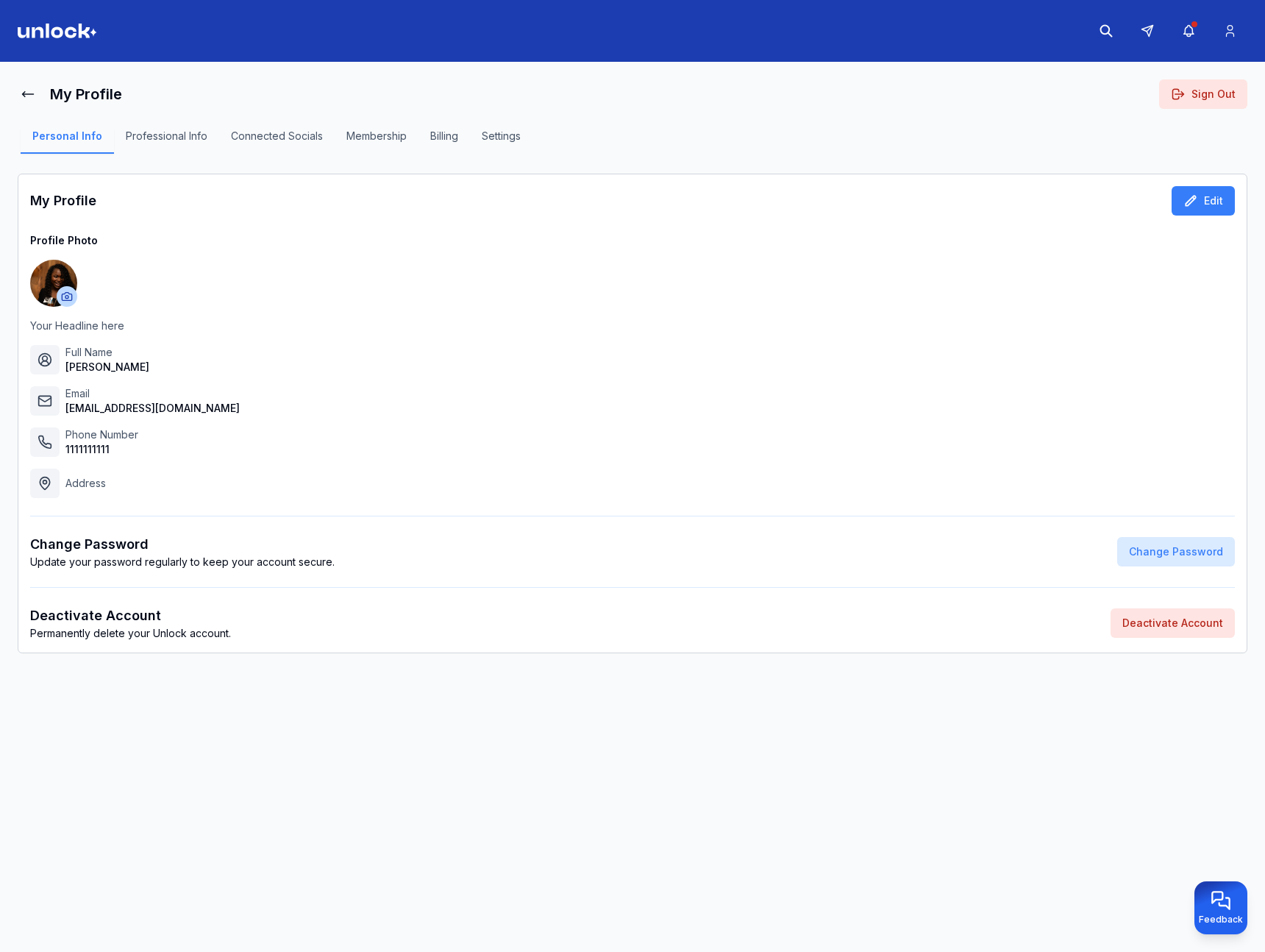
click at [511, 126] on div "Personal Info Professional Info Connected Socials Membership Billing Settings" at bounding box center [276, 141] width 518 height 29
click at [151, 139] on button "Professional Info" at bounding box center [166, 141] width 105 height 25
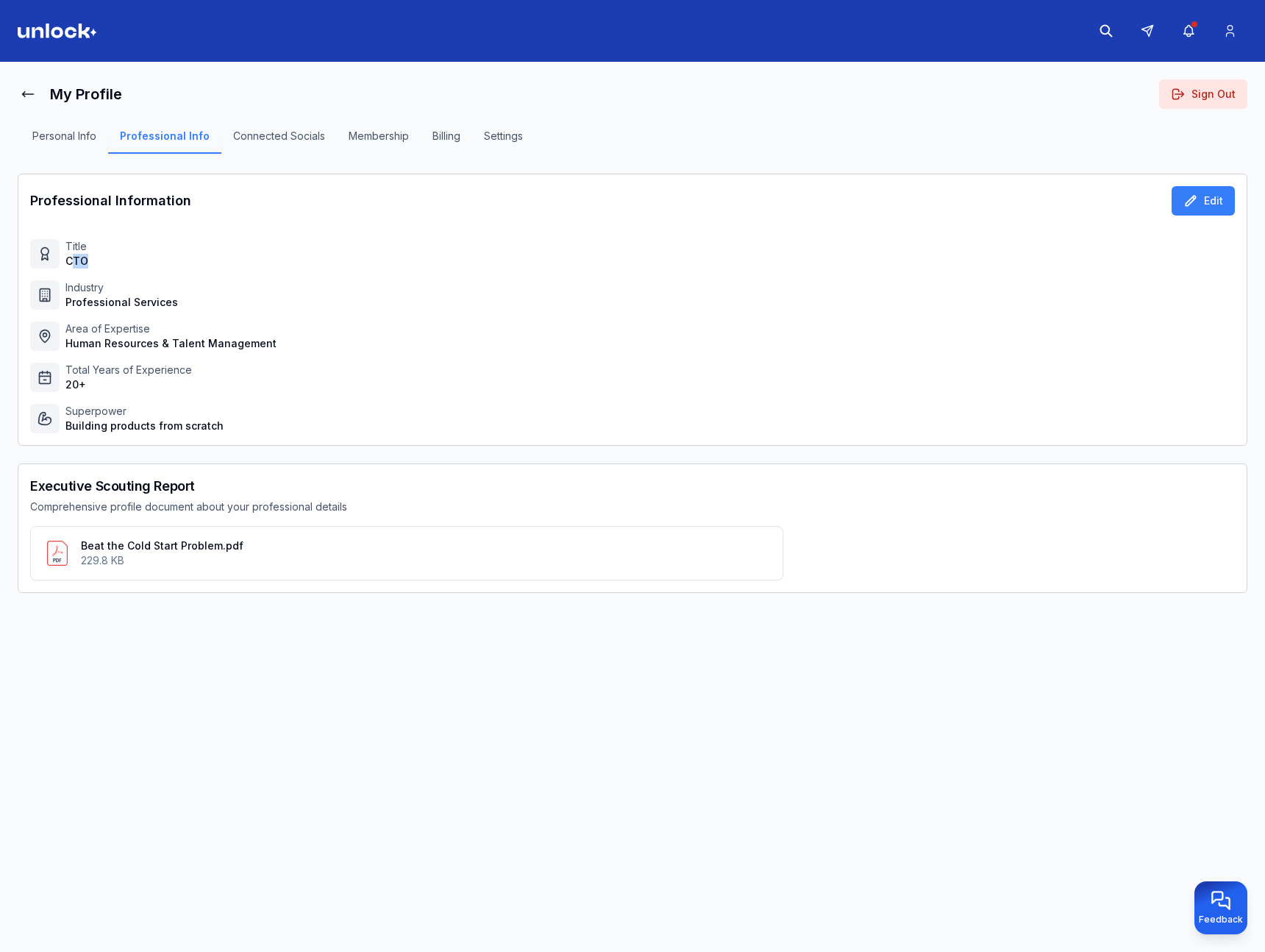
drag, startPoint x: 96, startPoint y: 265, endPoint x: 123, endPoint y: 266, distance: 27.0
click at [122, 266] on div "Title CTO" at bounding box center [632, 253] width 1205 height 29
click at [123, 266] on div "Title CTO" at bounding box center [632, 253] width 1205 height 29
drag, startPoint x: 77, startPoint y: 261, endPoint x: 19, endPoint y: 259, distance: 58.0
click at [19, 259] on div "Professional Information Edit Title CTO Industry Professional Services Area of …" at bounding box center [632, 310] width 1230 height 272
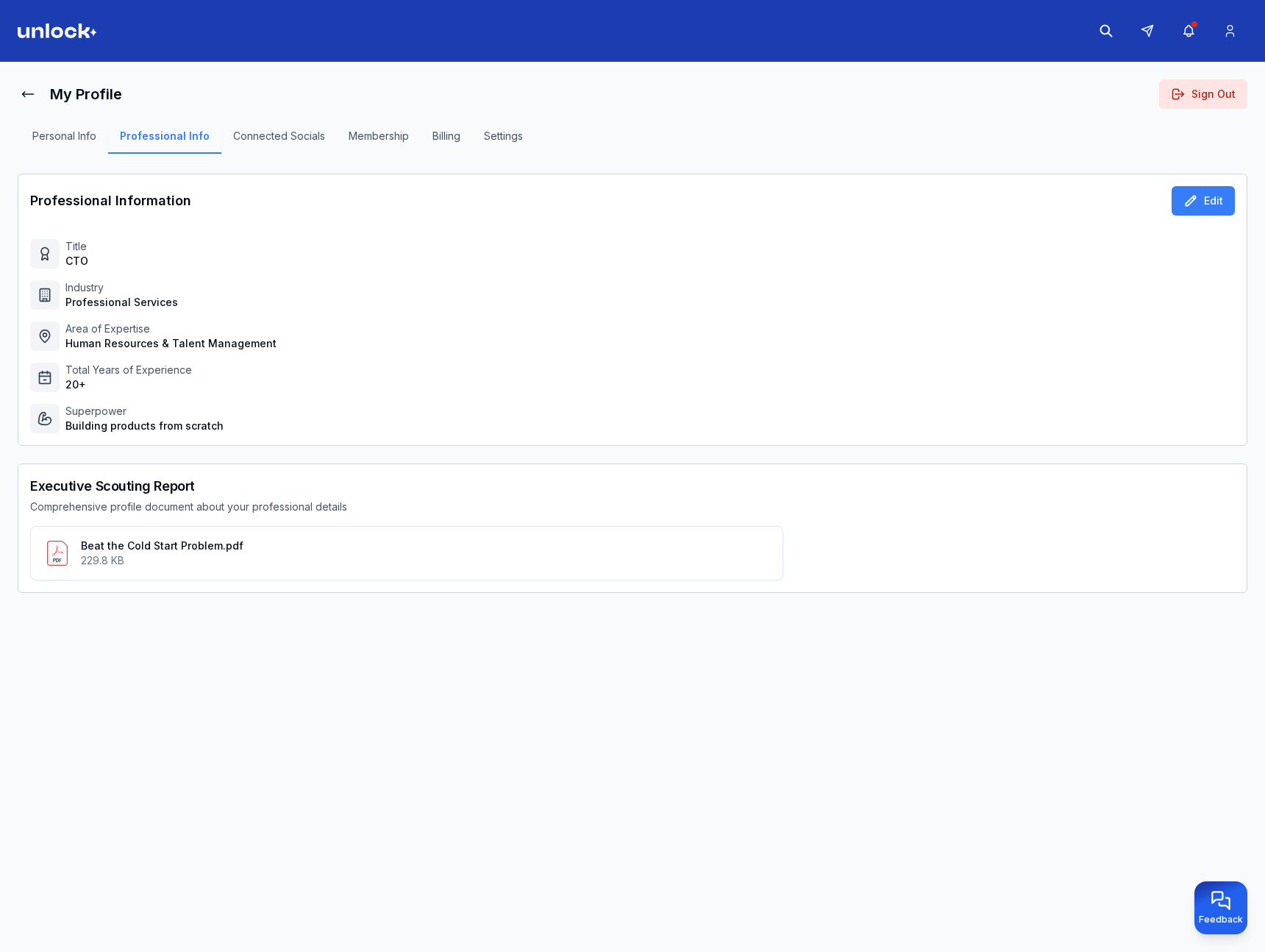
click at [112, 259] on div "Title CTO" at bounding box center [632, 253] width 1205 height 29
click at [498, 135] on button "Settings" at bounding box center [504, 141] width 63 height 25
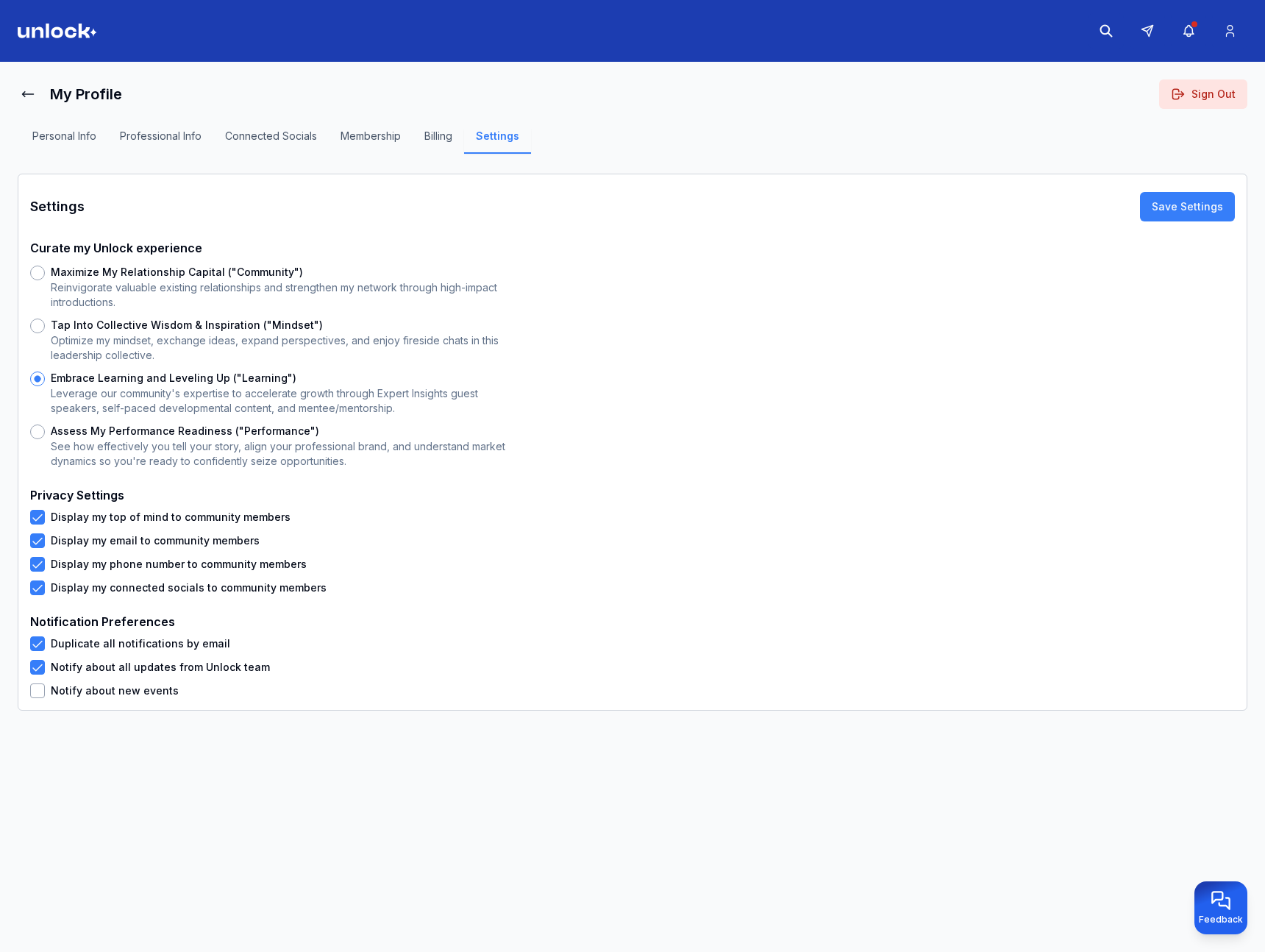
click at [375, 139] on button "Membership" at bounding box center [371, 141] width 84 height 25
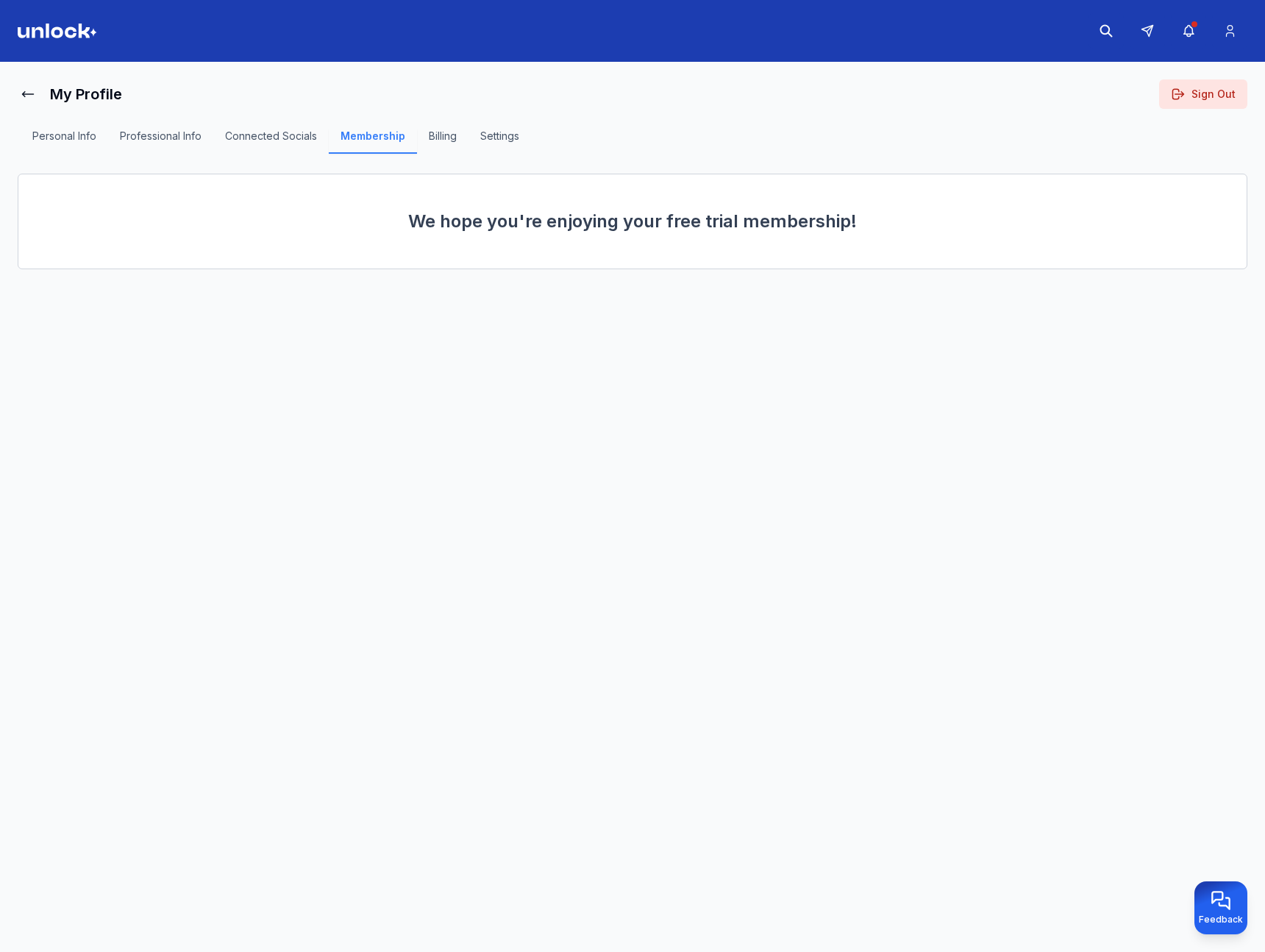
click at [249, 135] on button "Connected Socials" at bounding box center [271, 141] width 116 height 25
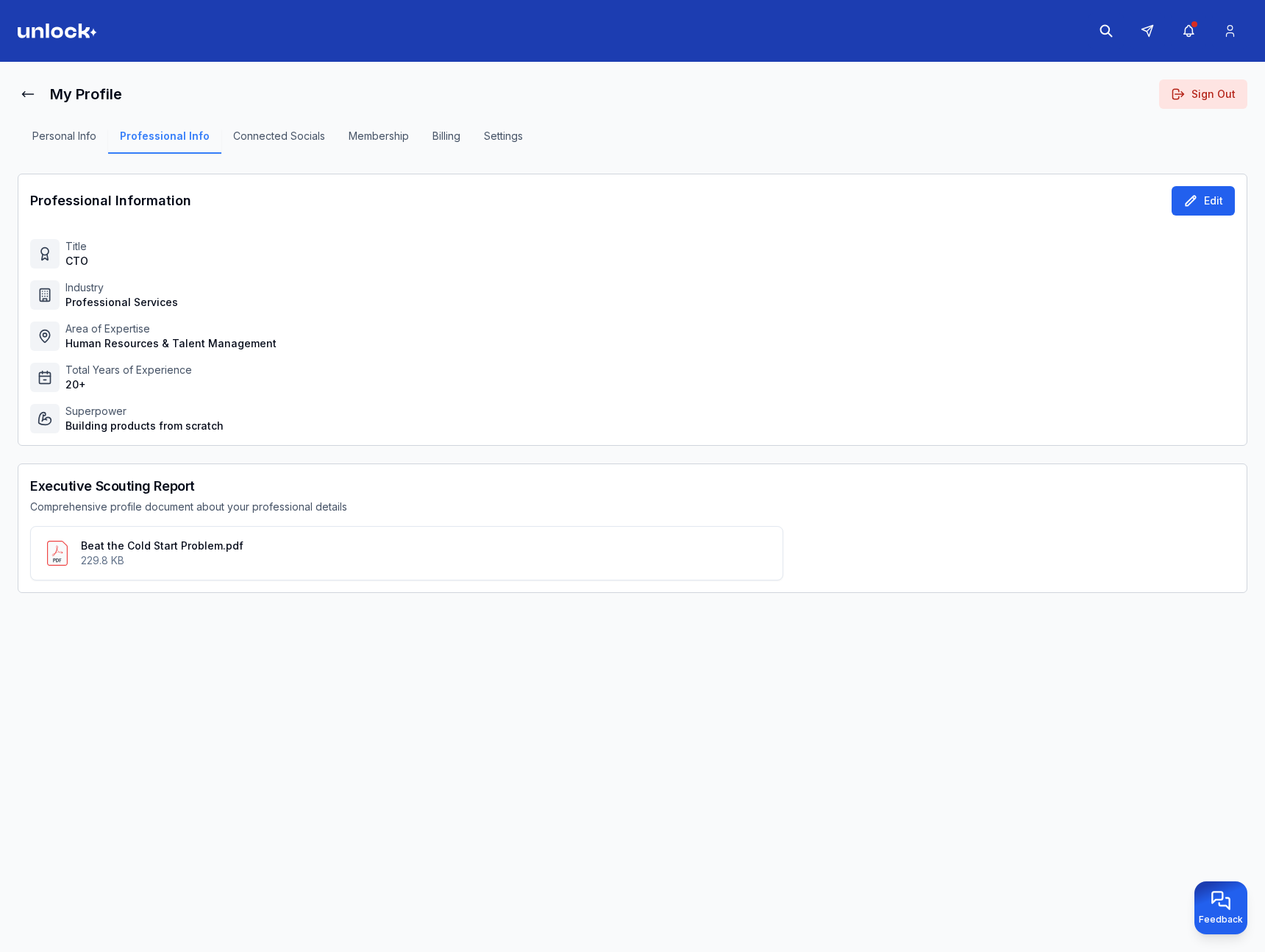
click at [1226, 199] on button "Edit" at bounding box center [1203, 201] width 64 height 29
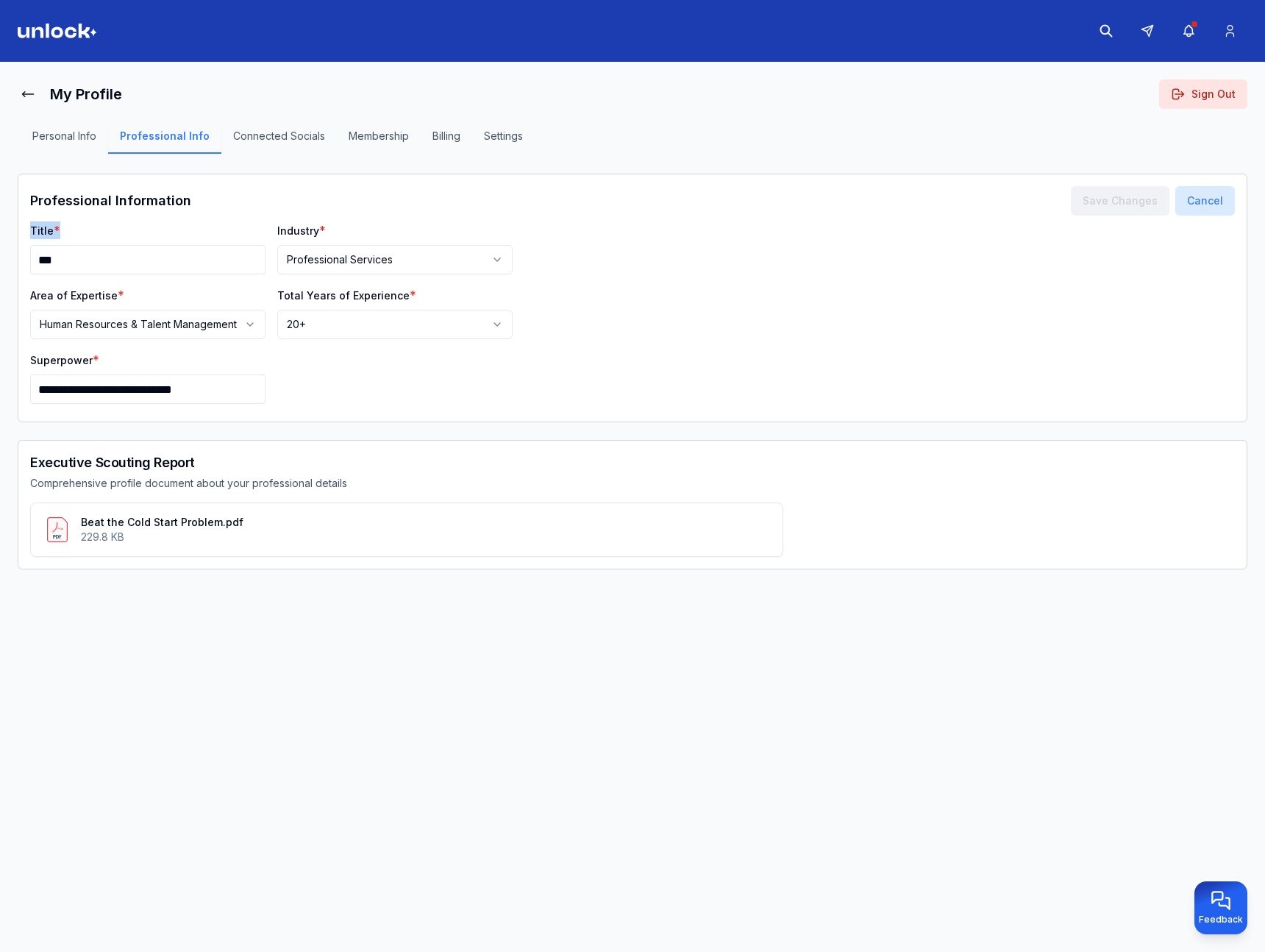
drag, startPoint x: 63, startPoint y: 229, endPoint x: -24, endPoint y: 221, distance: 87.4
click at [0, 221] on html "**********" at bounding box center [632, 476] width 1265 height 952
drag, startPoint x: 195, startPoint y: 197, endPoint x: -5, endPoint y: 194, distance: 200.0
click at [0, 194] on html "**********" at bounding box center [632, 476] width 1265 height 952
copy h1 "Professional Information"
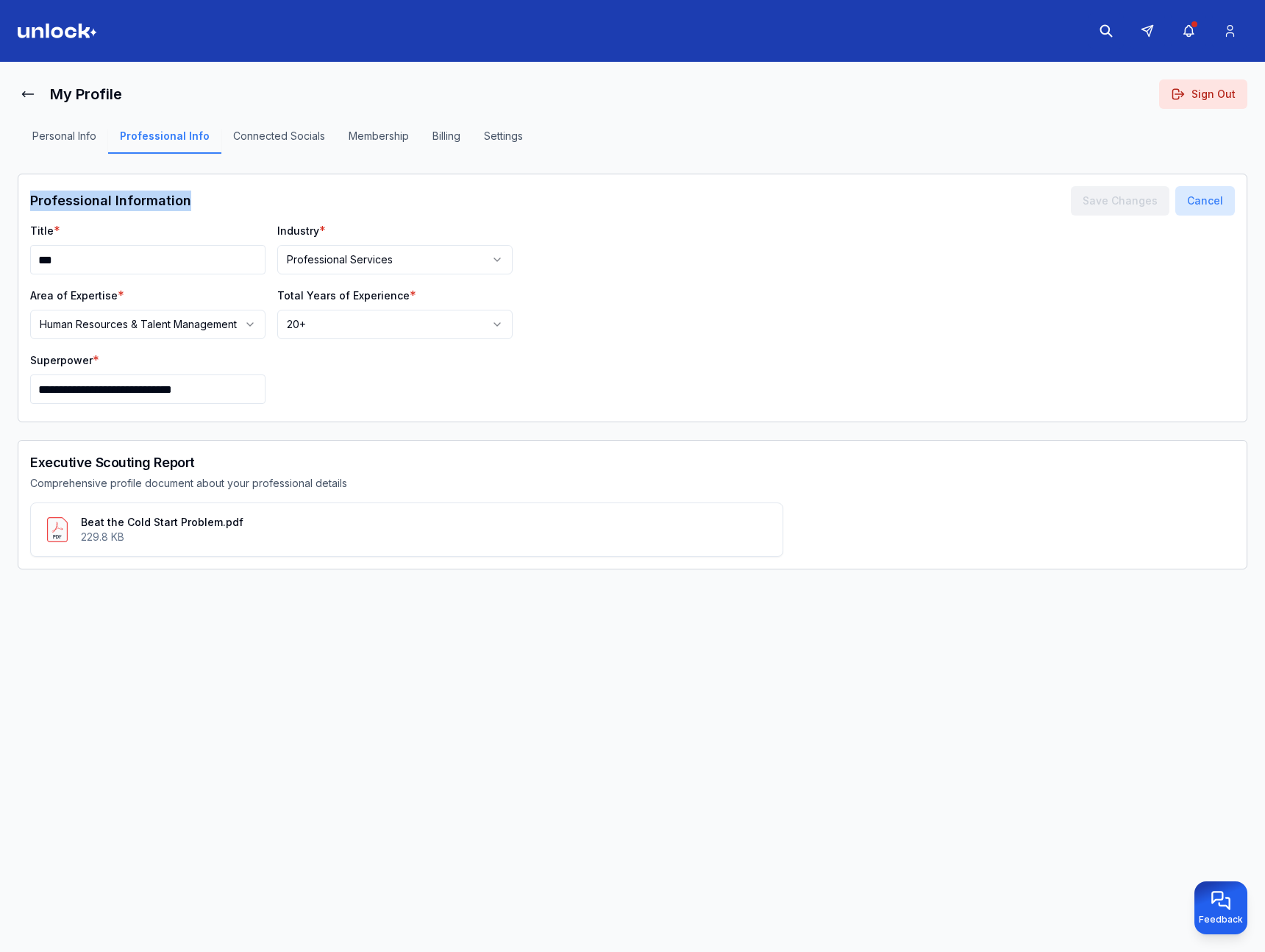
click at [191, 207] on div "Professional Information Save Changes Cancel" at bounding box center [632, 204] width 1205 height 35
click at [55, 142] on button "Personal Info" at bounding box center [64, 141] width 87 height 25
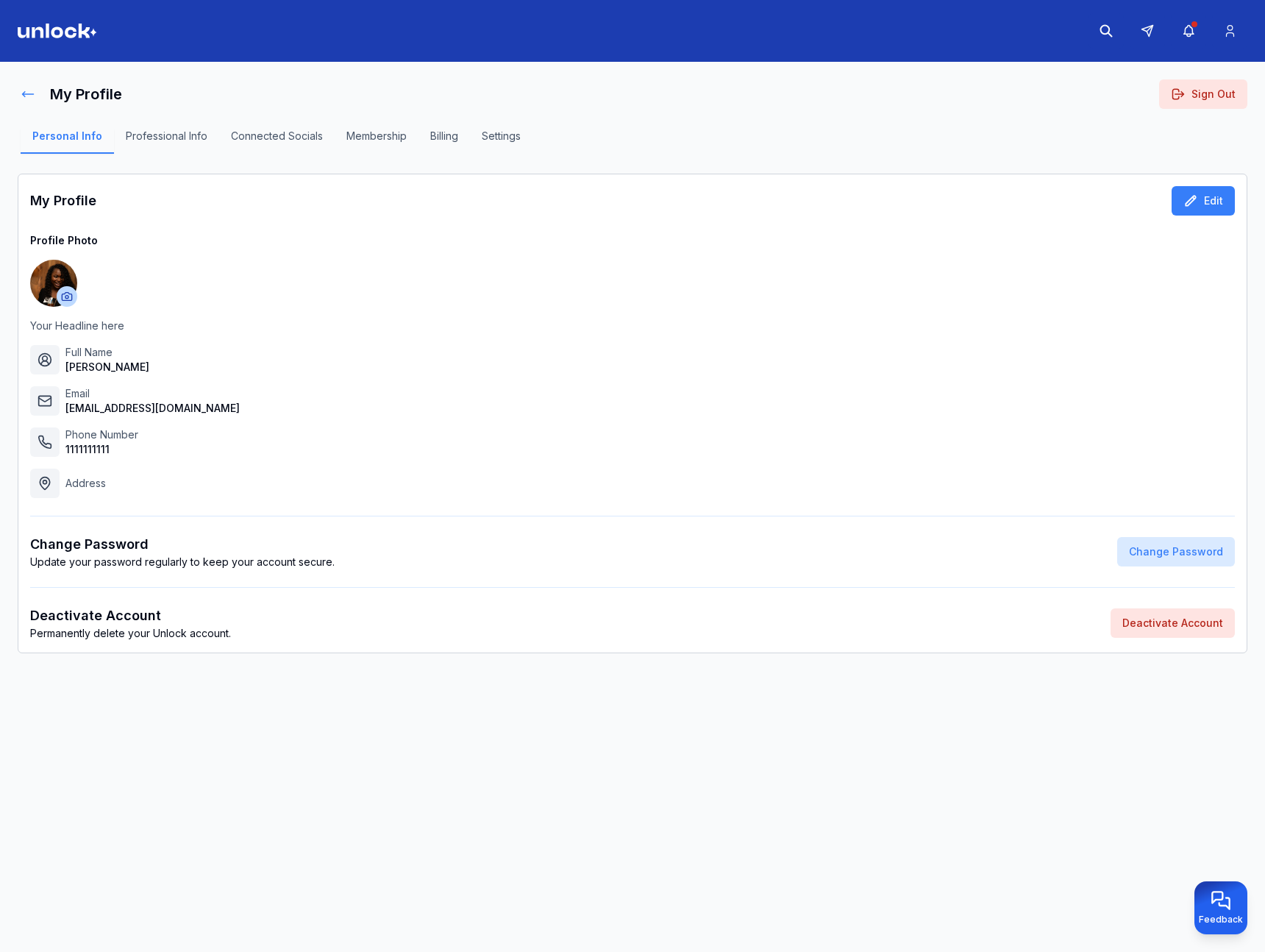
click at [21, 99] on icon at bounding box center [28, 93] width 15 height 15
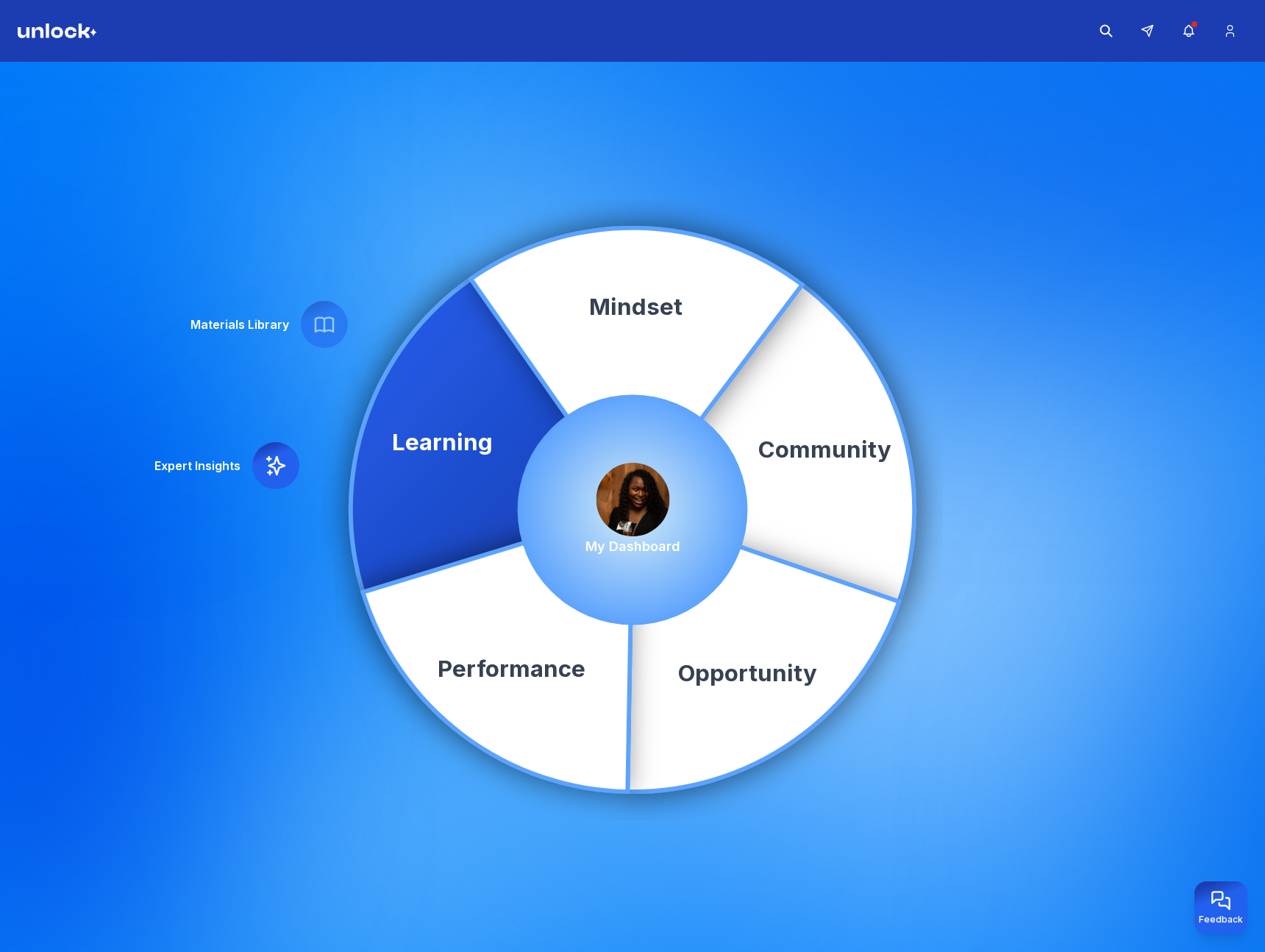
click at [639, 487] on img at bounding box center [633, 500] width 73 height 73
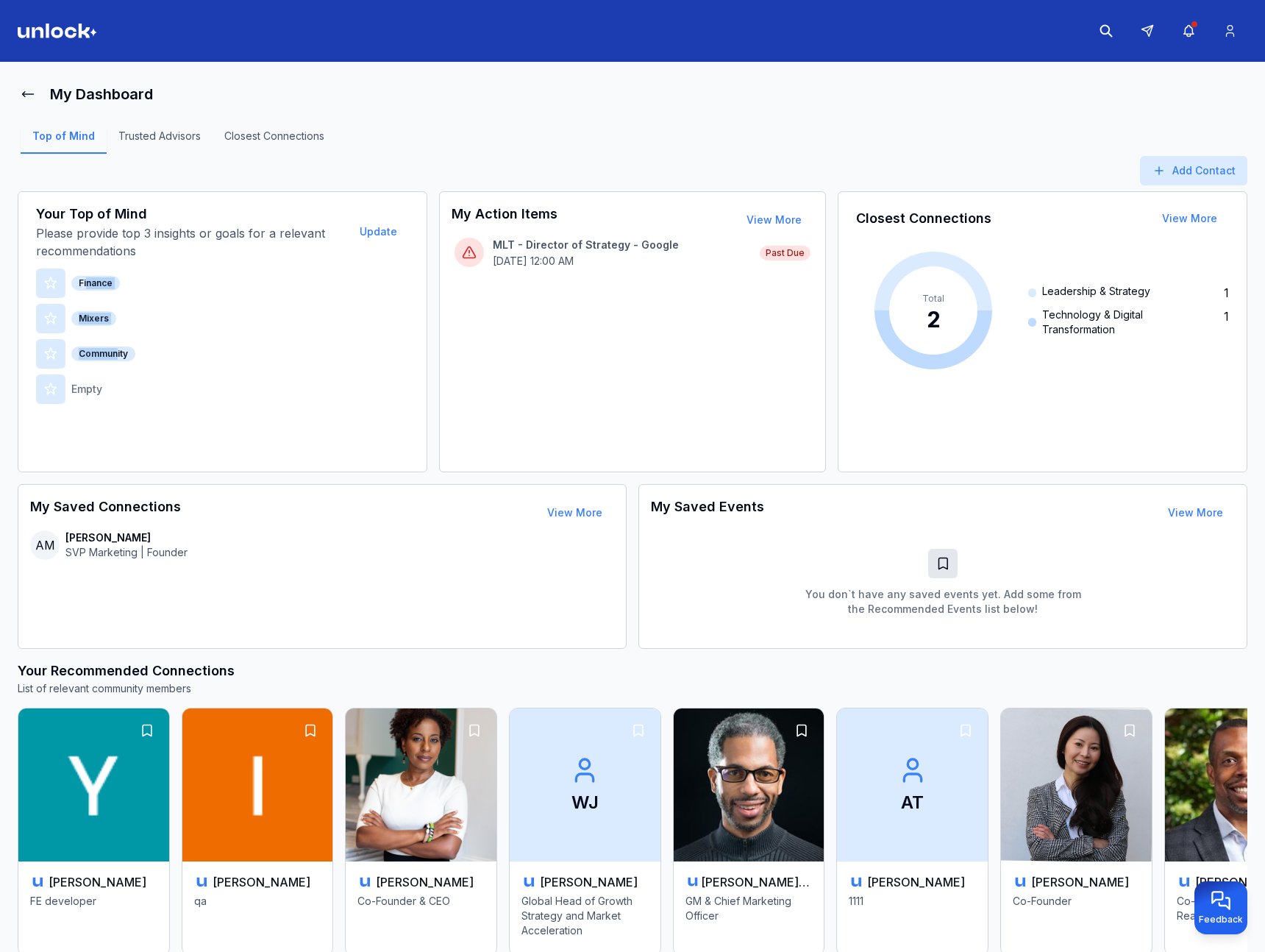
drag, startPoint x: 116, startPoint y: 353, endPoint x: 86, endPoint y: 280, distance: 78.9
click at [86, 280] on div "Finance Mixers Community Empty" at bounding box center [222, 336] width 373 height 135
click at [96, 289] on div "Finance" at bounding box center [95, 282] width 48 height 15
drag, startPoint x: 82, startPoint y: 285, endPoint x: 136, endPoint y: 346, distance: 81.5
click at [136, 346] on div "Finance Mixers Community Empty" at bounding box center [222, 336] width 373 height 135
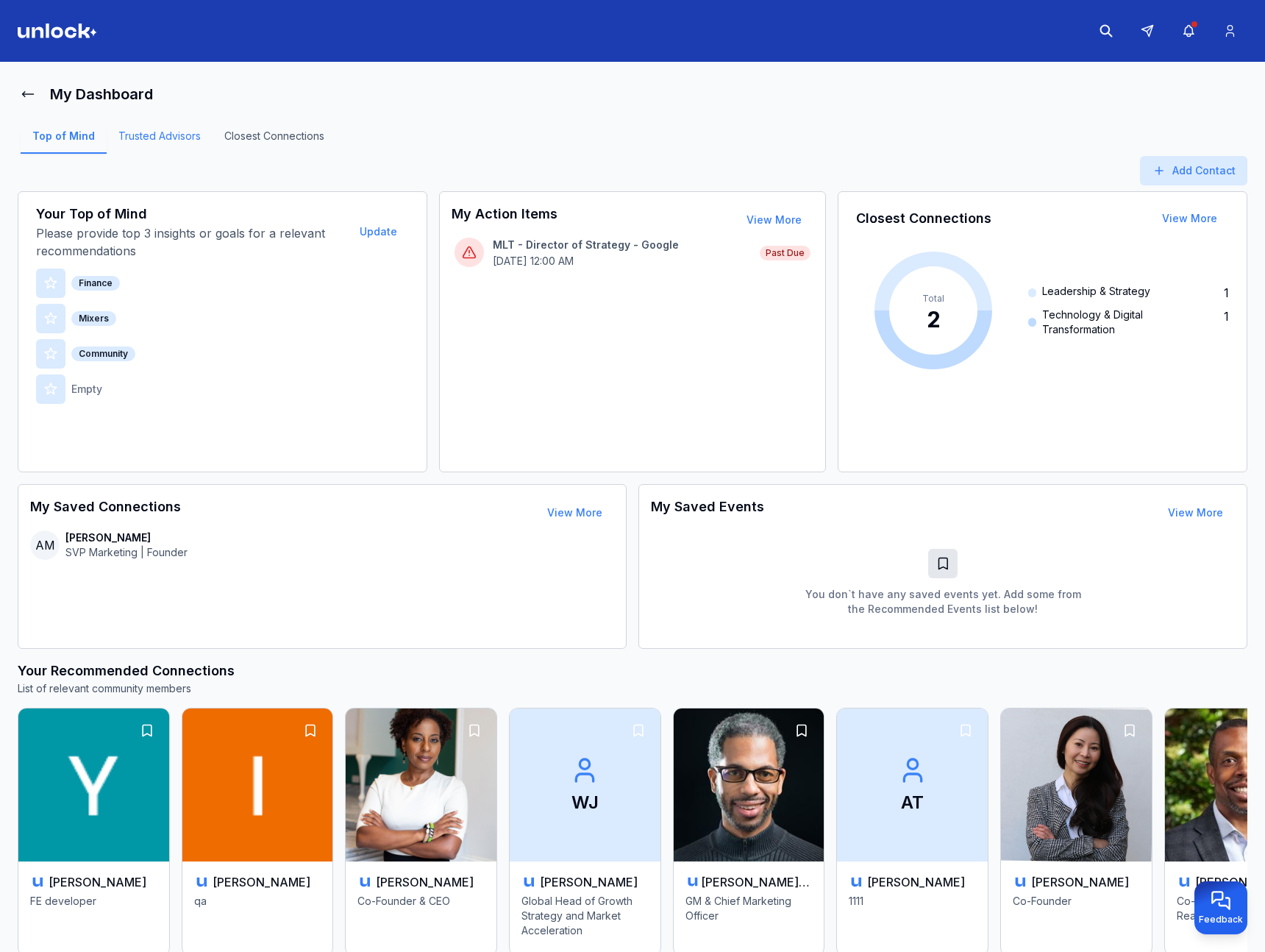
click at [183, 136] on link "Trusted Advisors" at bounding box center [159, 141] width 106 height 25
click at [161, 137] on link "Trusted Advisors" at bounding box center [159, 141] width 106 height 25
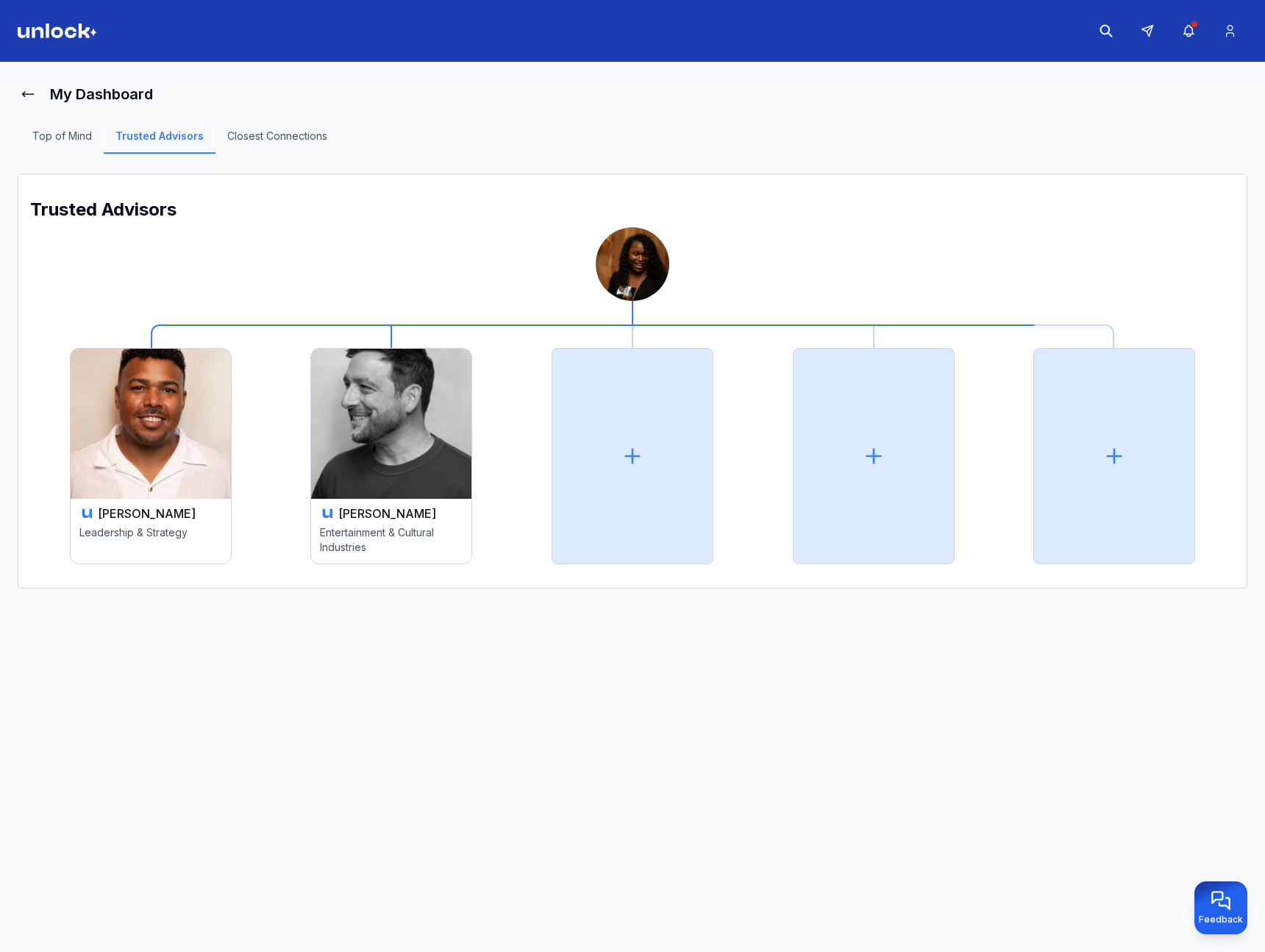
drag, startPoint x: 305, startPoint y: 398, endPoint x: 350, endPoint y: 396, distance: 45.0
click at [310, 398] on div "[PERSON_NAME] Entertainment & Cultural Industries" at bounding box center [392, 444] width 241 height 240
drag, startPoint x: 350, startPoint y: 396, endPoint x: 377, endPoint y: 398, distance: 27.1
click at [350, 396] on img at bounding box center [392, 424] width 161 height 150
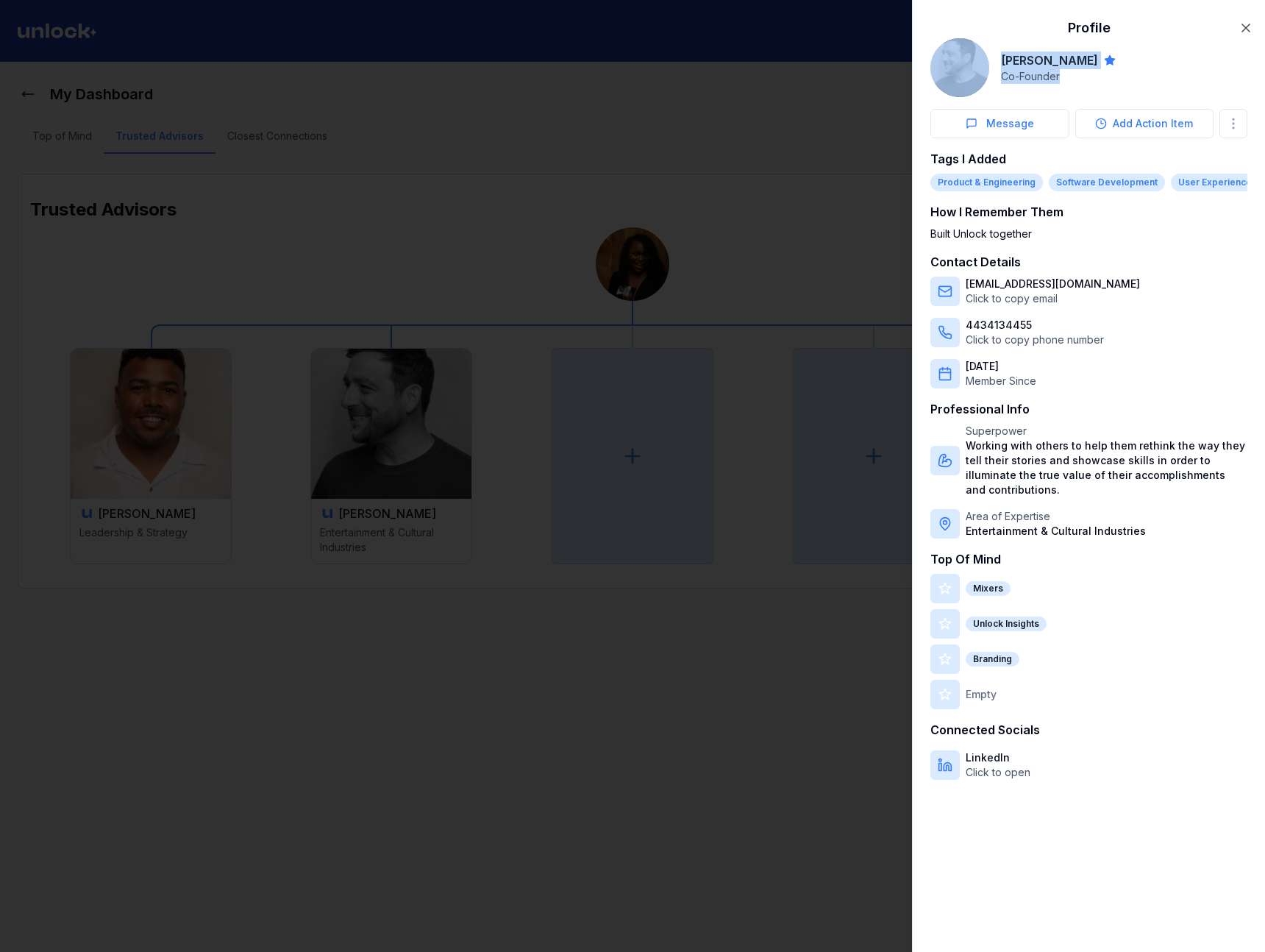
drag, startPoint x: 1071, startPoint y: 83, endPoint x: 957, endPoint y: 73, distance: 114.4
click at [957, 73] on div "[PERSON_NAME] Co-Founder" at bounding box center [1089, 67] width 317 height 59
click at [1038, 483] on p "Working with others to help them rethink the way they tell their stories and sh…" at bounding box center [1107, 468] width 282 height 59
drag, startPoint x: 1165, startPoint y: 540, endPoint x: 965, endPoint y: 517, distance: 201.3
click at [965, 517] on div "Tags I Added Product & Engineering Software Development User Experience How I R…" at bounding box center [1089, 465] width 317 height 630
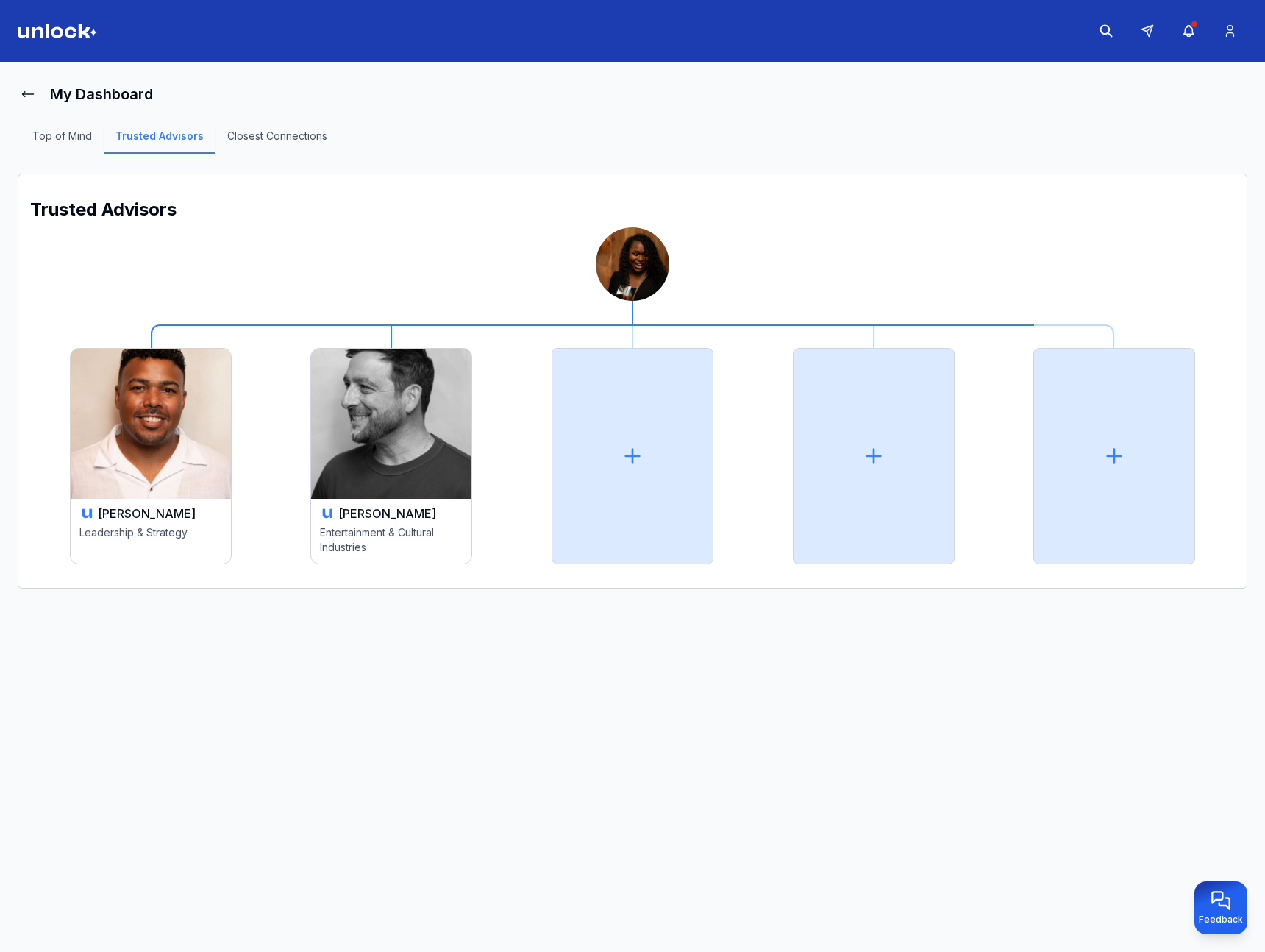
click at [15, 98] on main "My Dashboard Top of Mind Trusted Advisors Closest Connections Trusted Advisors …" at bounding box center [632, 510] width 1265 height 896
click at [44, 89] on div "My Dashboard" at bounding box center [632, 94] width 1230 height 29
click at [32, 93] on icon at bounding box center [28, 94] width 11 height 5
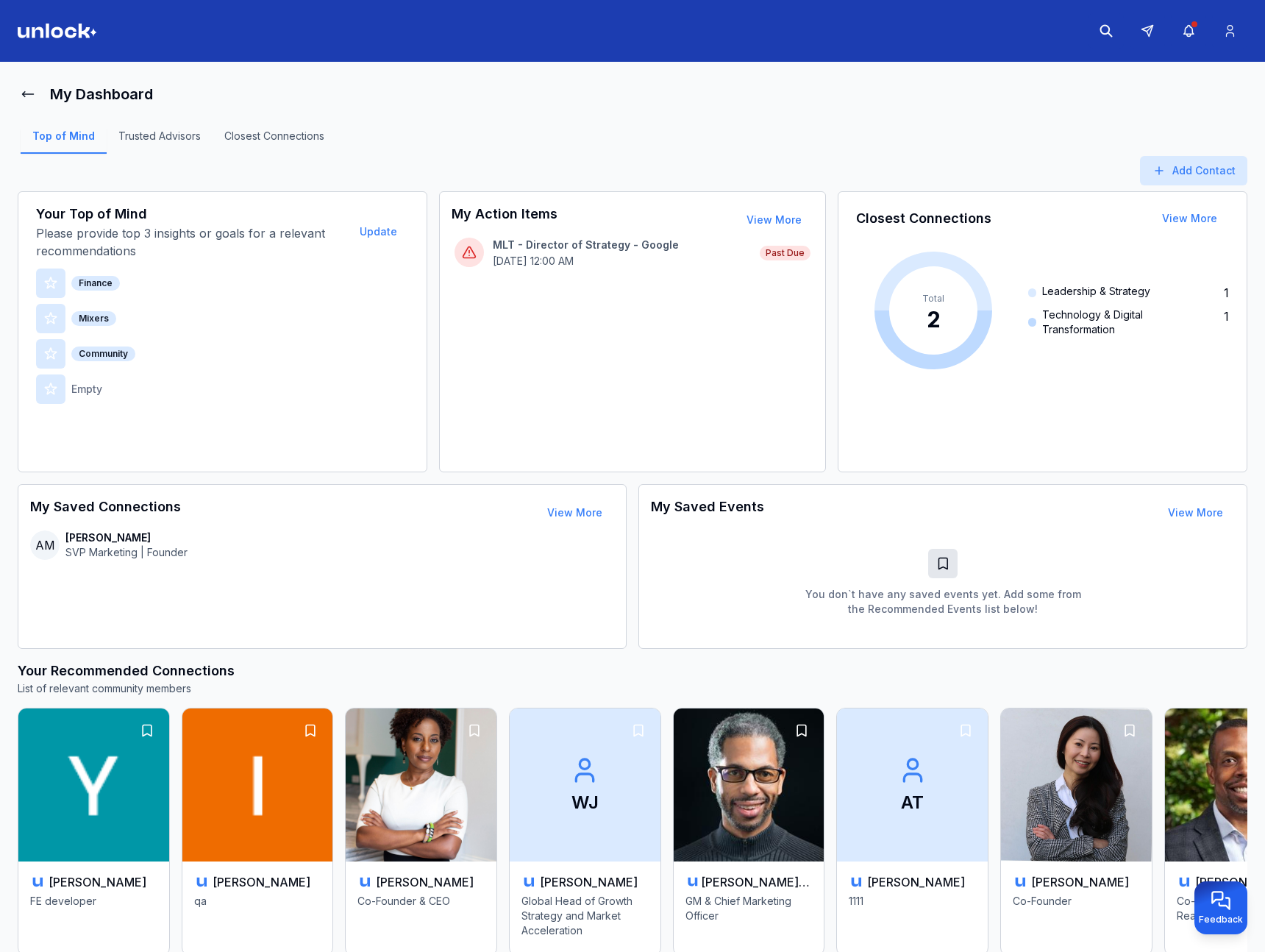
click at [400, 302] on div "Finance Mixers Community Empty" at bounding box center [222, 336] width 373 height 135
click at [228, 403] on div "Empty" at bounding box center [222, 389] width 373 height 29
